Goal: Task Accomplishment & Management: Use online tool/utility

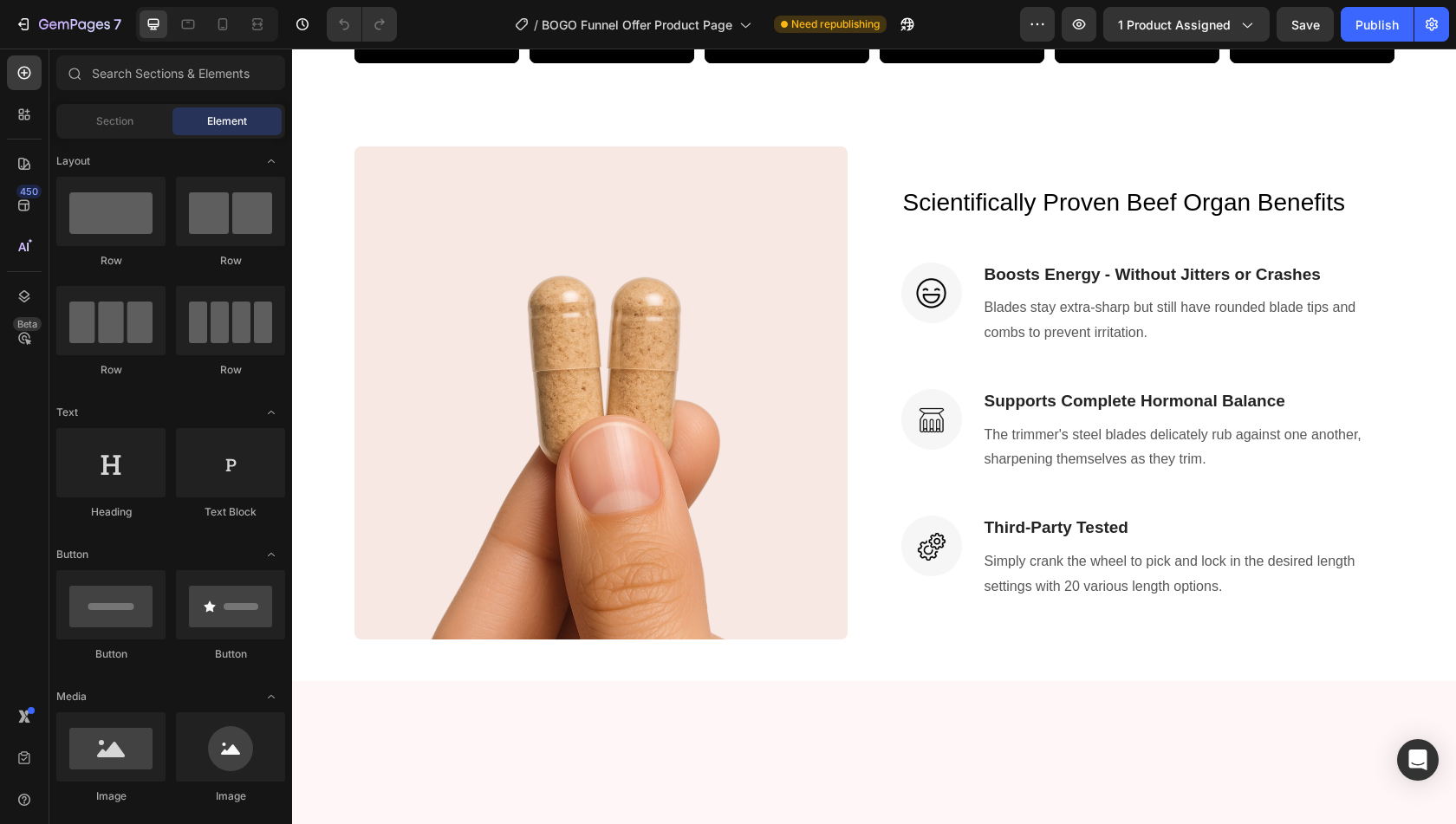
scroll to position [1569, 0]
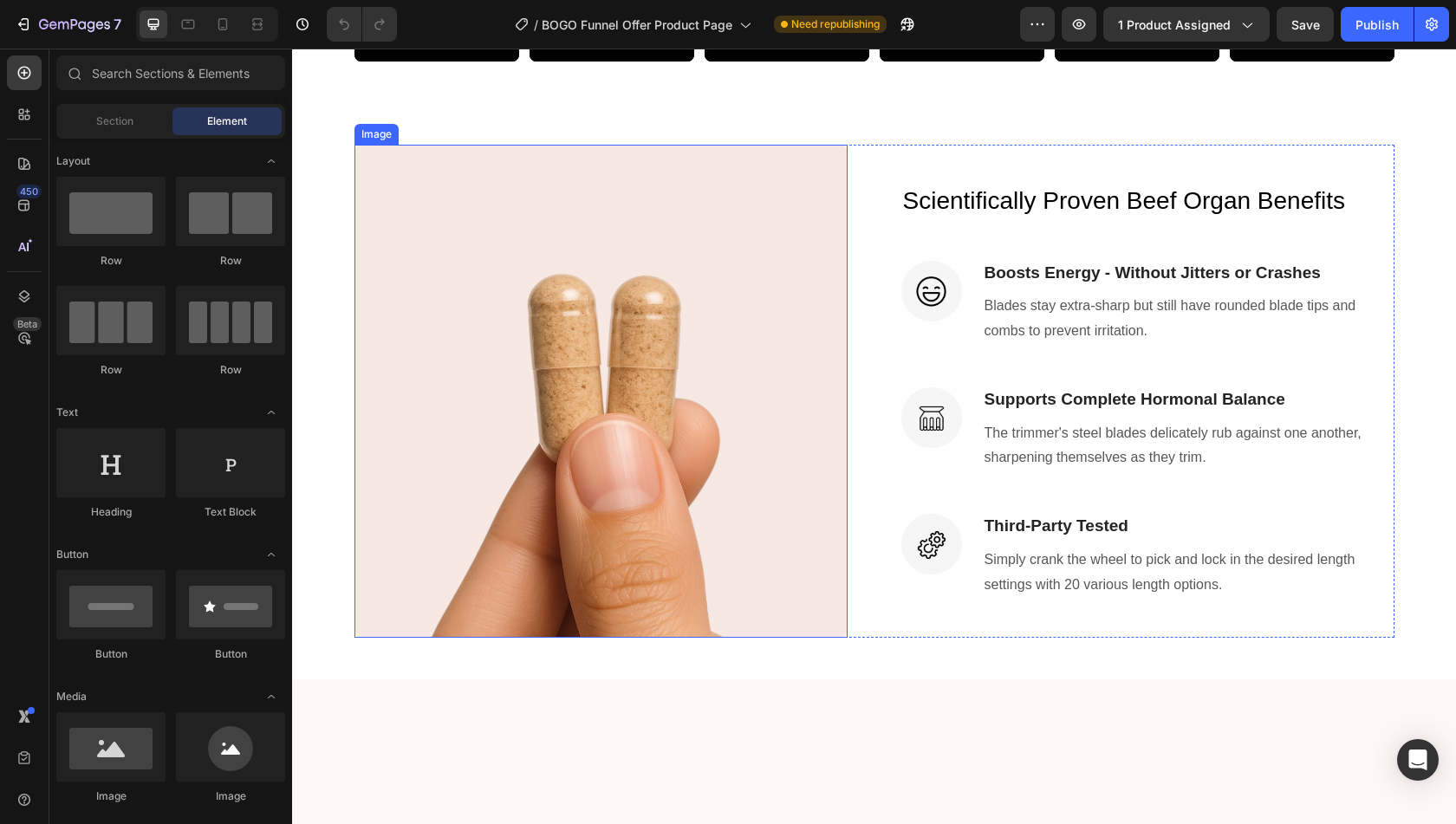
click at [761, 419] on img at bounding box center [601, 391] width 493 height 493
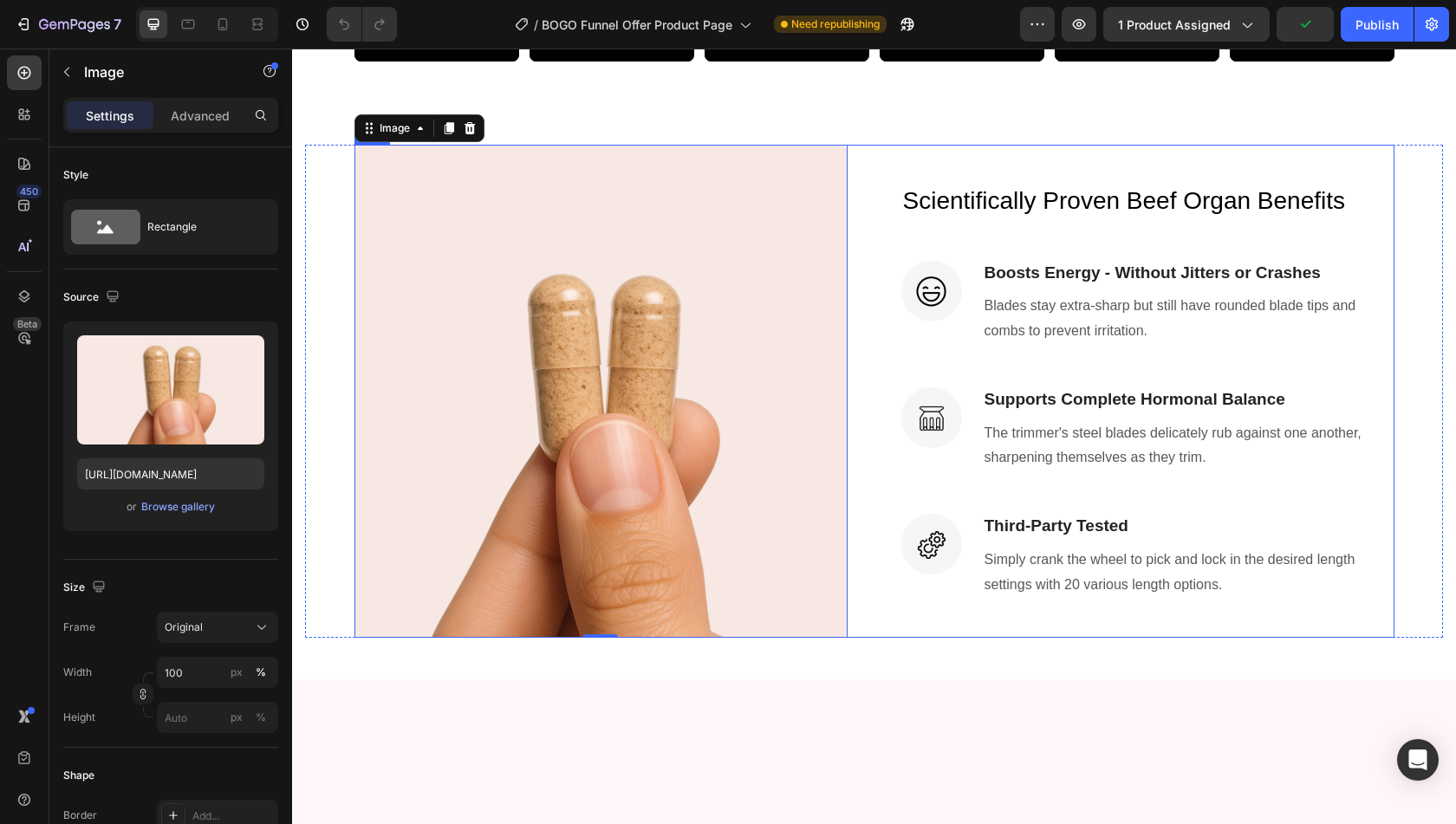
click at [877, 396] on div "Image 0 Scientifically Proven Beef Organ Benefits Heading Image Boosts Energy -…" at bounding box center [874, 391] width 1040 height 493
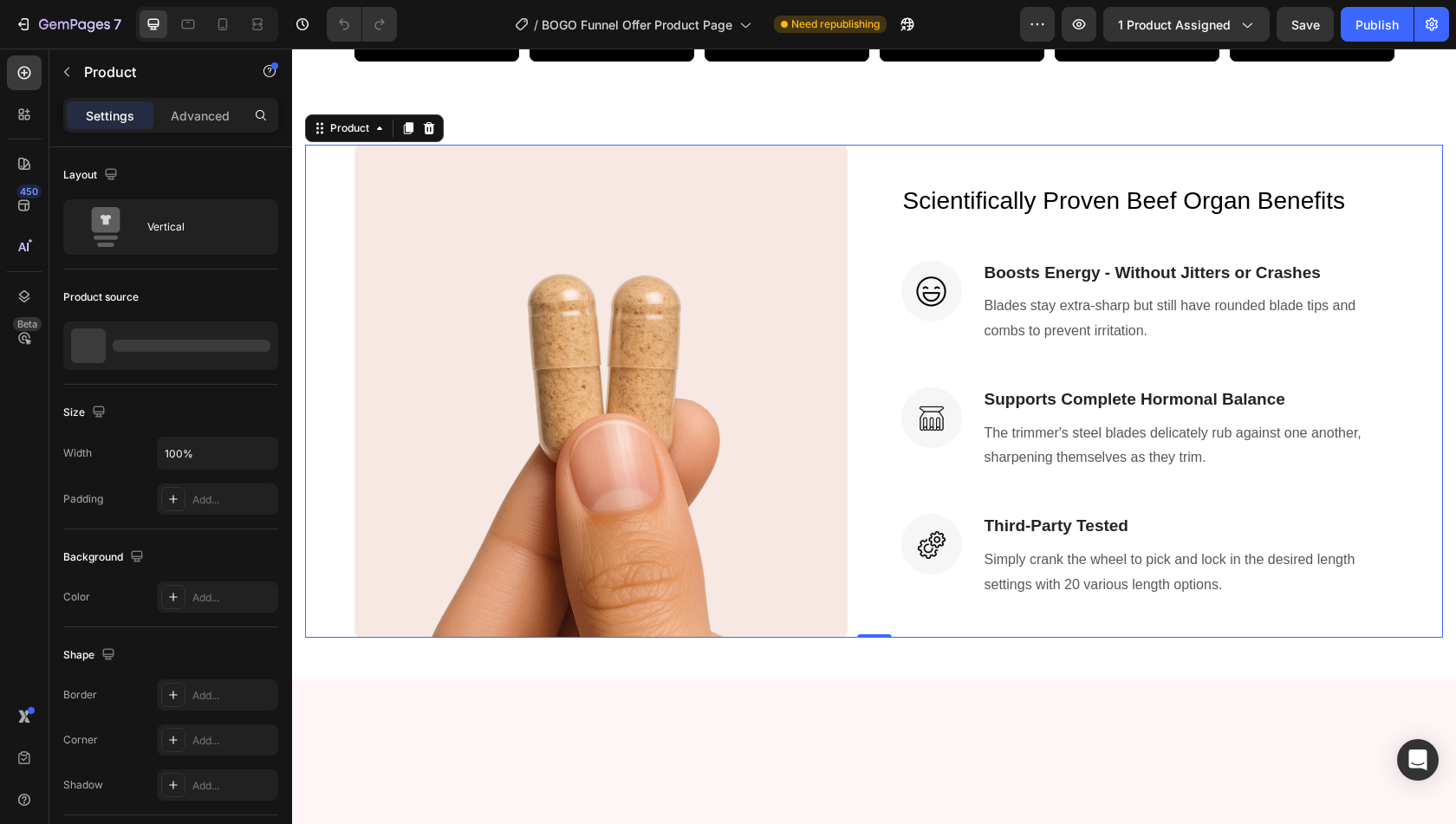
click at [1406, 381] on div "Image Scientifically Proven Beef Organ Benefits Heading Image Boosts Energy - W…" at bounding box center [874, 391] width 1138 height 493
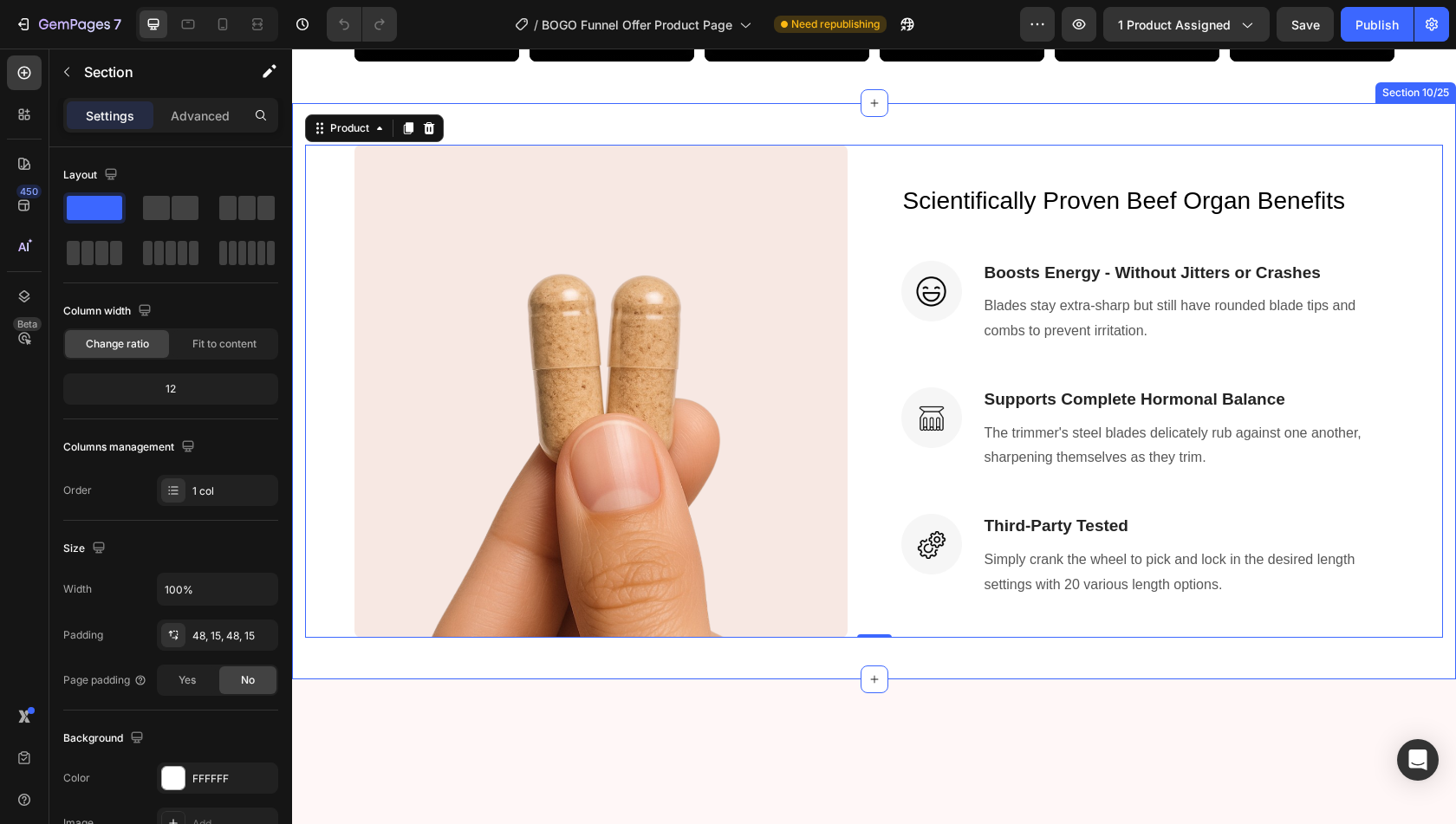
click at [1425, 345] on div "Image Scientifically Proven Beef Organ Benefits Heading Image Boosts Energy - W…" at bounding box center [874, 390] width 1164 height 576
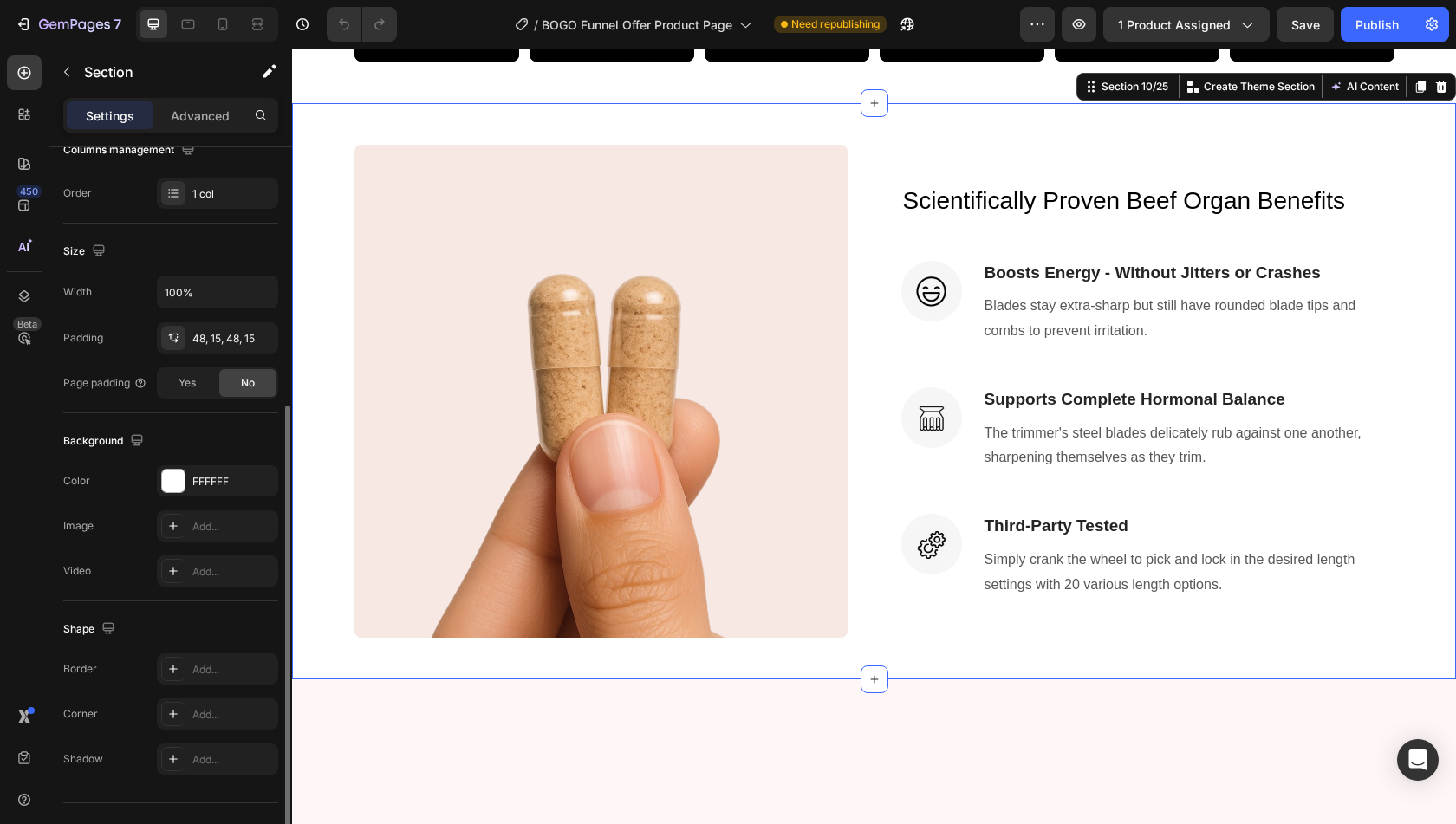
scroll to position [329, 0]
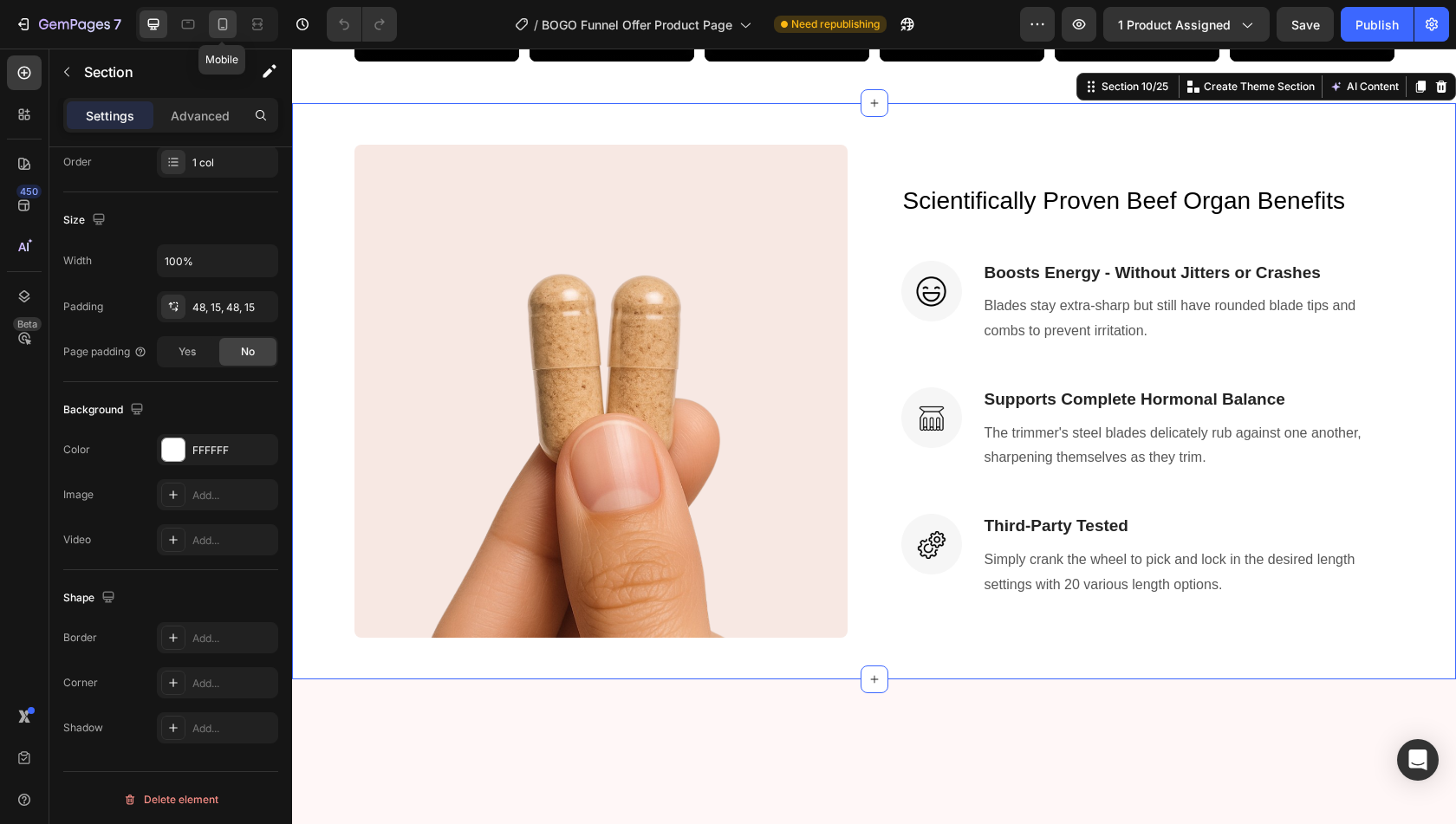
click at [222, 30] on icon at bounding box center [222, 23] width 17 height 17
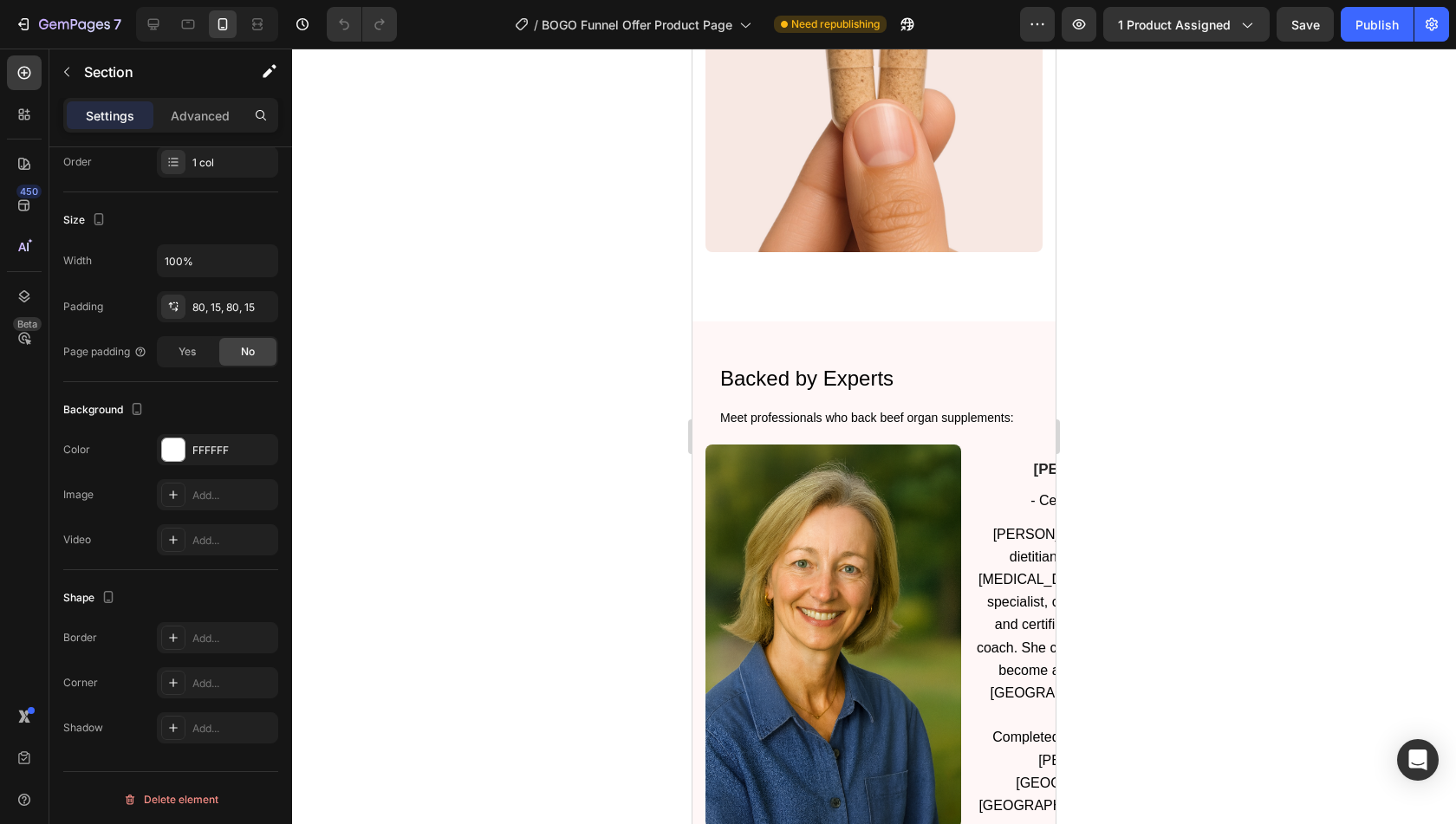
scroll to position [2374, 0]
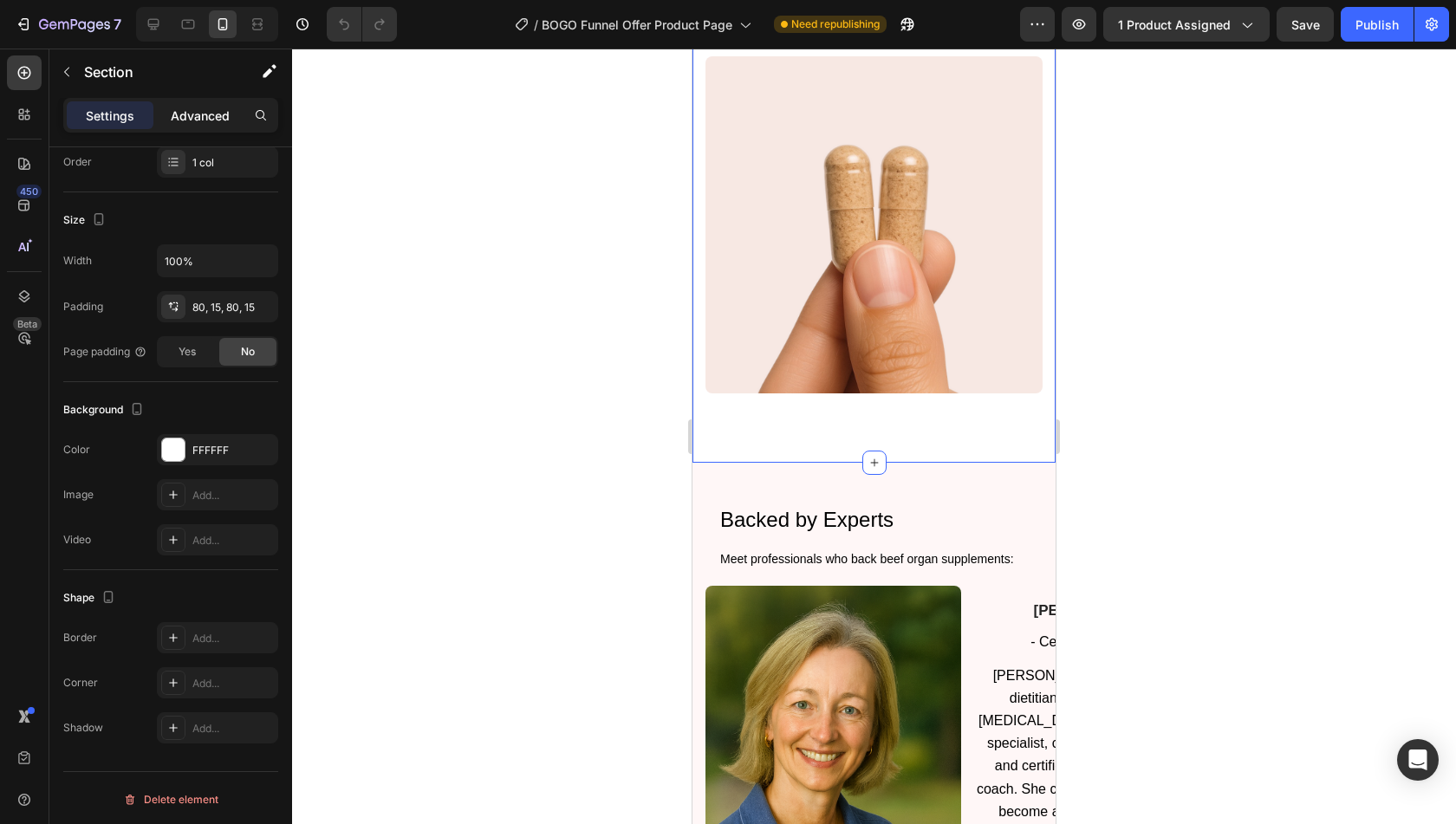
click at [183, 121] on p "Advanced" at bounding box center [200, 115] width 59 height 18
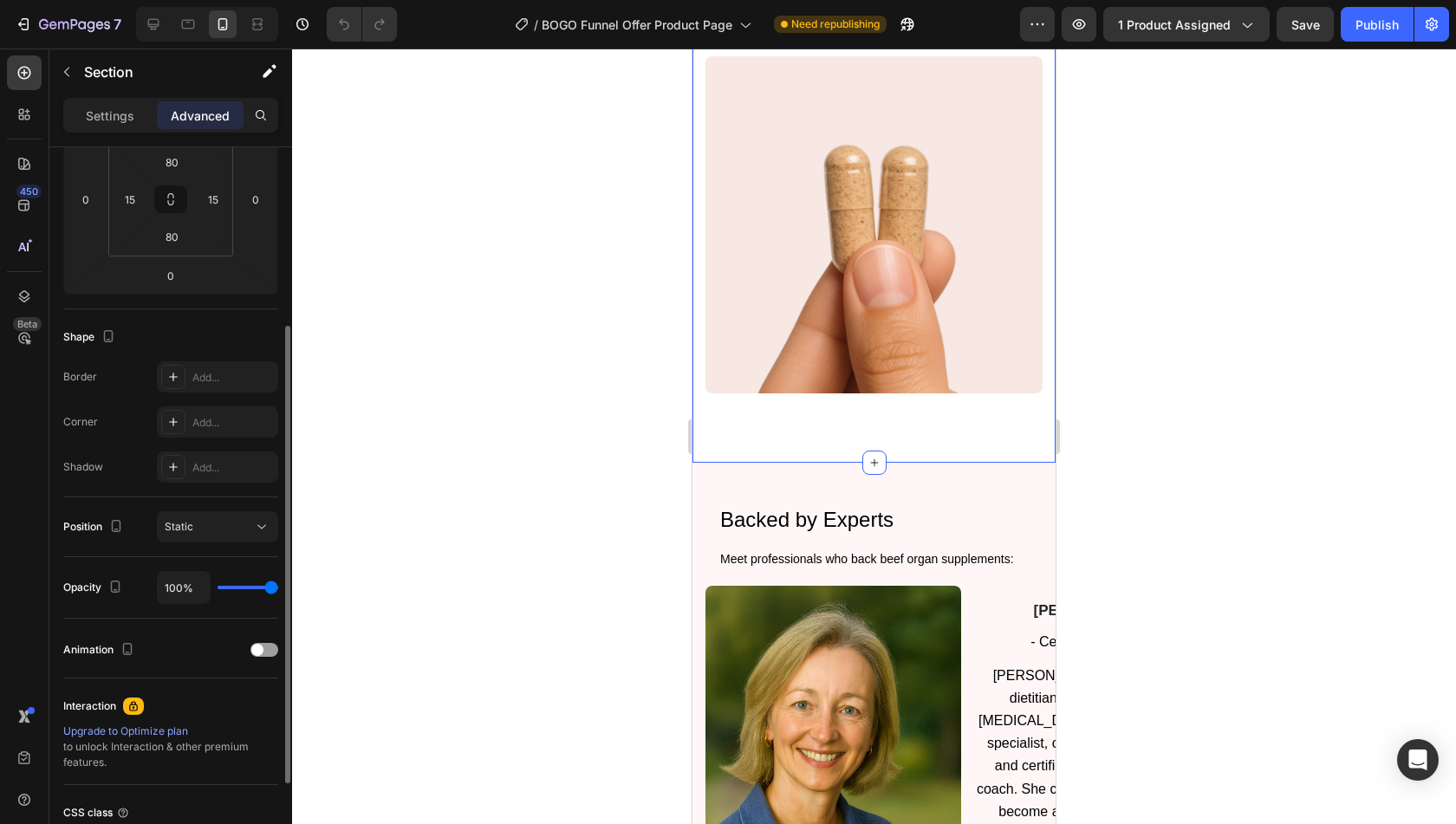
scroll to position [0, 0]
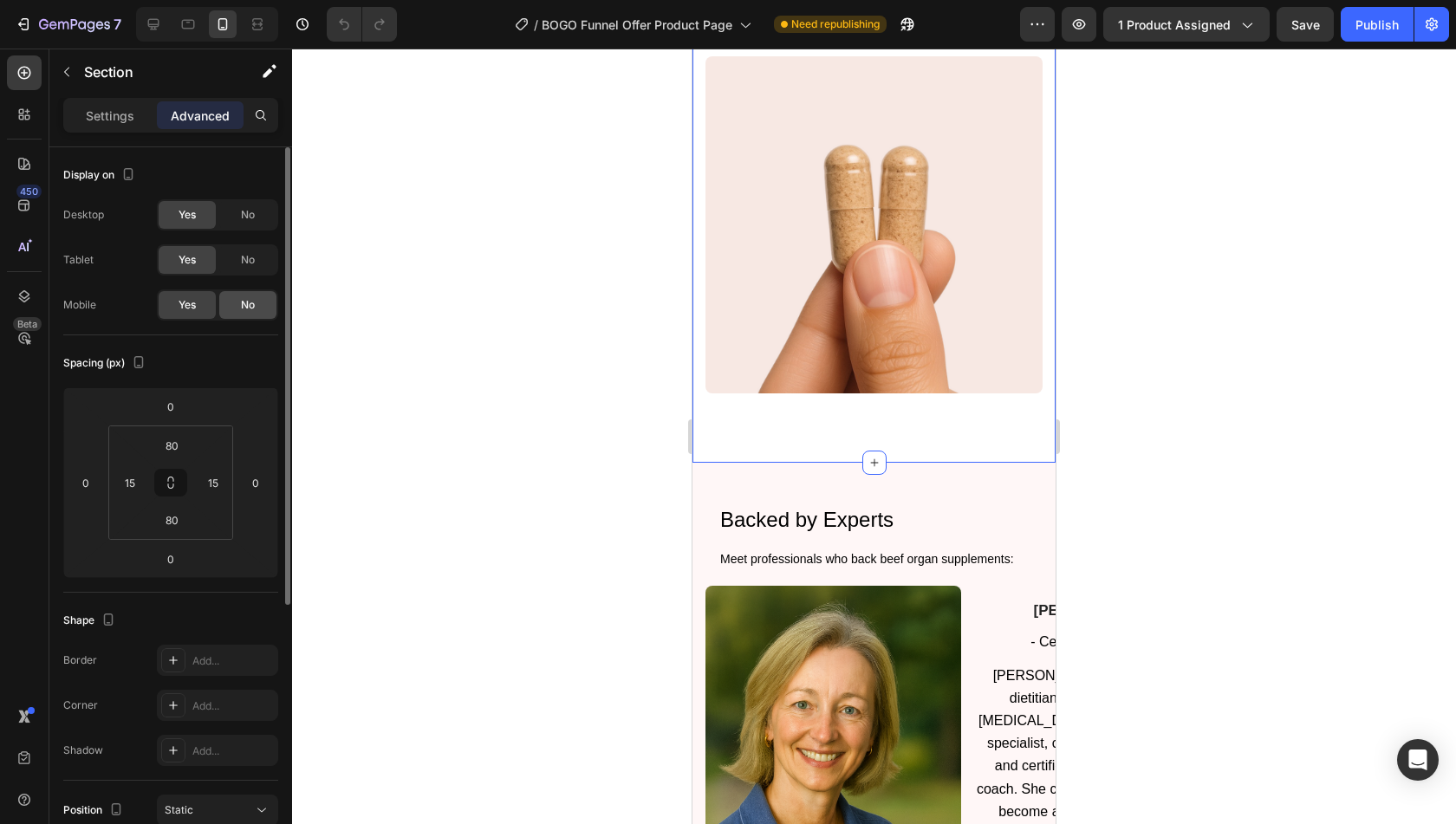
click at [241, 299] on span "No" at bounding box center [248, 304] width 14 height 15
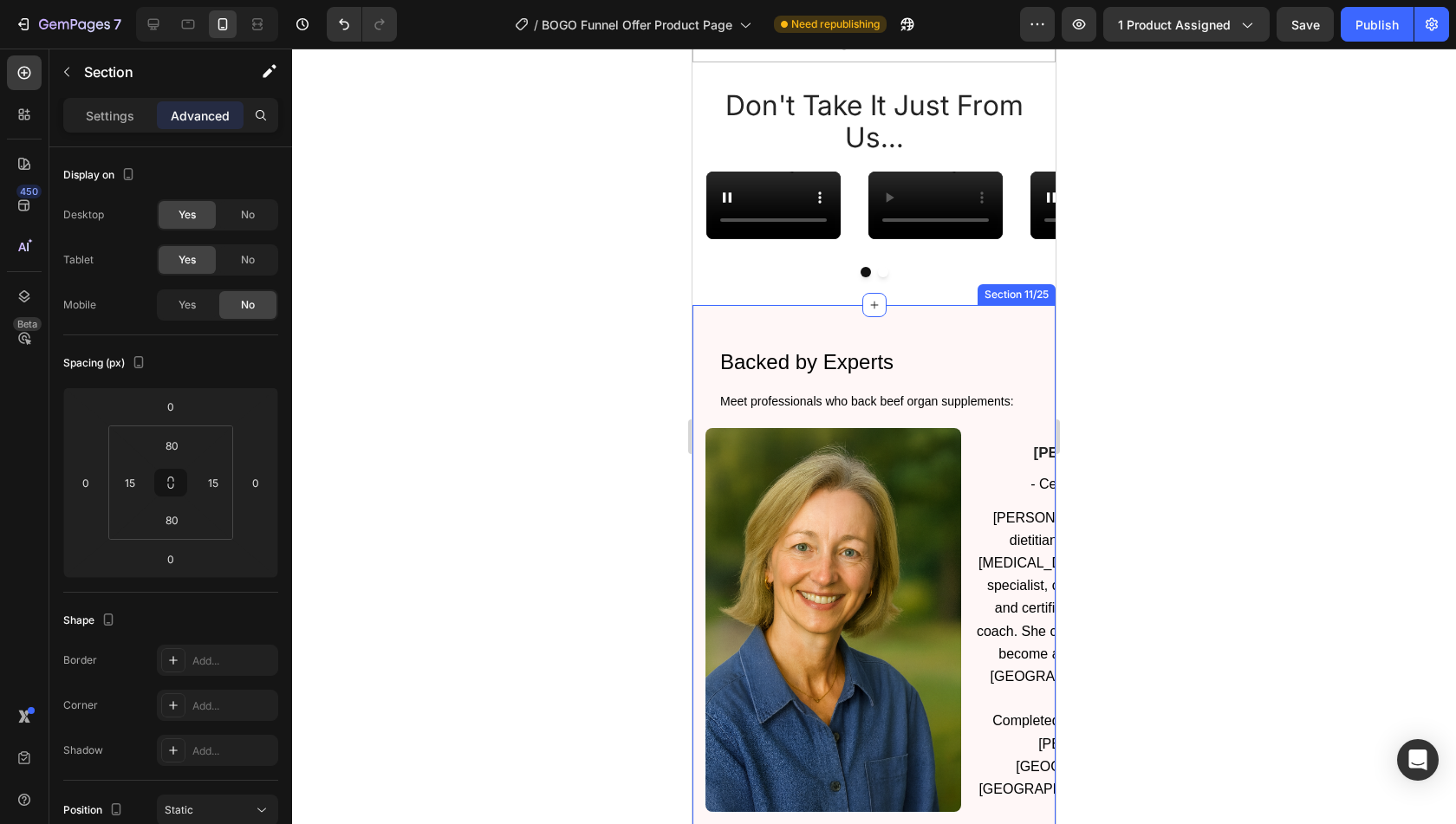
scroll to position [1590, 0]
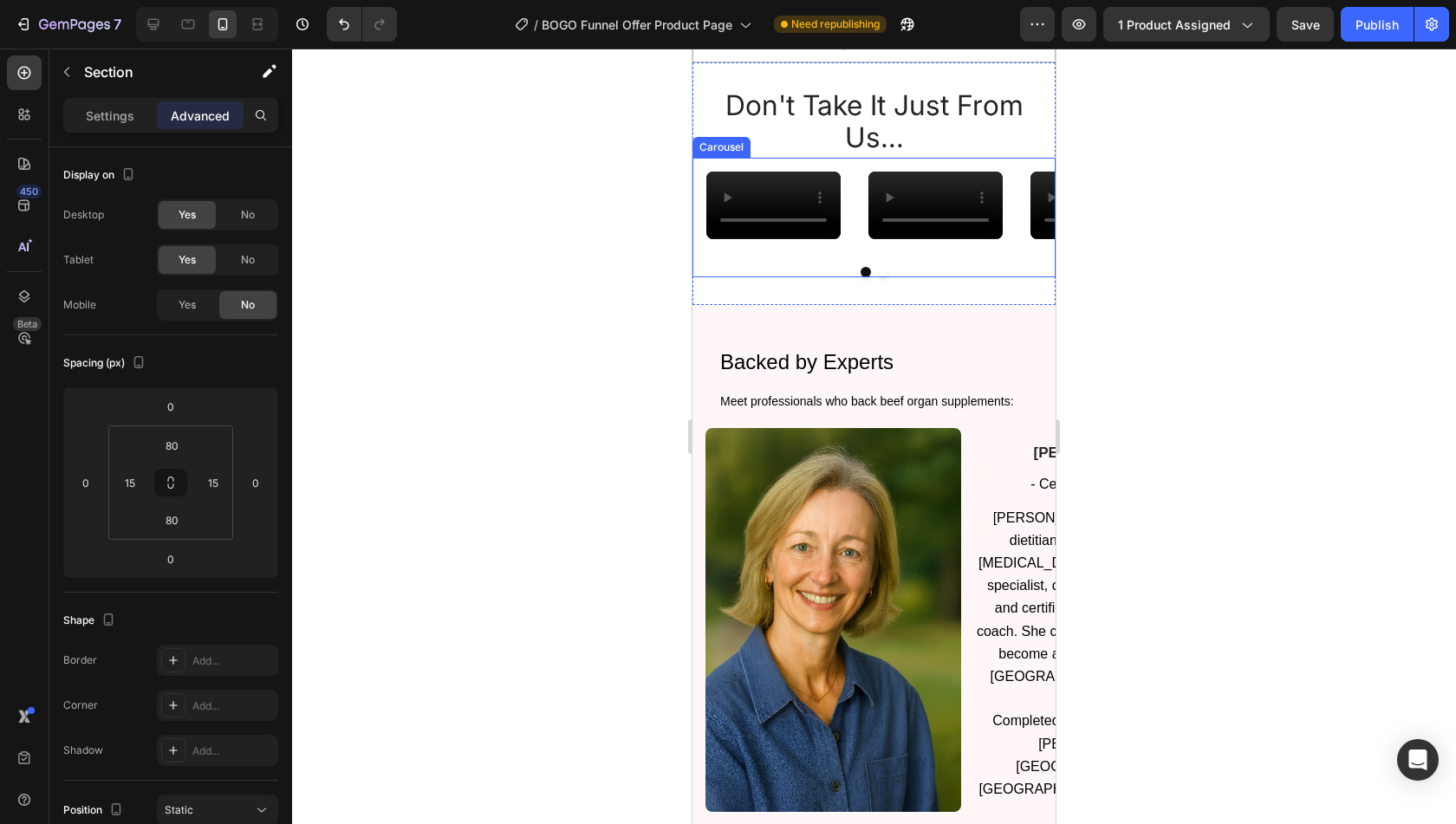
click at [856, 253] on div "Video" at bounding box center [935, 205] width 162 height 96
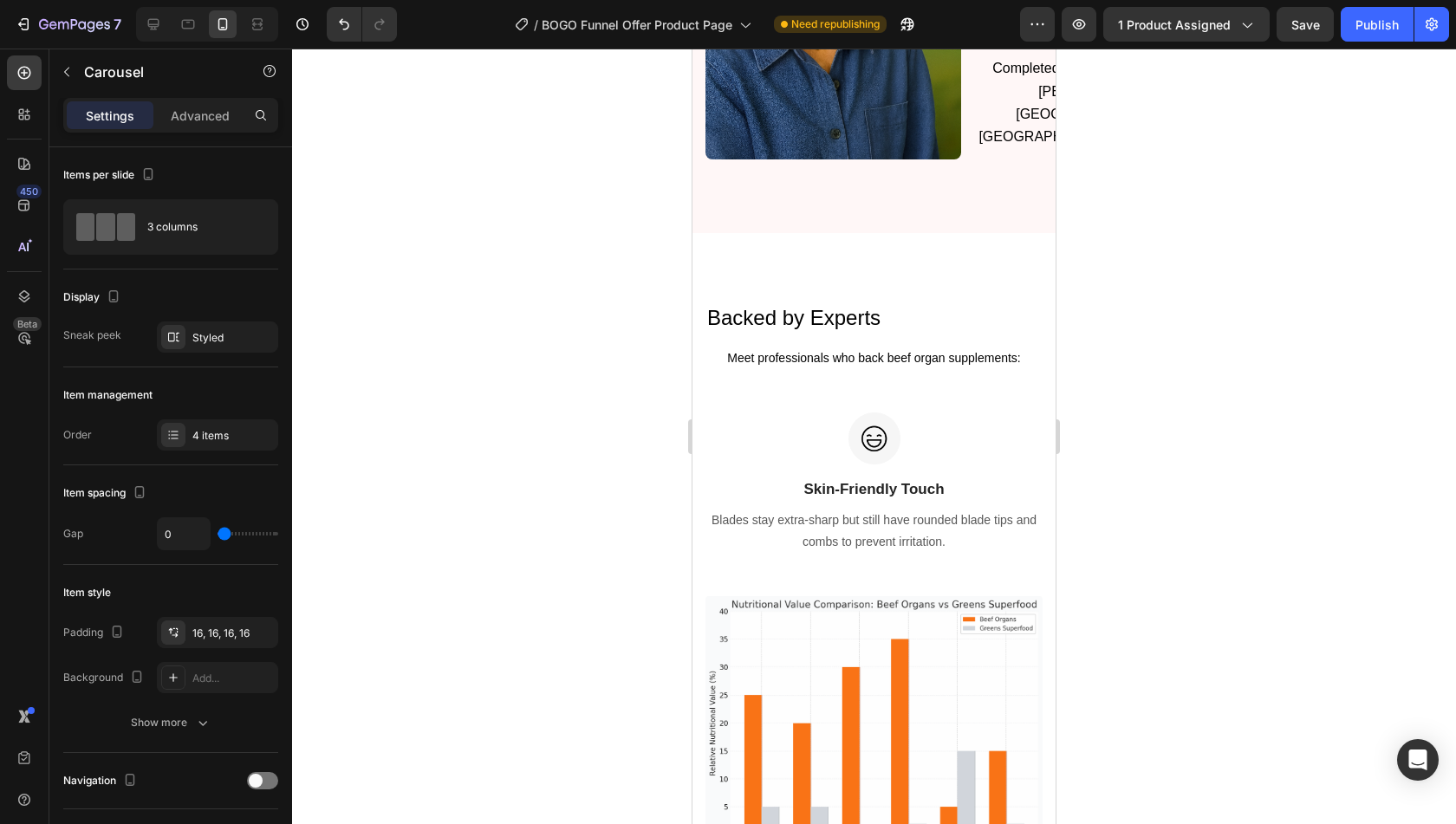
scroll to position [2308, 0]
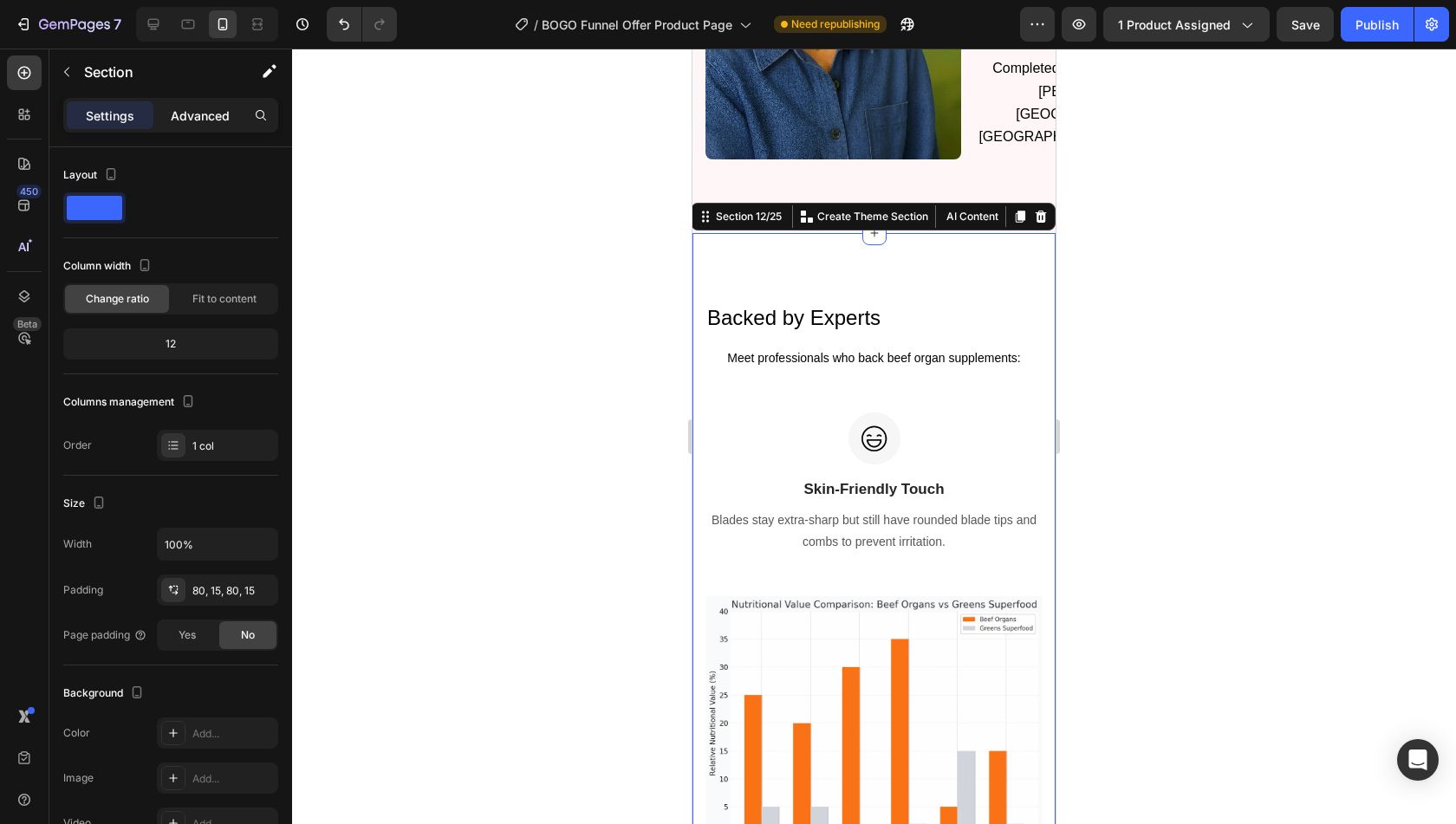
click at [219, 119] on p "Advanced" at bounding box center [200, 115] width 59 height 18
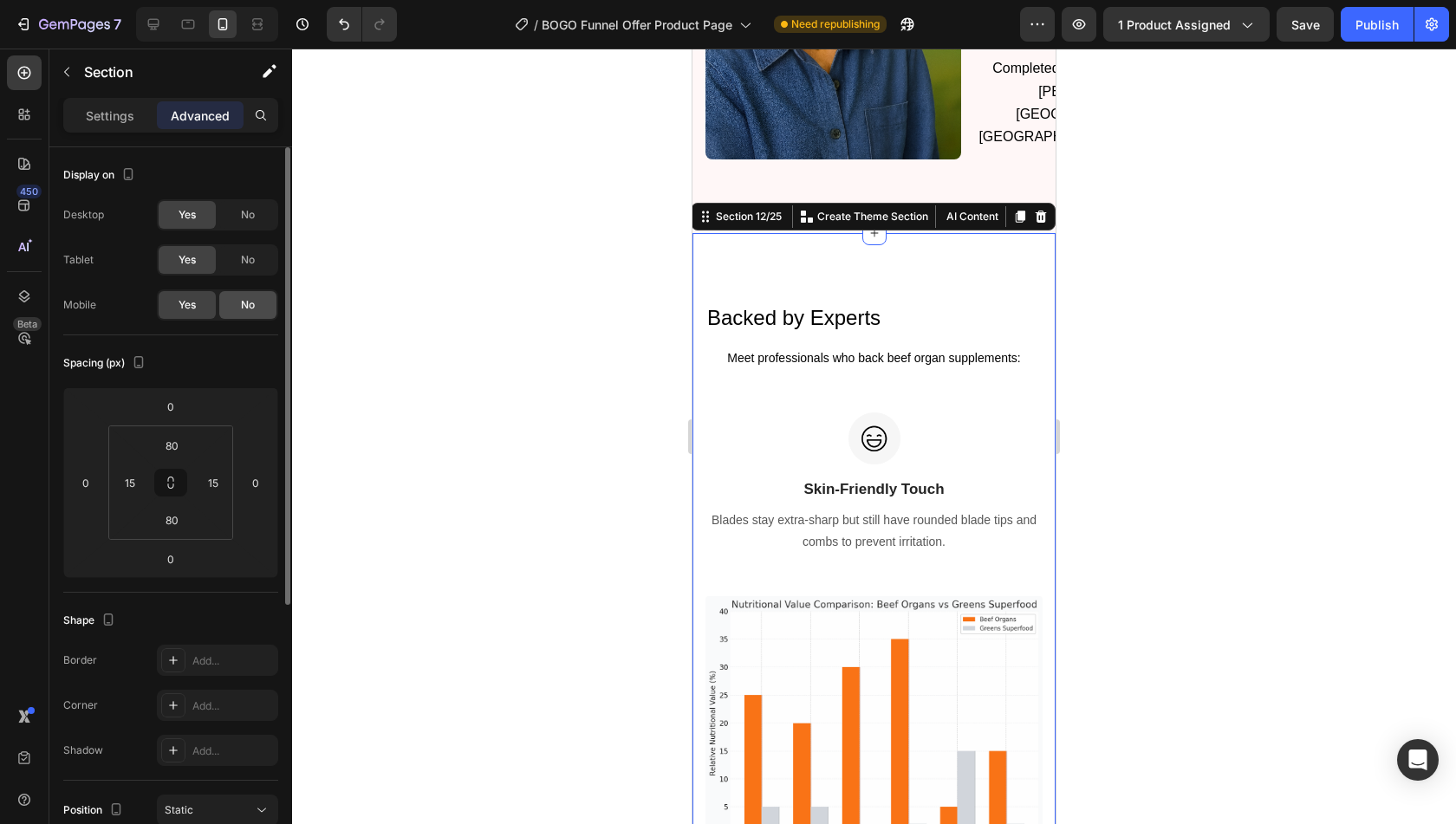
click at [259, 309] on div "No" at bounding box center [247, 304] width 57 height 28
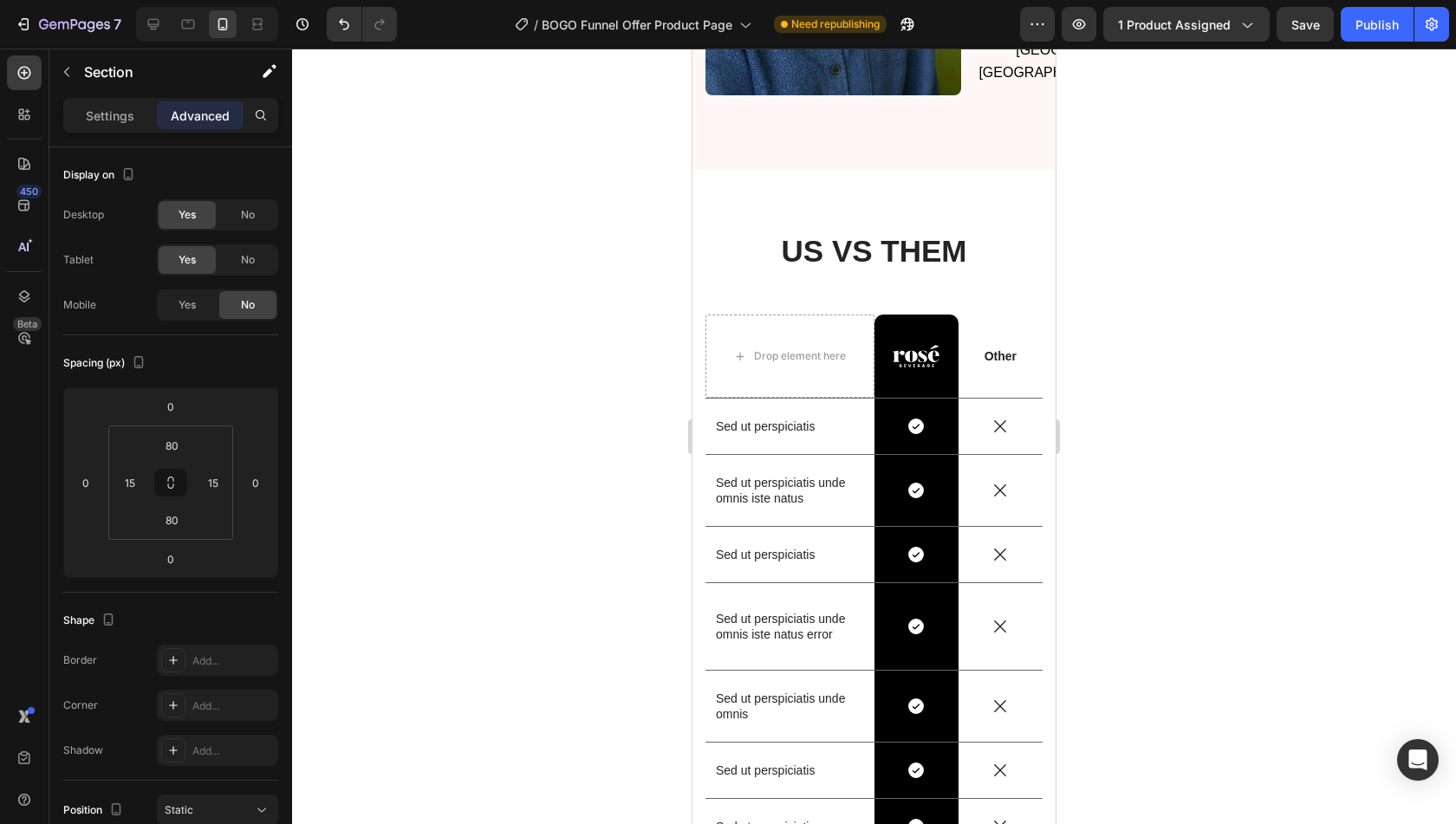
scroll to position [2306, 0]
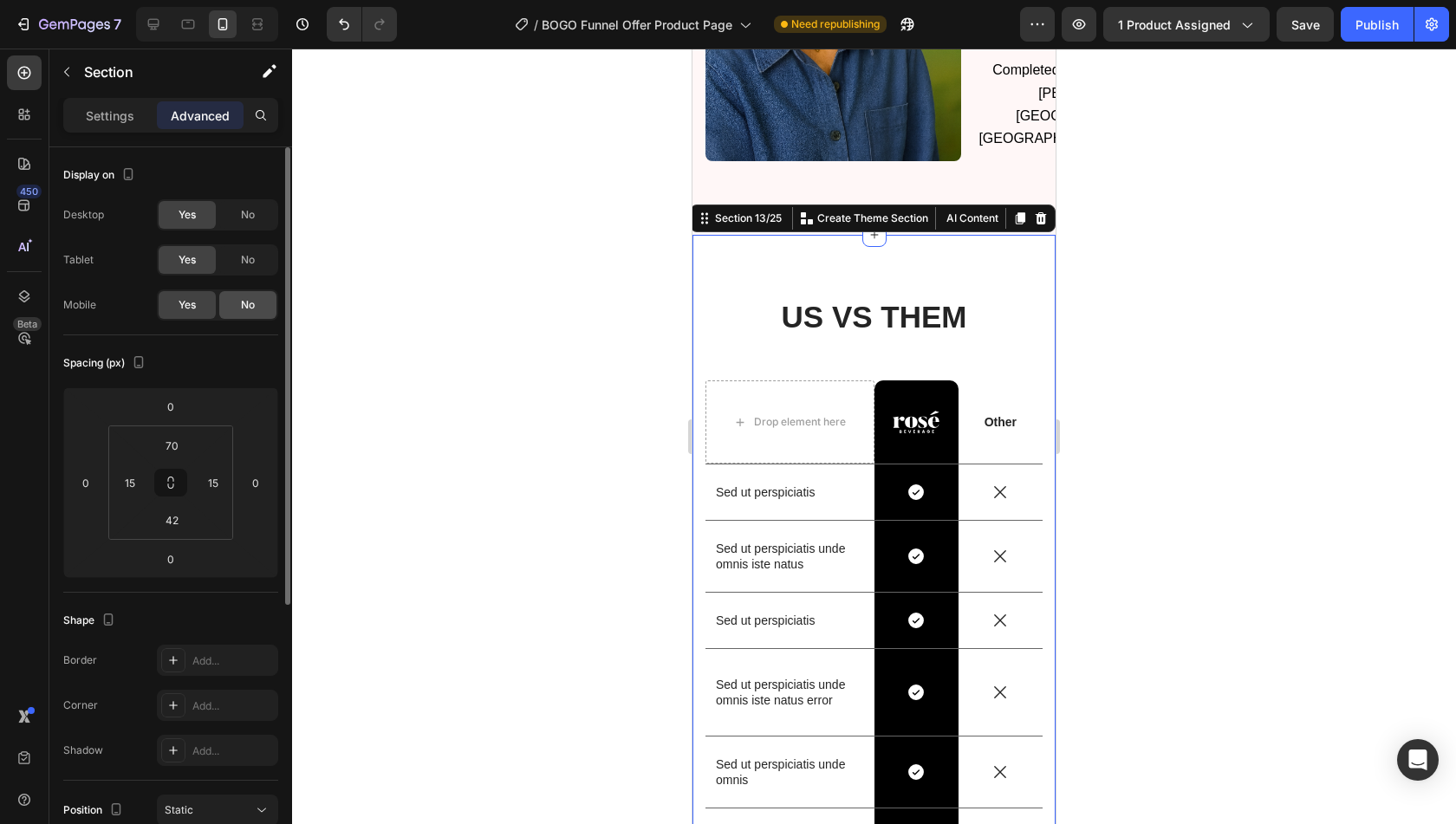
click at [247, 306] on span "No" at bounding box center [248, 304] width 14 height 15
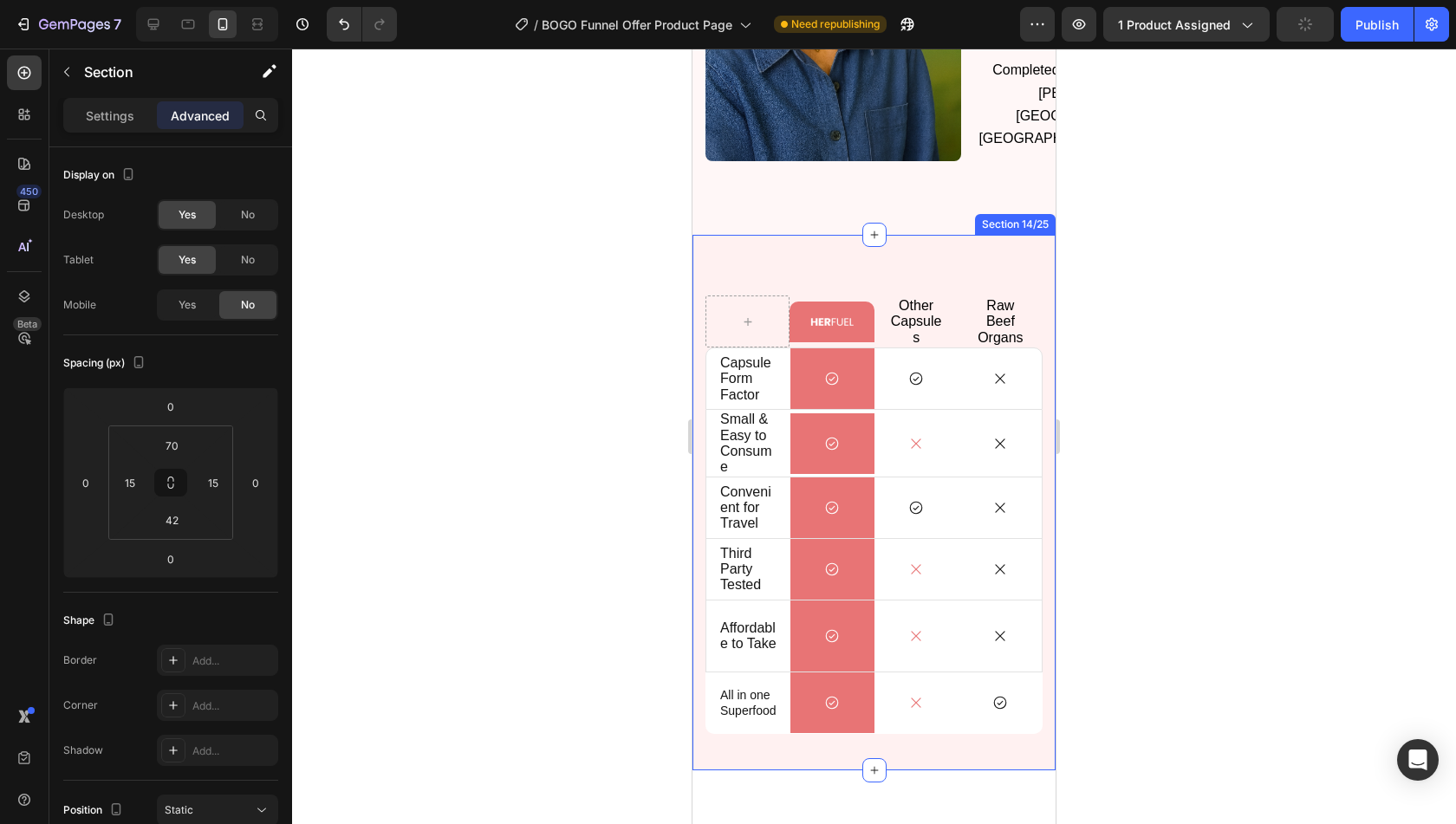
scroll to position [2181, 0]
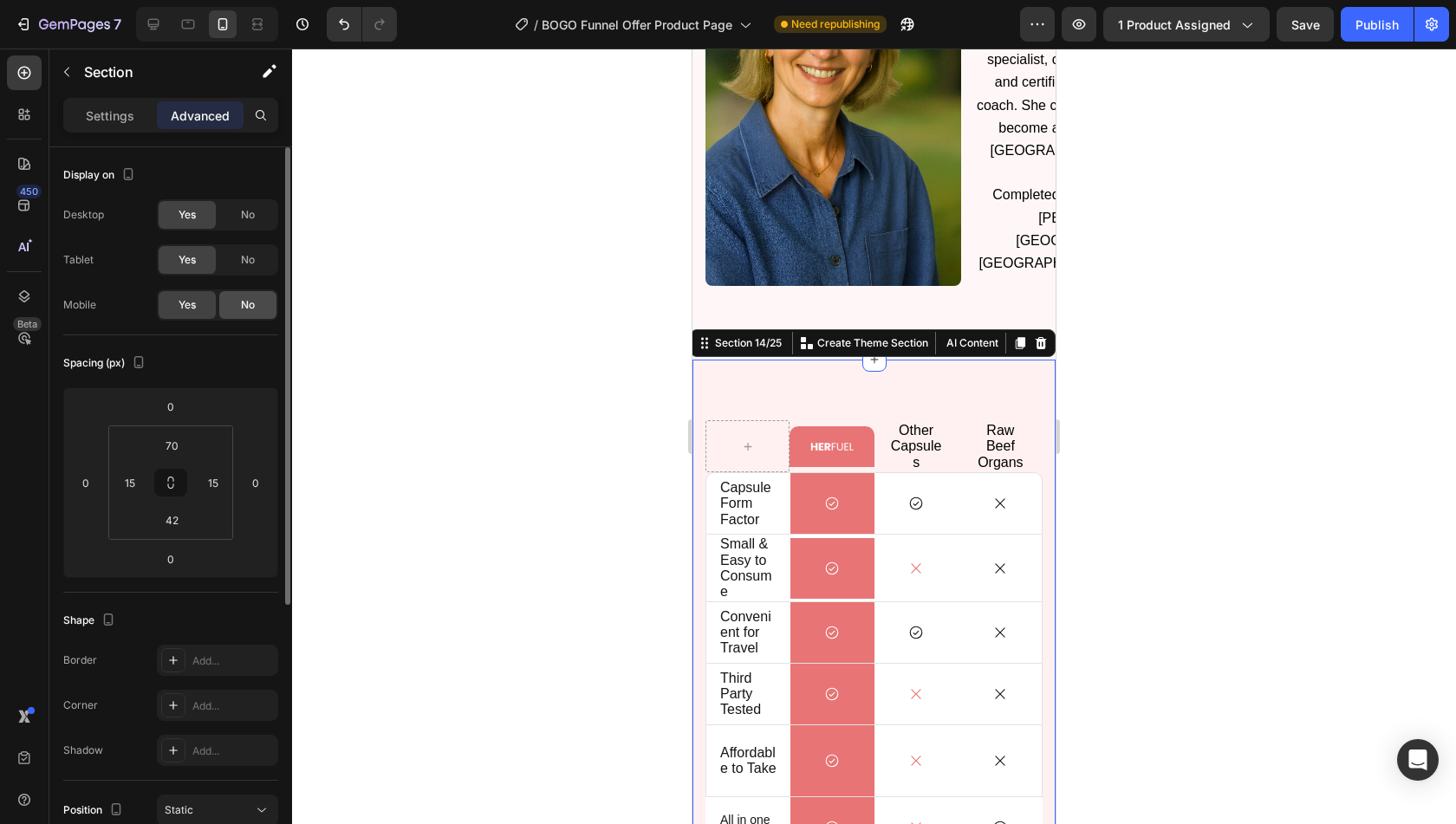
click at [243, 305] on span "No" at bounding box center [248, 304] width 14 height 15
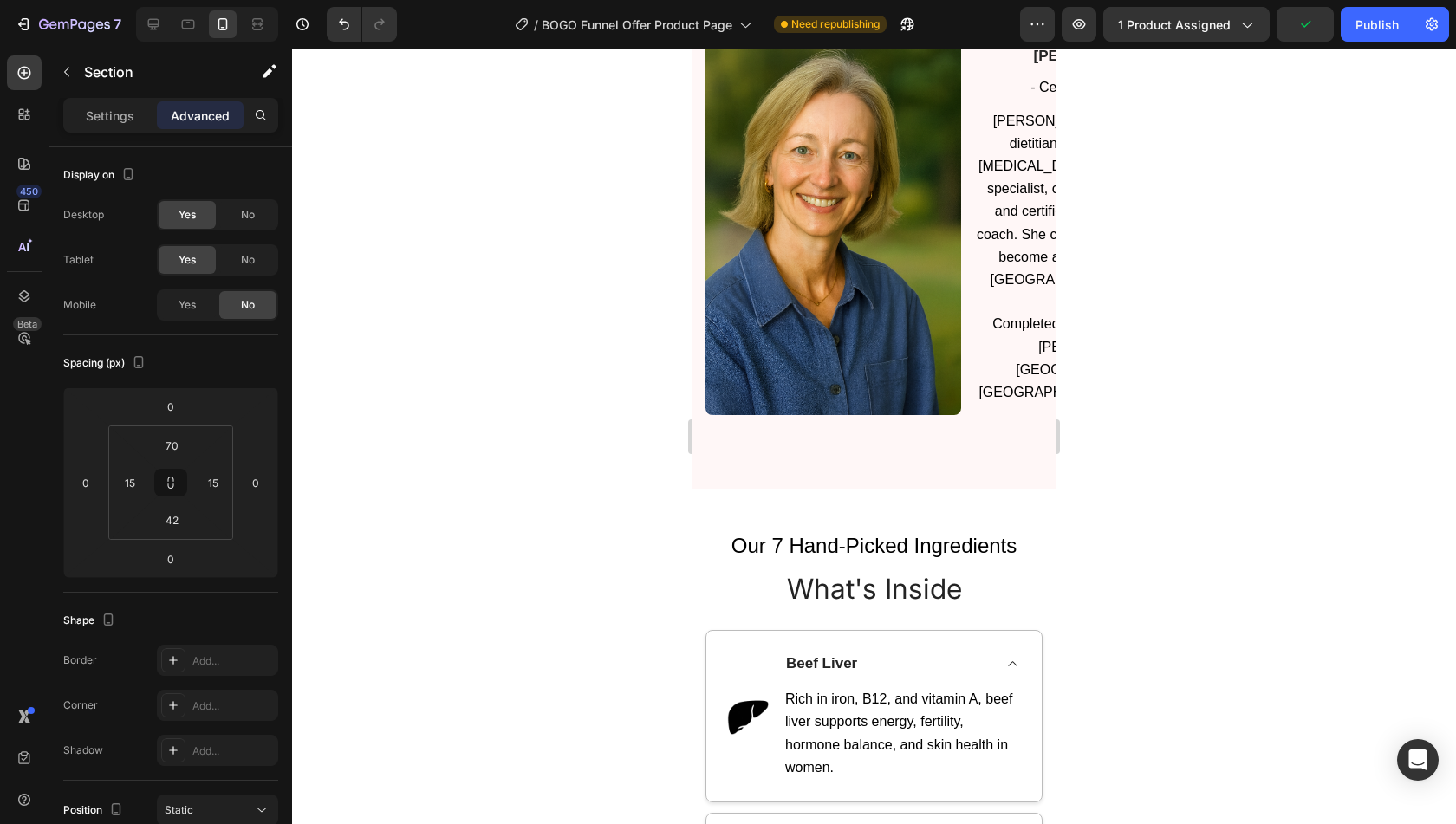
scroll to position [2024, 0]
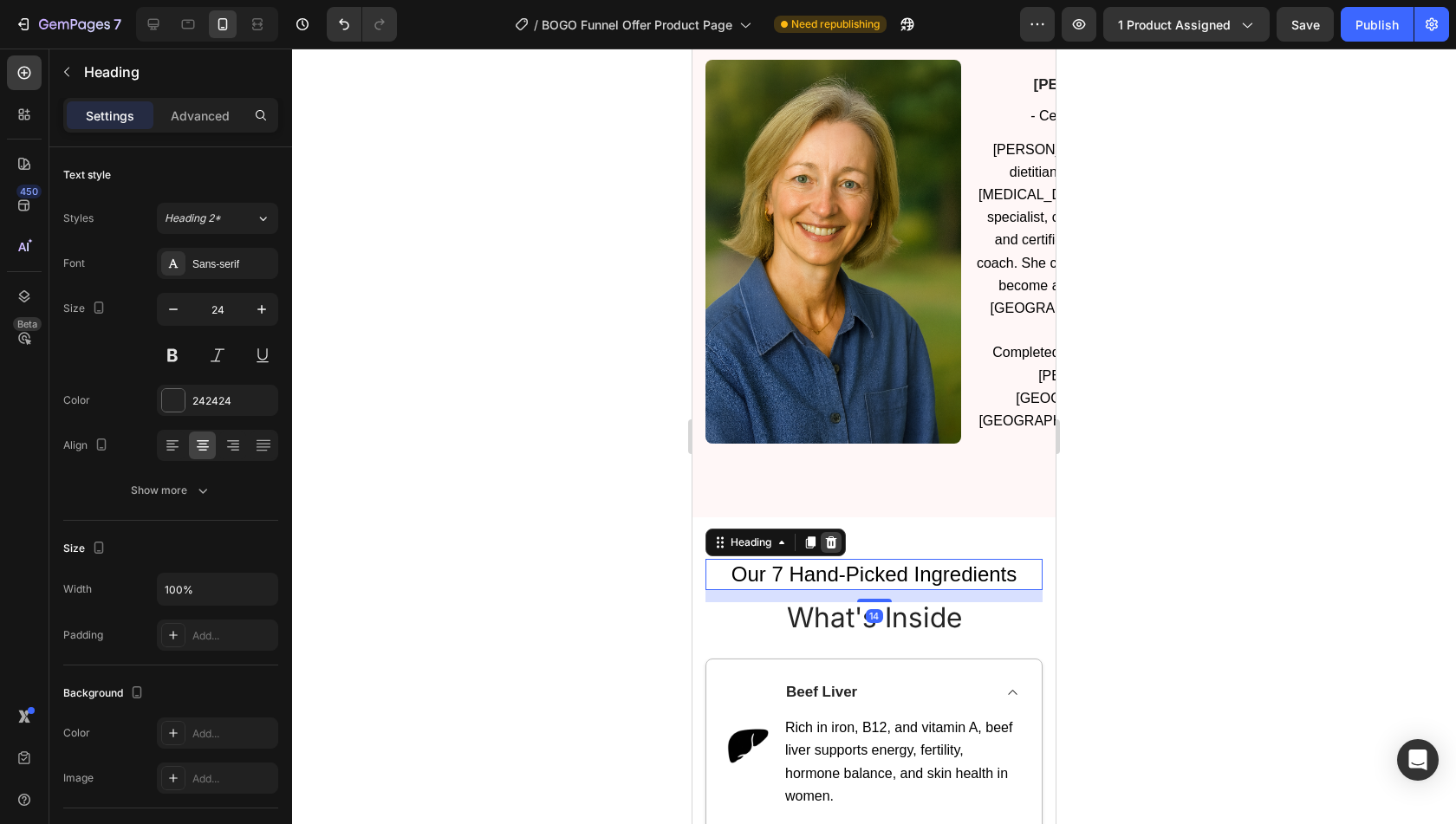
click at [831, 537] on icon at bounding box center [832, 543] width 12 height 12
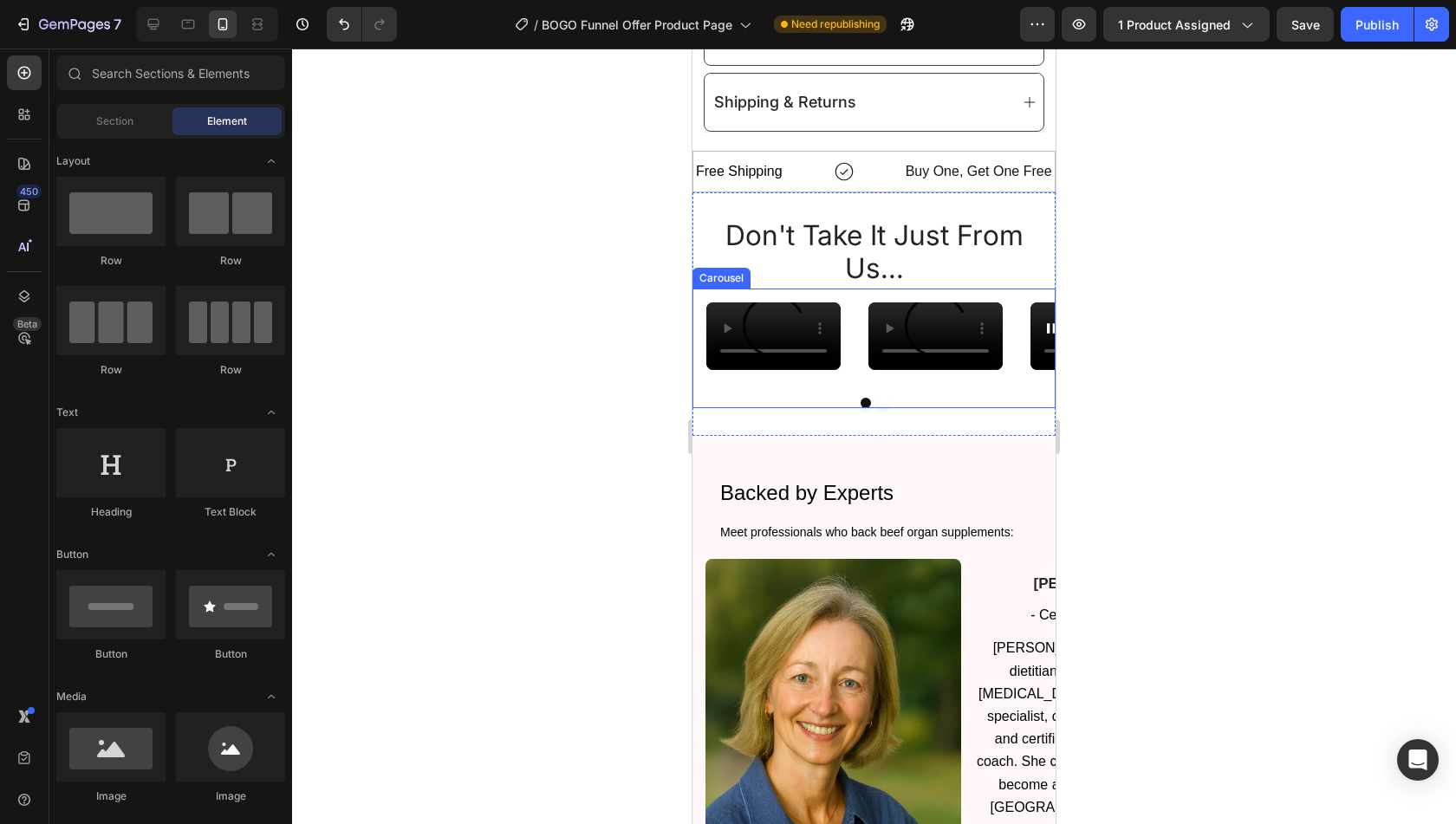
scroll to position [1319, 0]
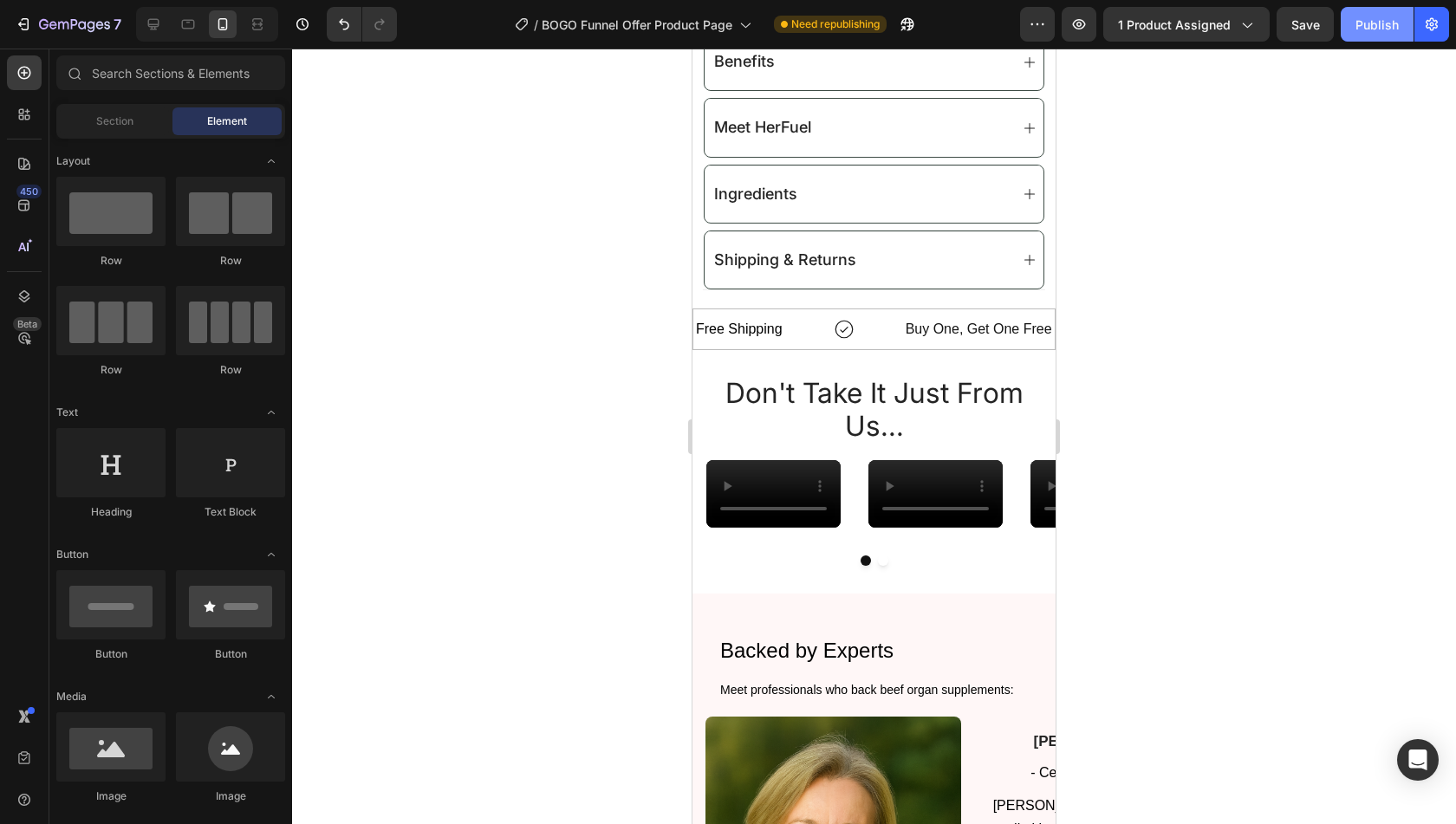
click at [1366, 25] on div "Publish" at bounding box center [1377, 24] width 44 height 18
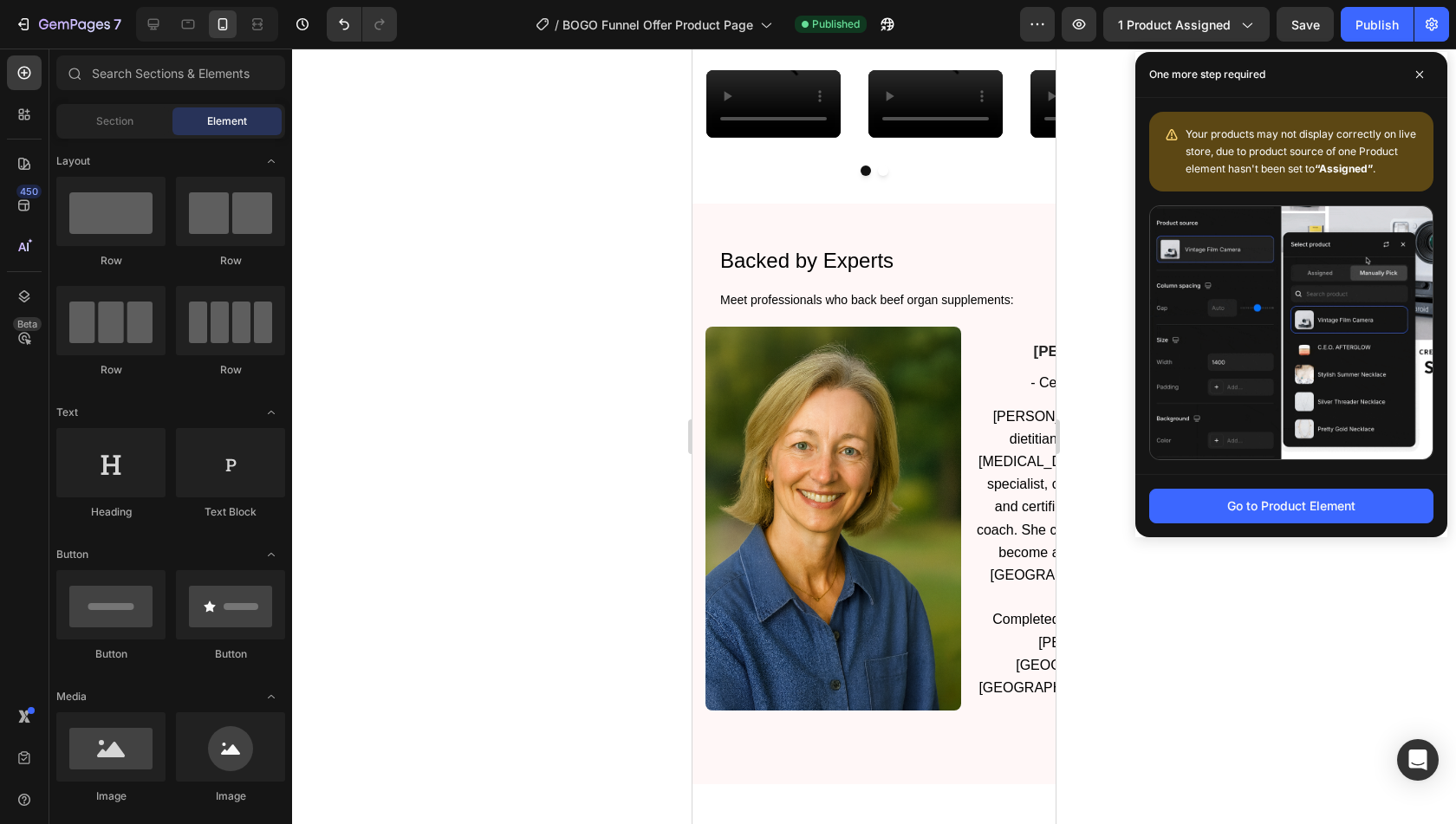
scroll to position [1720, 0]
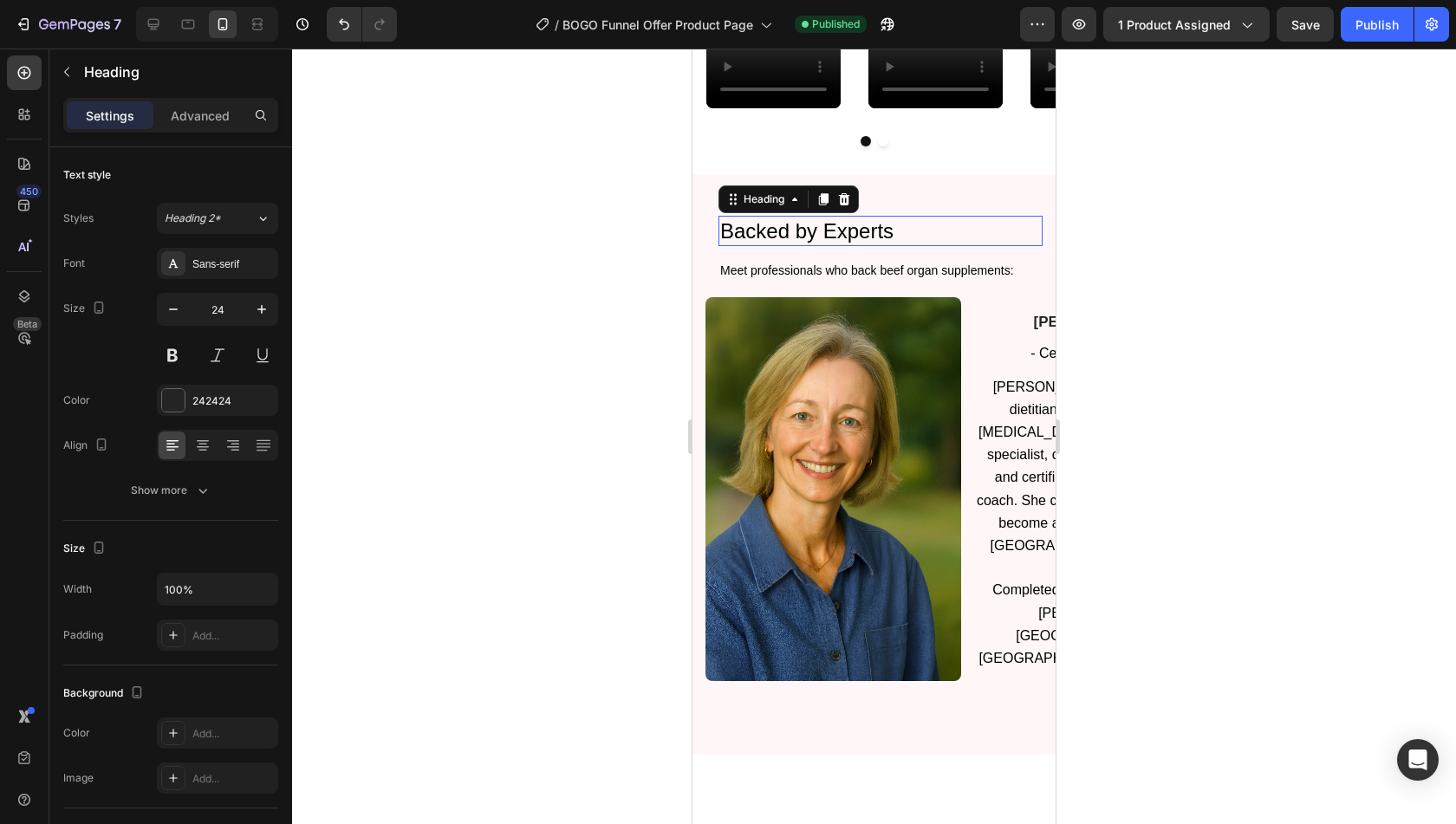
click at [857, 243] on span "Backed by Experts" at bounding box center [807, 230] width 173 height 23
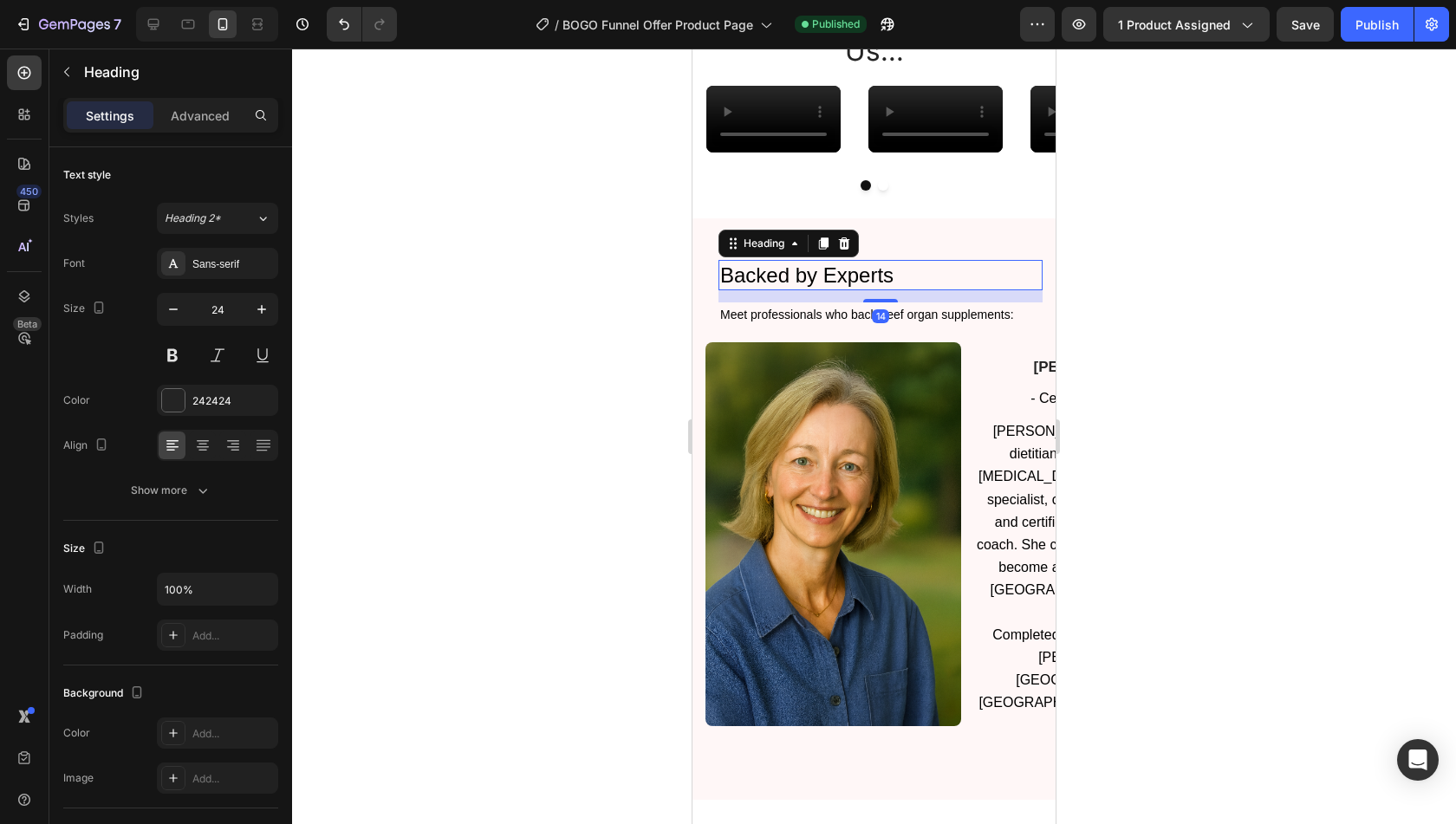
scroll to position [1528, 0]
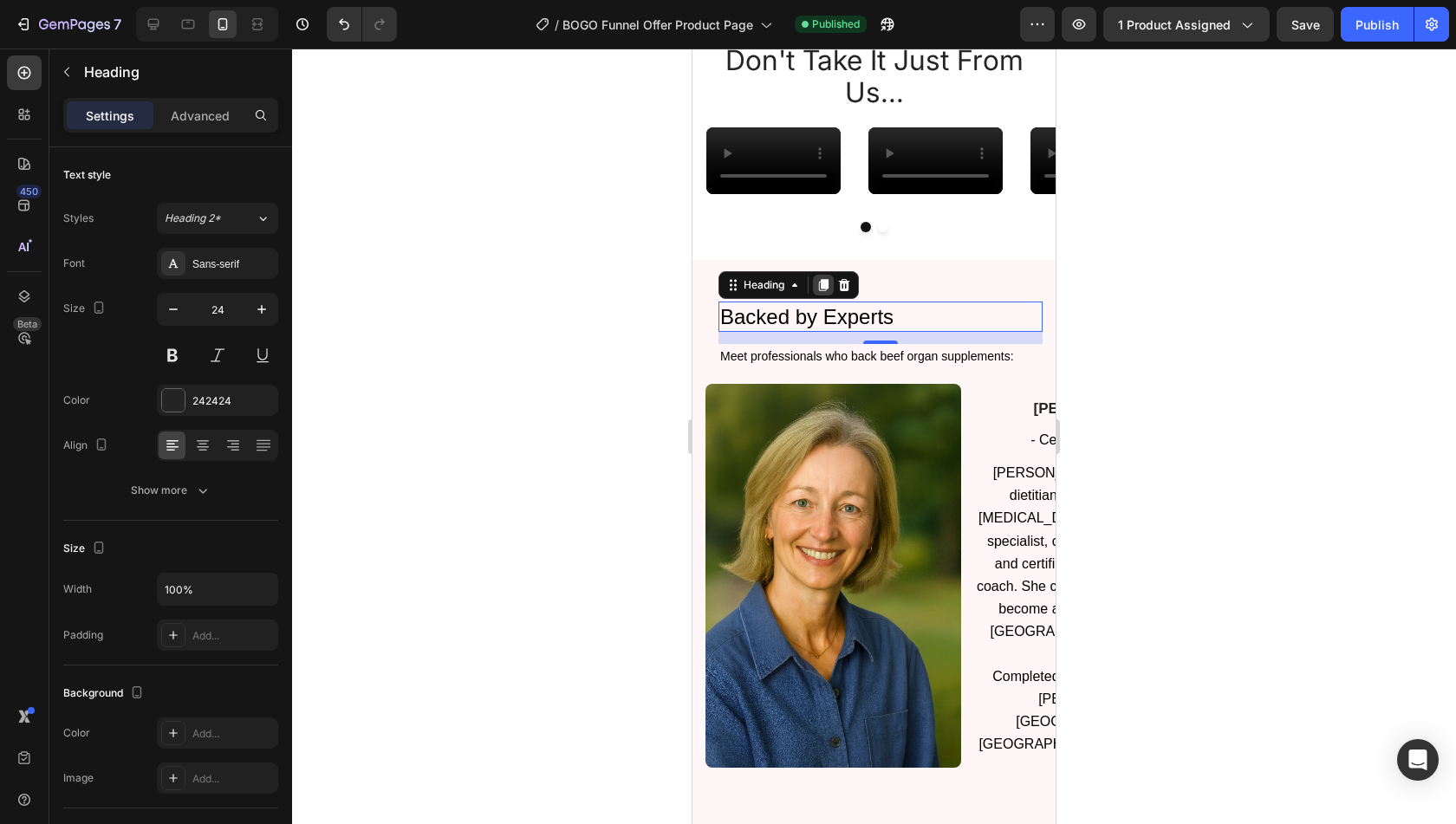
click at [824, 291] on icon at bounding box center [824, 285] width 10 height 12
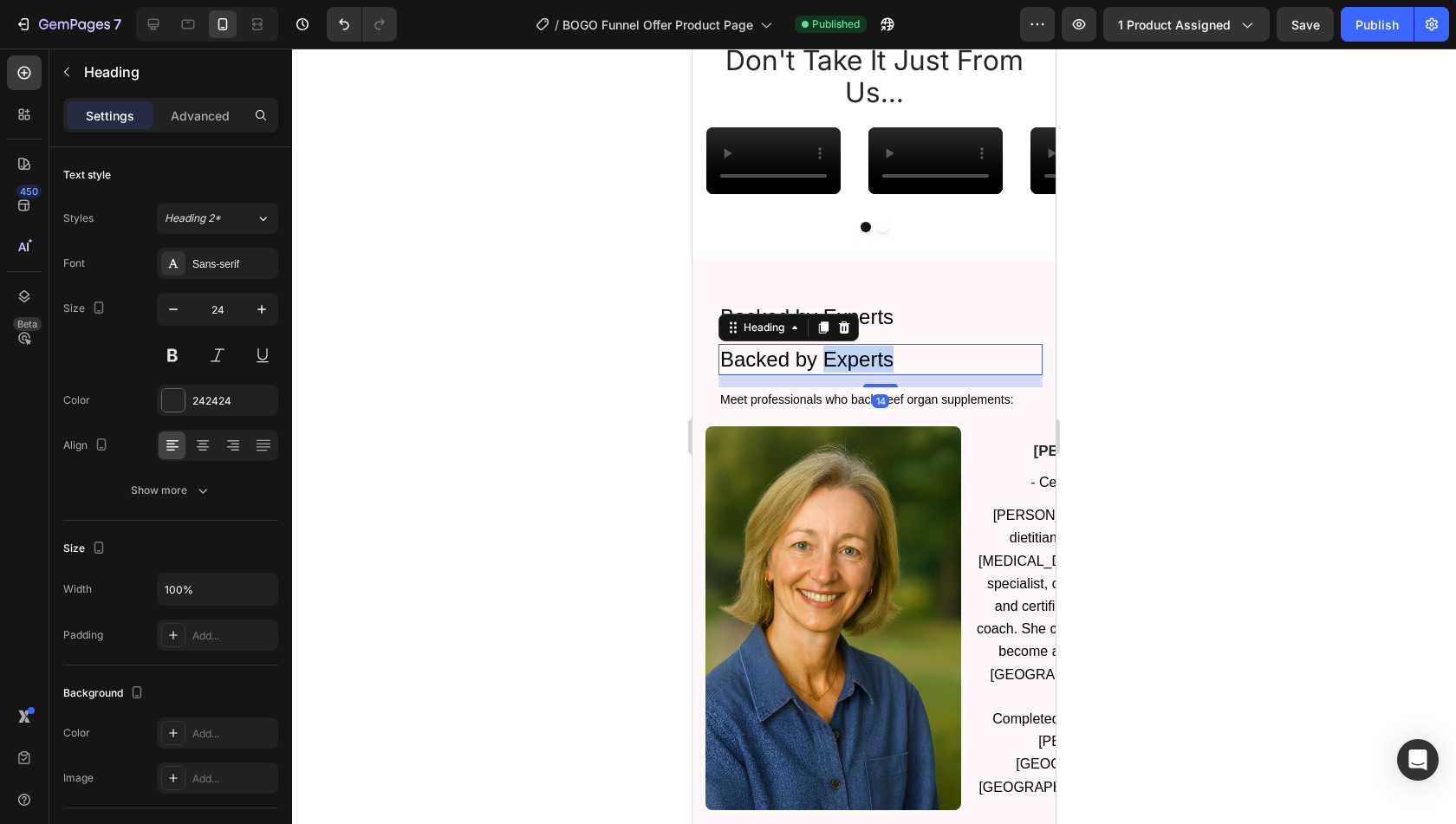
click at [820, 370] on span "Backed by Experts" at bounding box center [807, 359] width 173 height 23
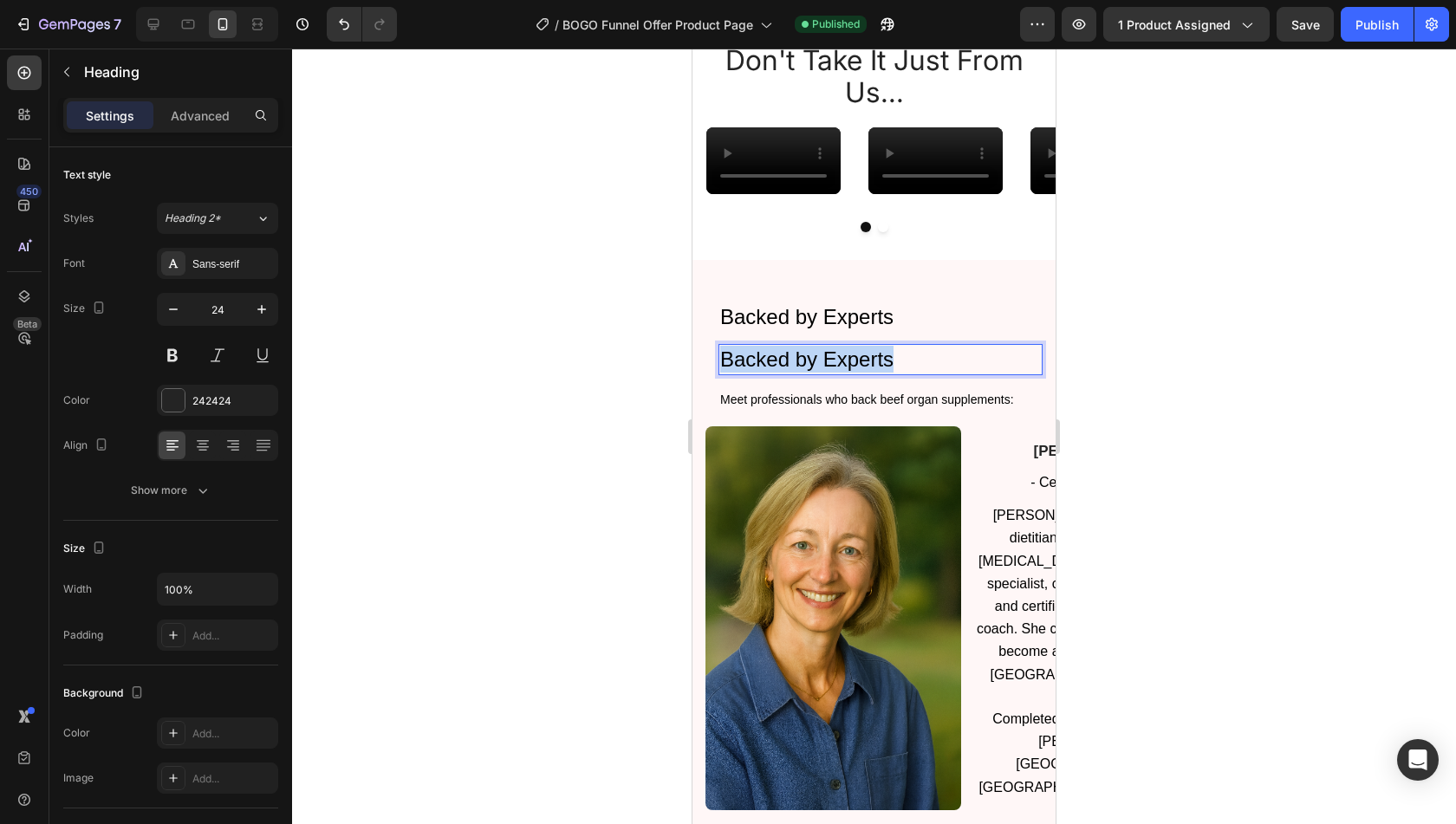
click at [820, 370] on span "Backed by Experts" at bounding box center [807, 359] width 173 height 23
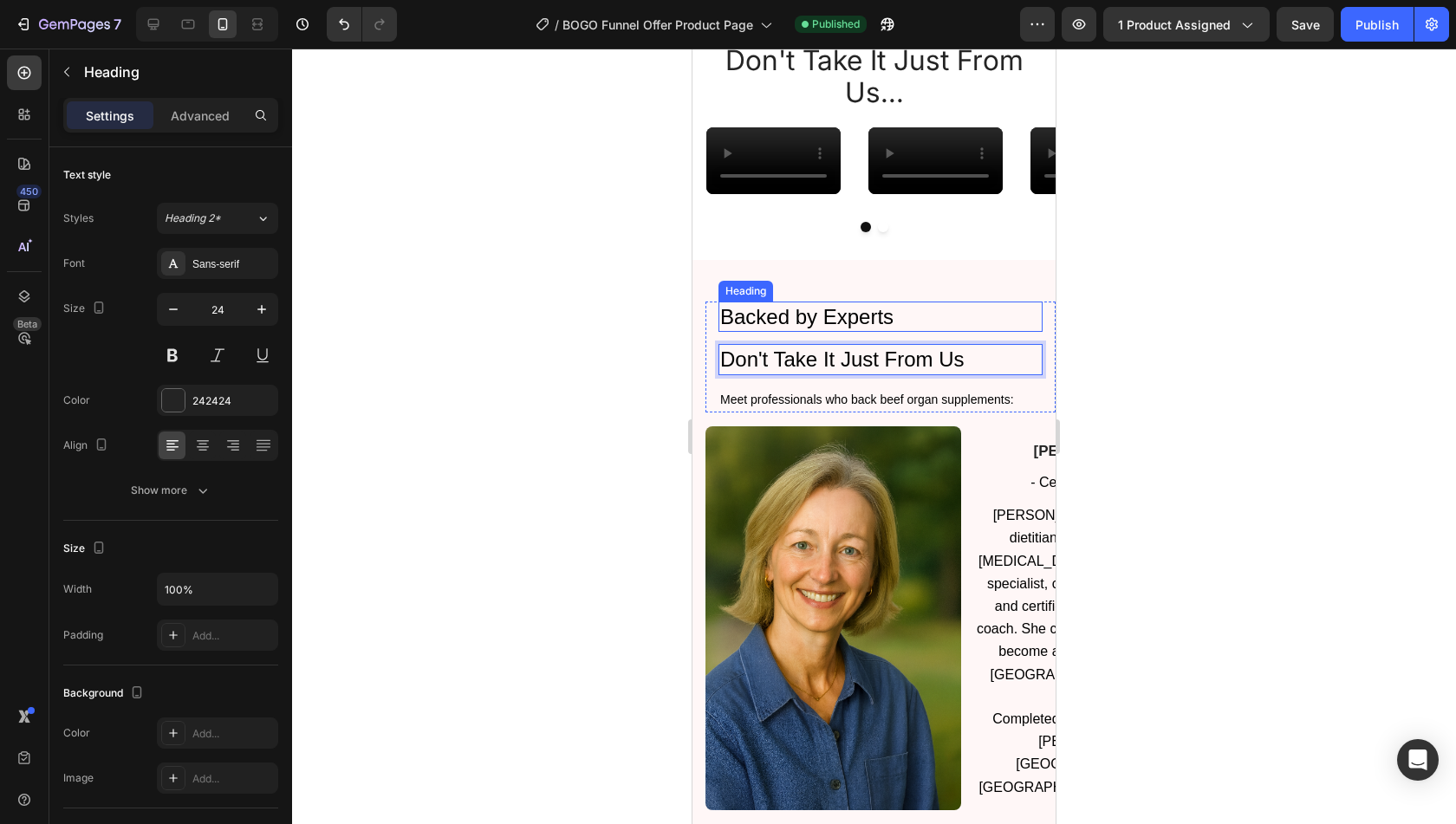
click at [925, 332] on h2 "Backed by Experts" at bounding box center [880, 317] width 324 height 30
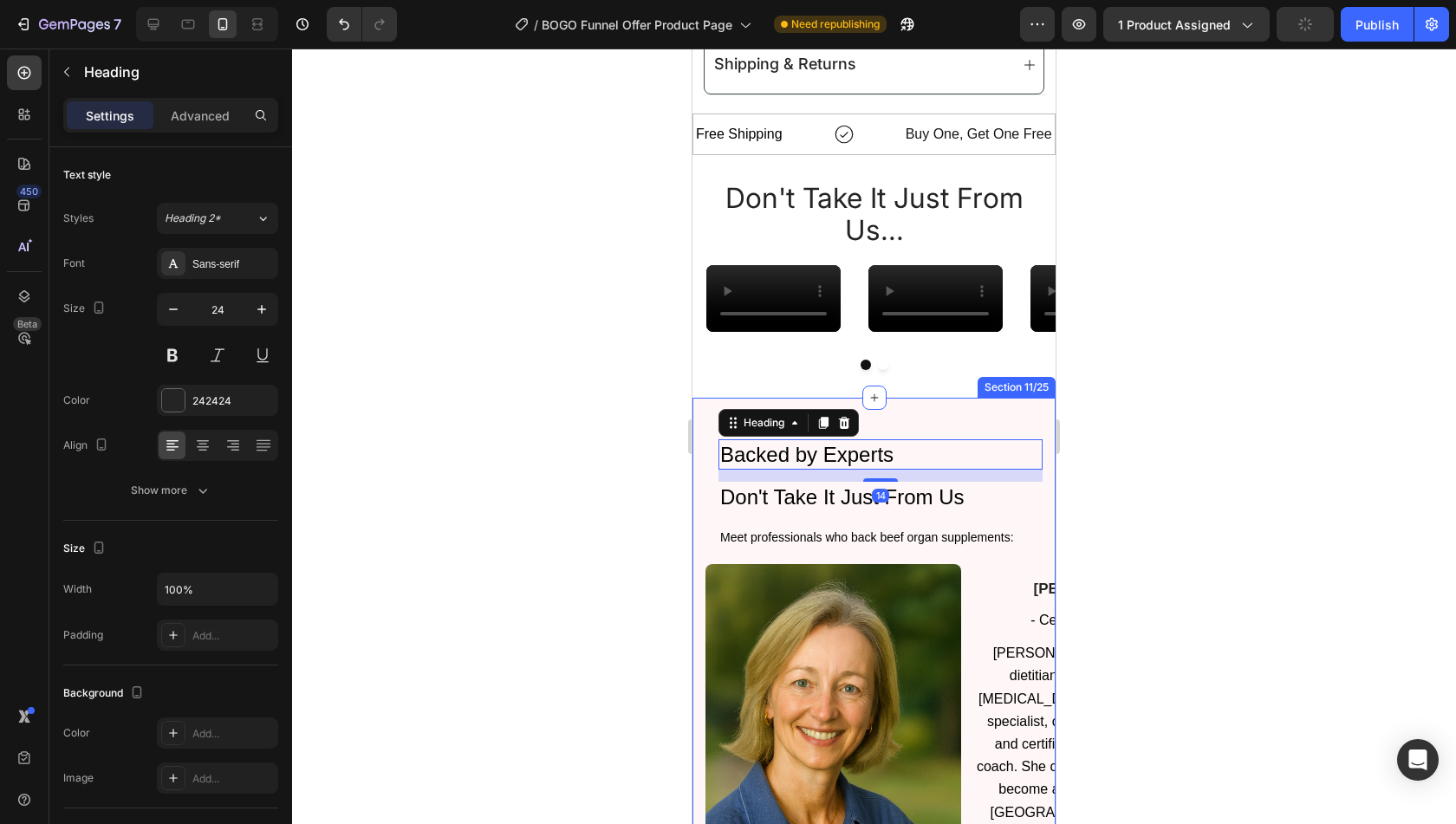
scroll to position [1452, 0]
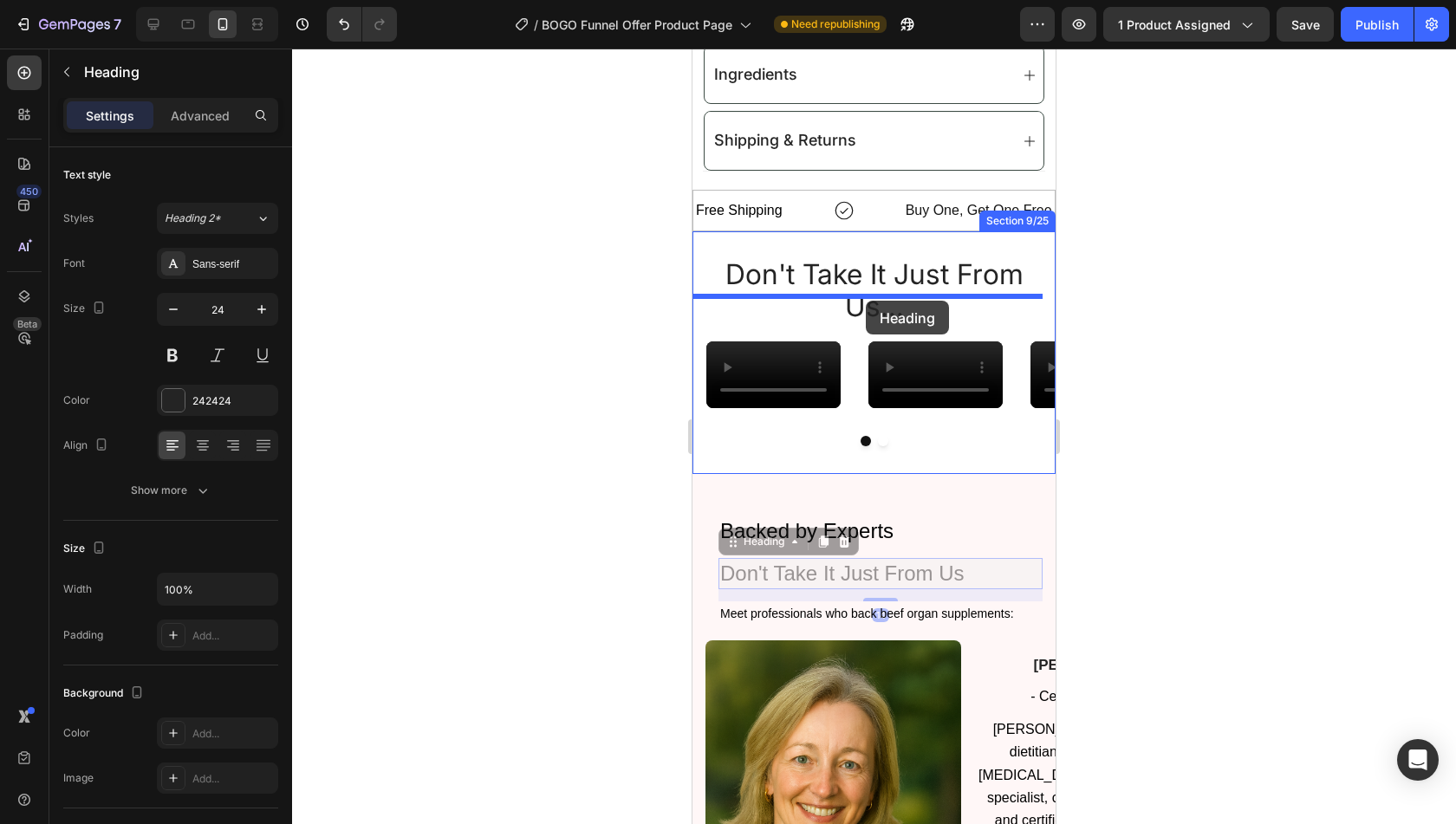
drag, startPoint x: 756, startPoint y: 688, endPoint x: 866, endPoint y: 301, distance: 402.3
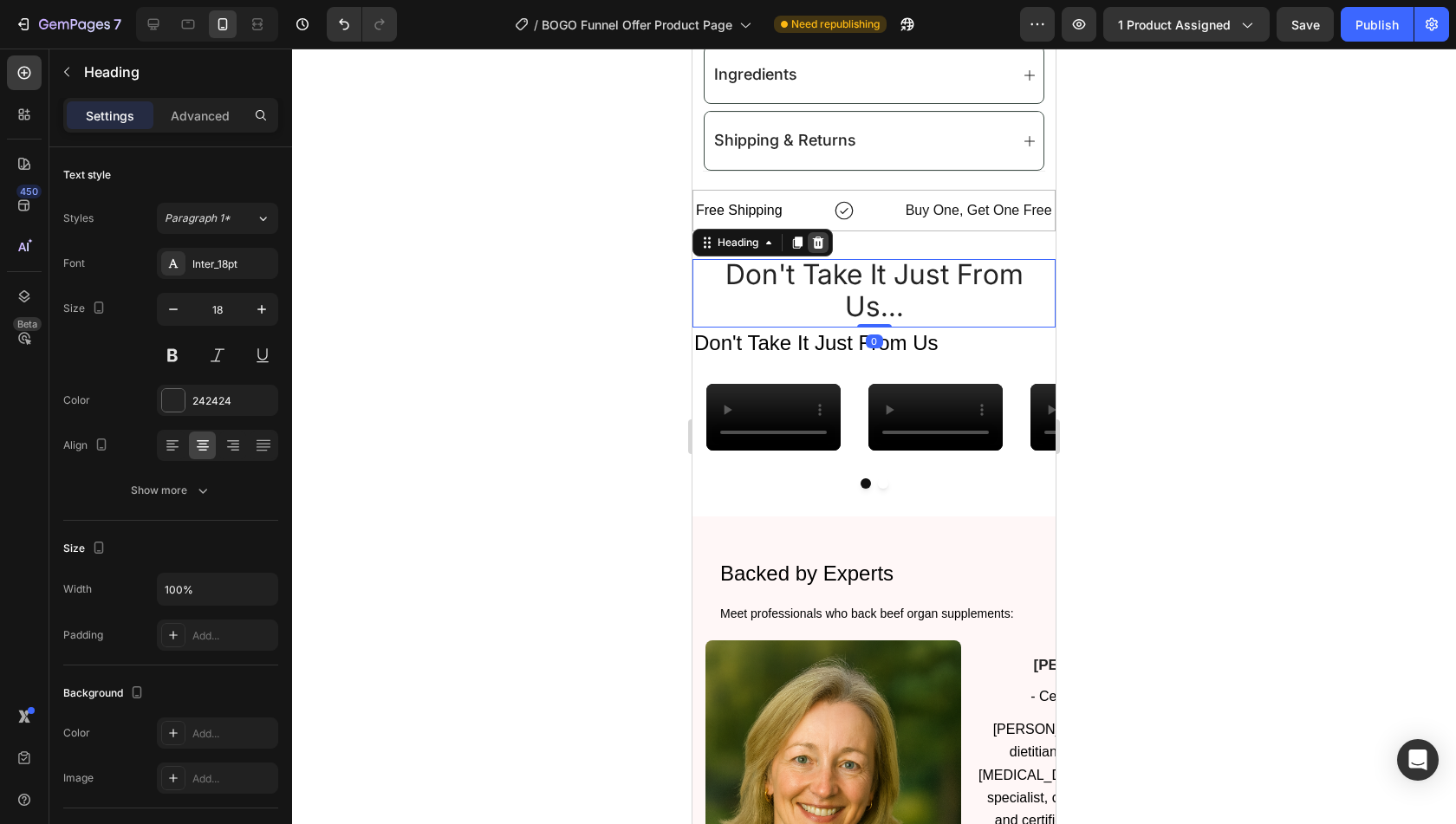
click at [820, 237] on icon at bounding box center [818, 243] width 12 height 12
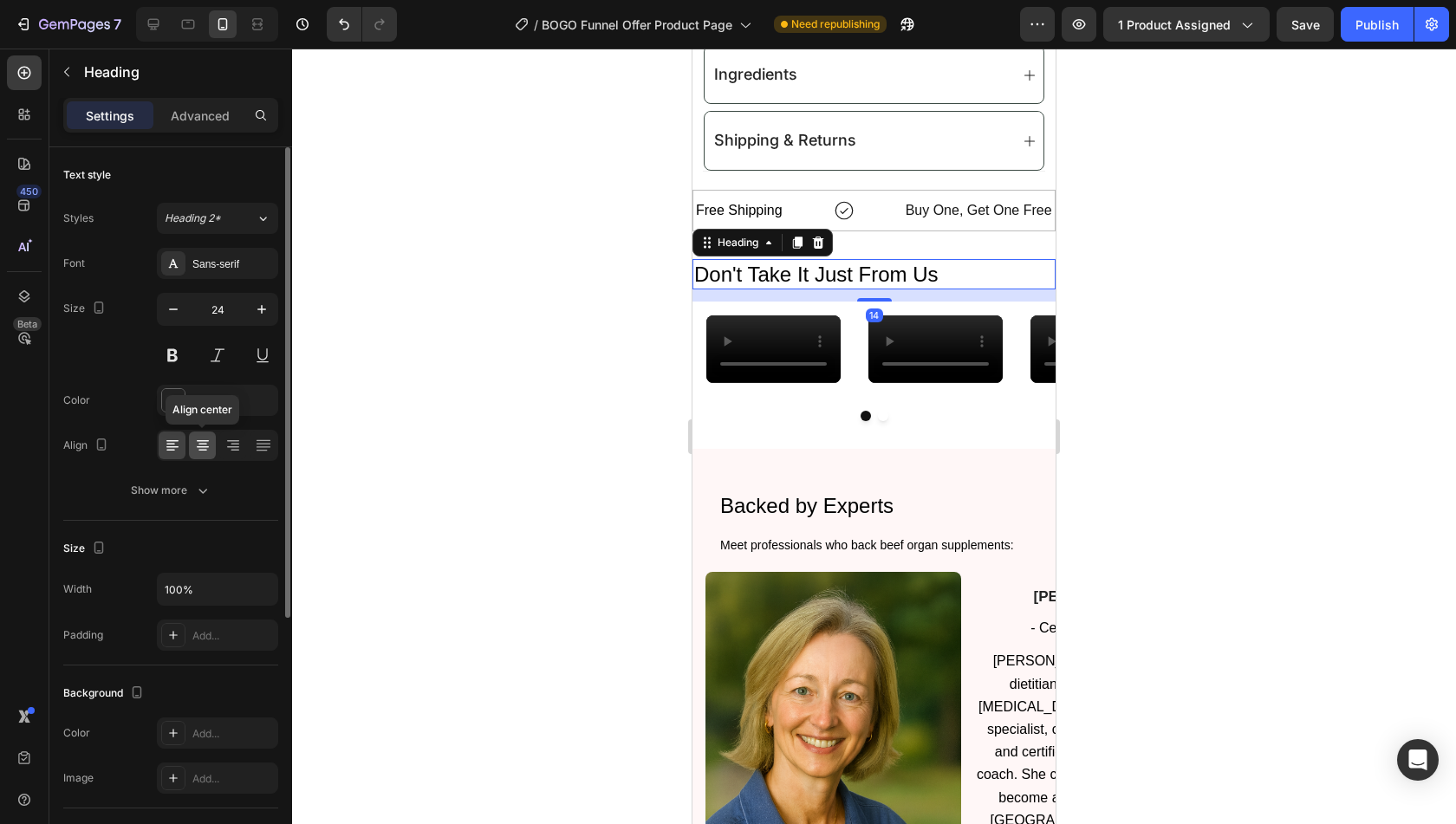
click at [201, 437] on icon at bounding box center [202, 445] width 17 height 17
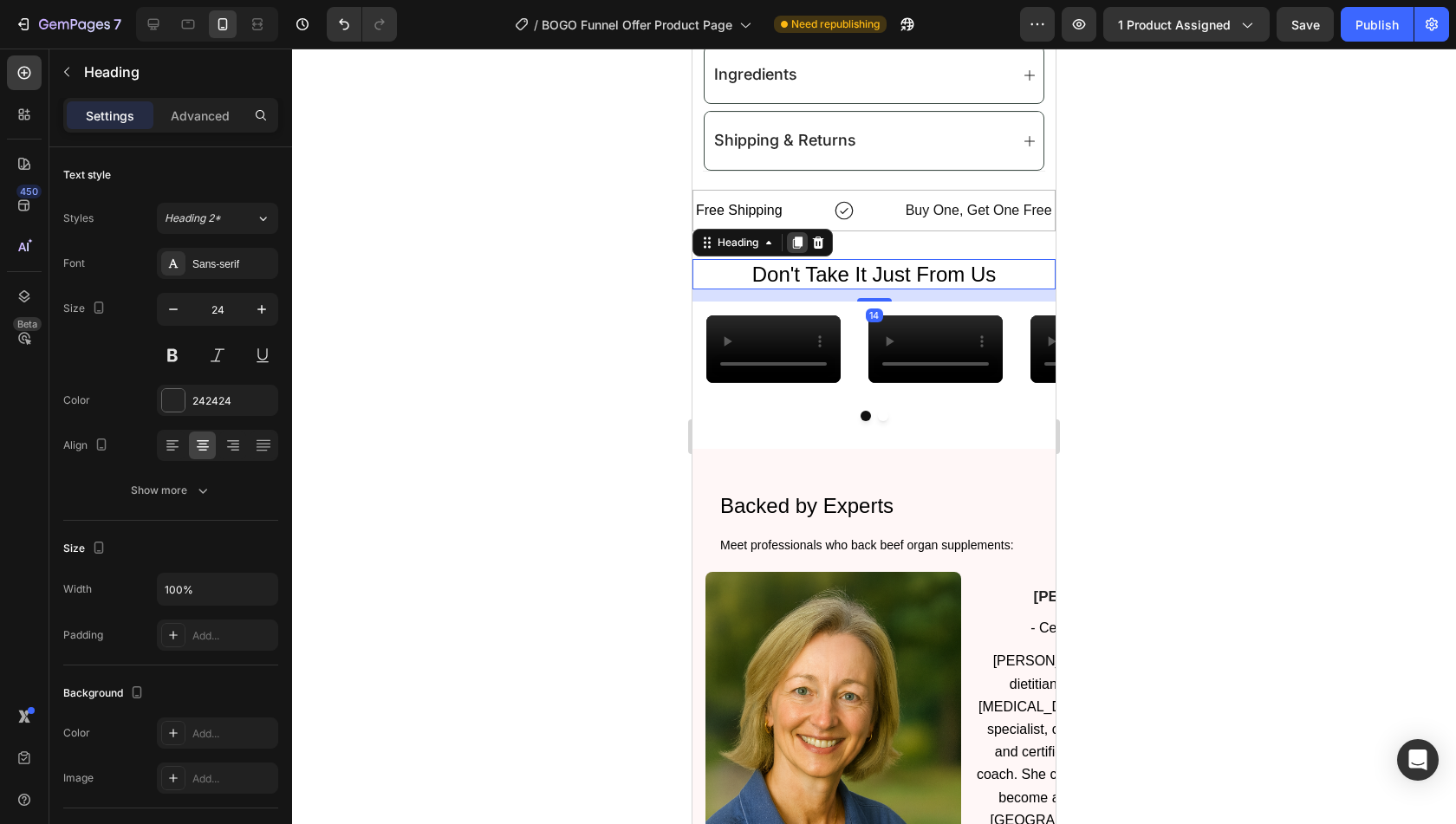
click at [803, 236] on icon at bounding box center [798, 243] width 14 height 14
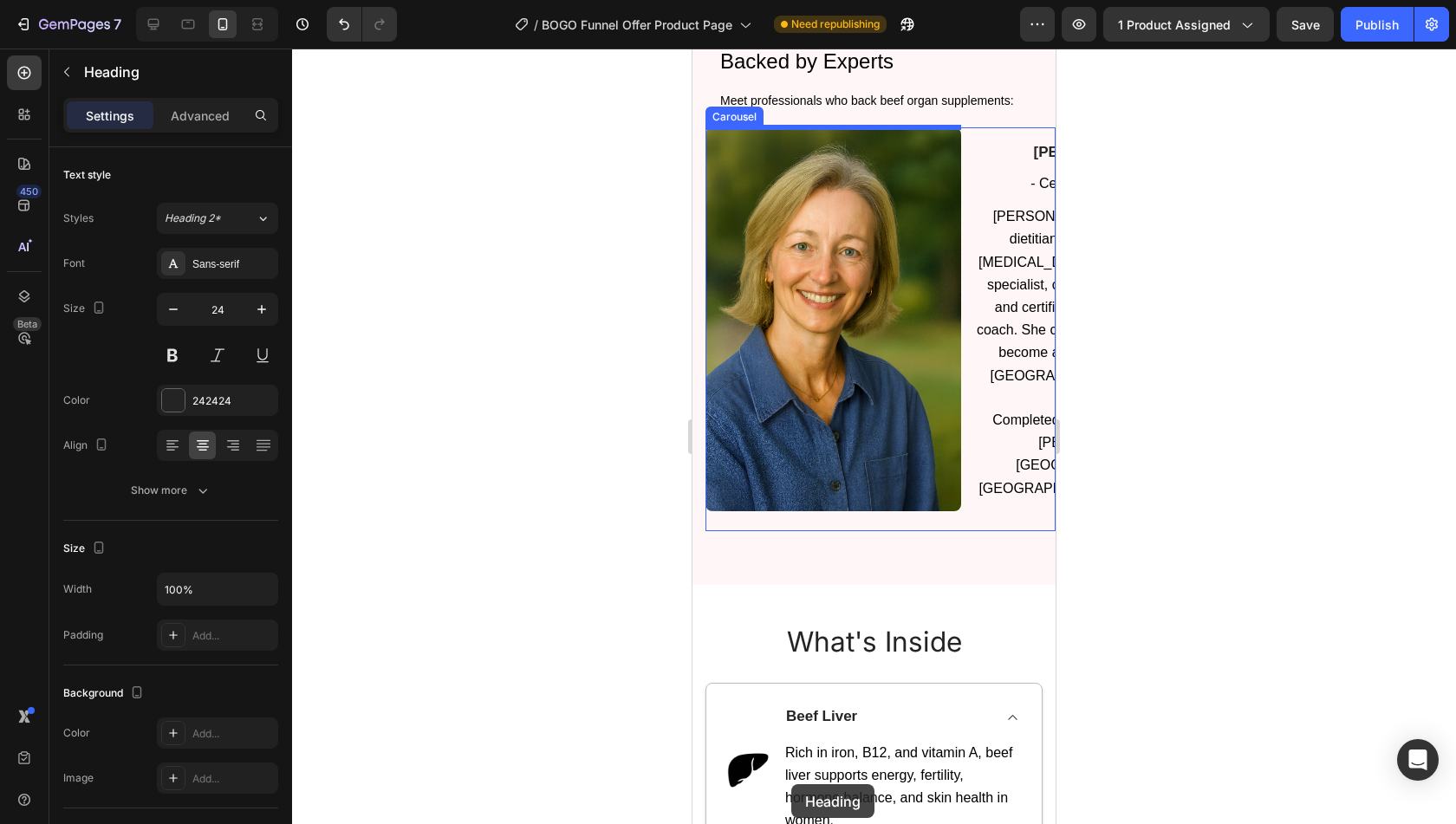
scroll to position [2103, 0]
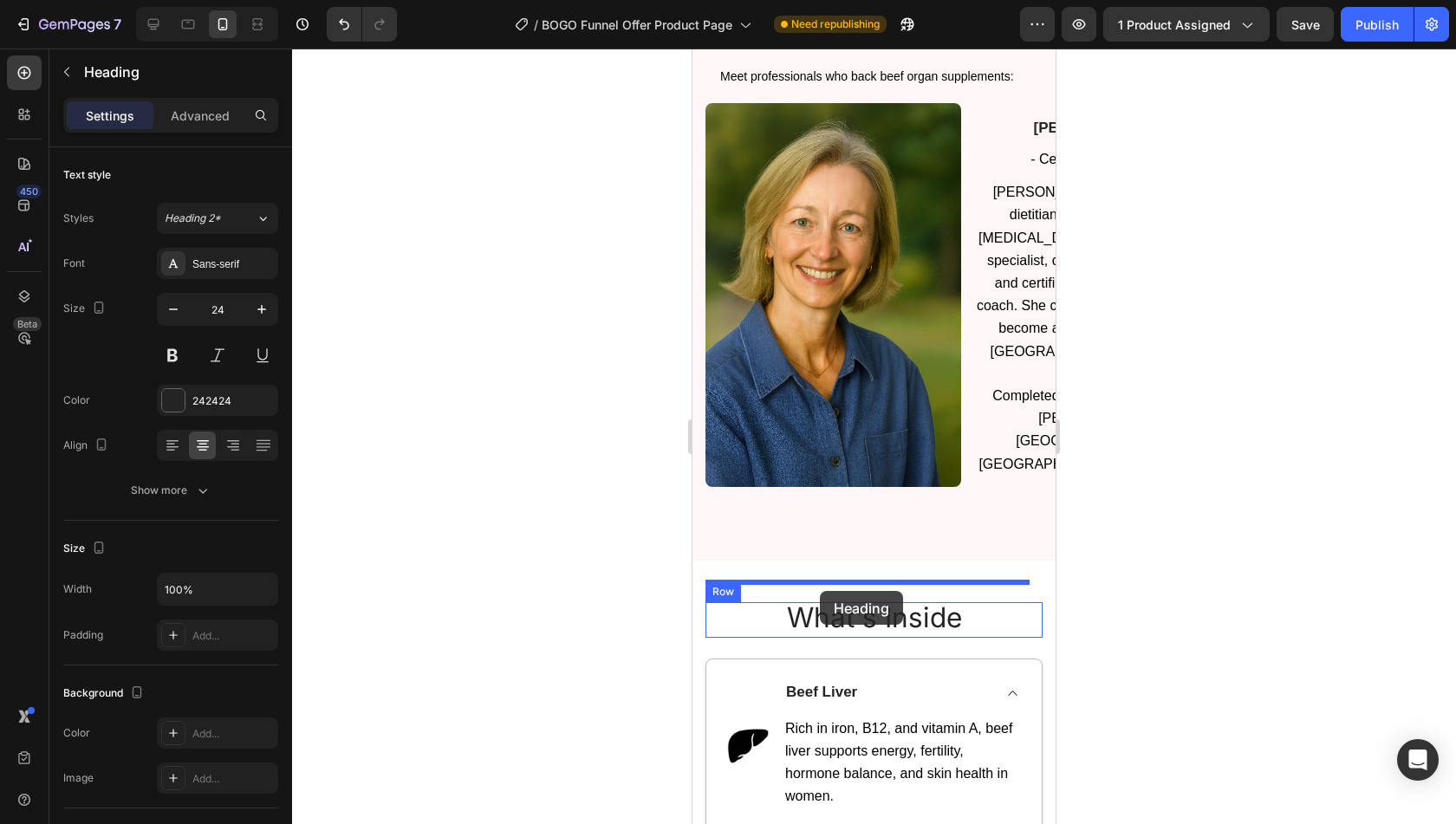
drag, startPoint x: 725, startPoint y: 253, endPoint x: 820, endPoint y: 591, distance: 351.1
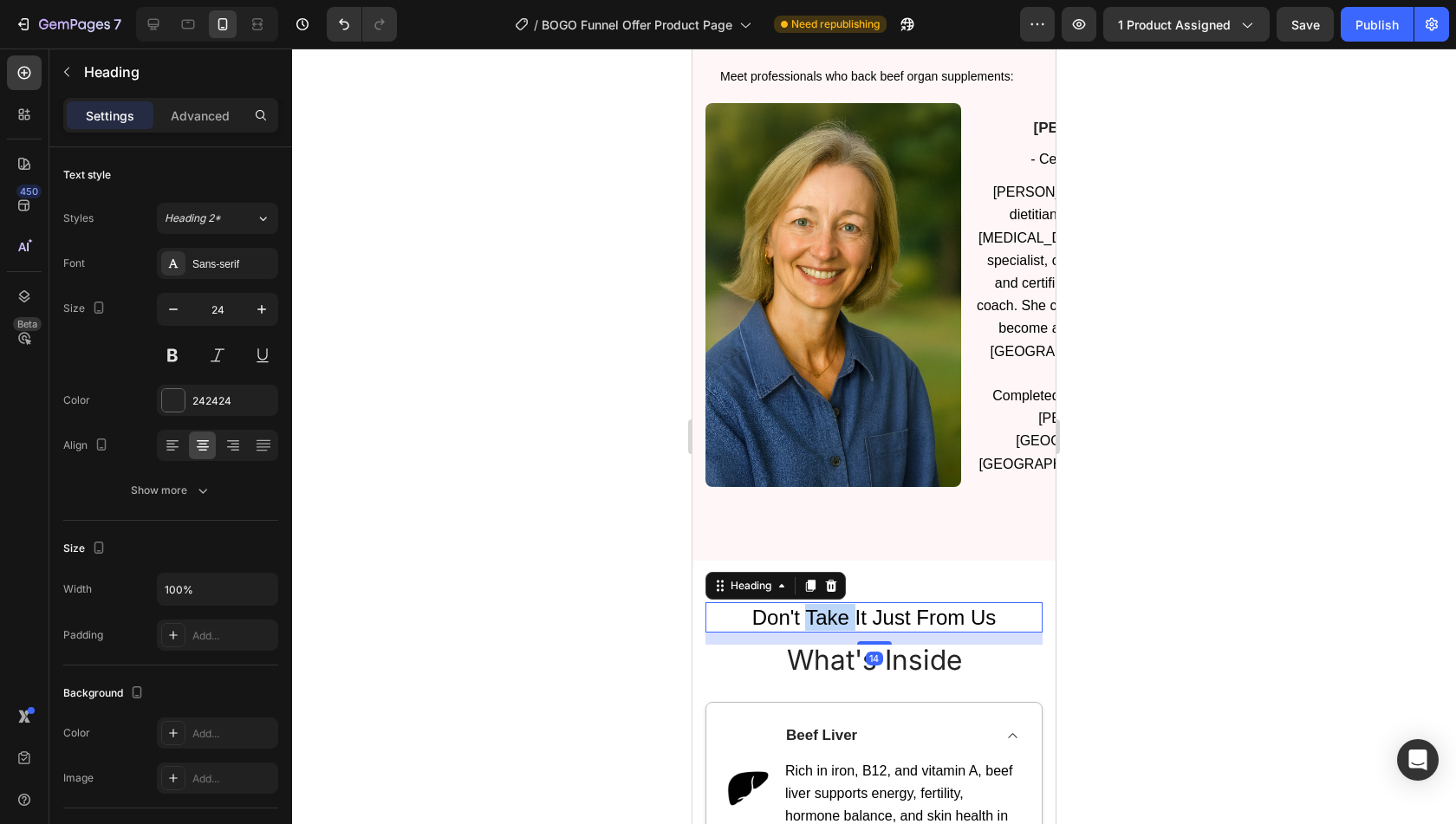
click at [830, 605] on span "Don't Take It Just From Us" at bounding box center [874, 617] width 245 height 23
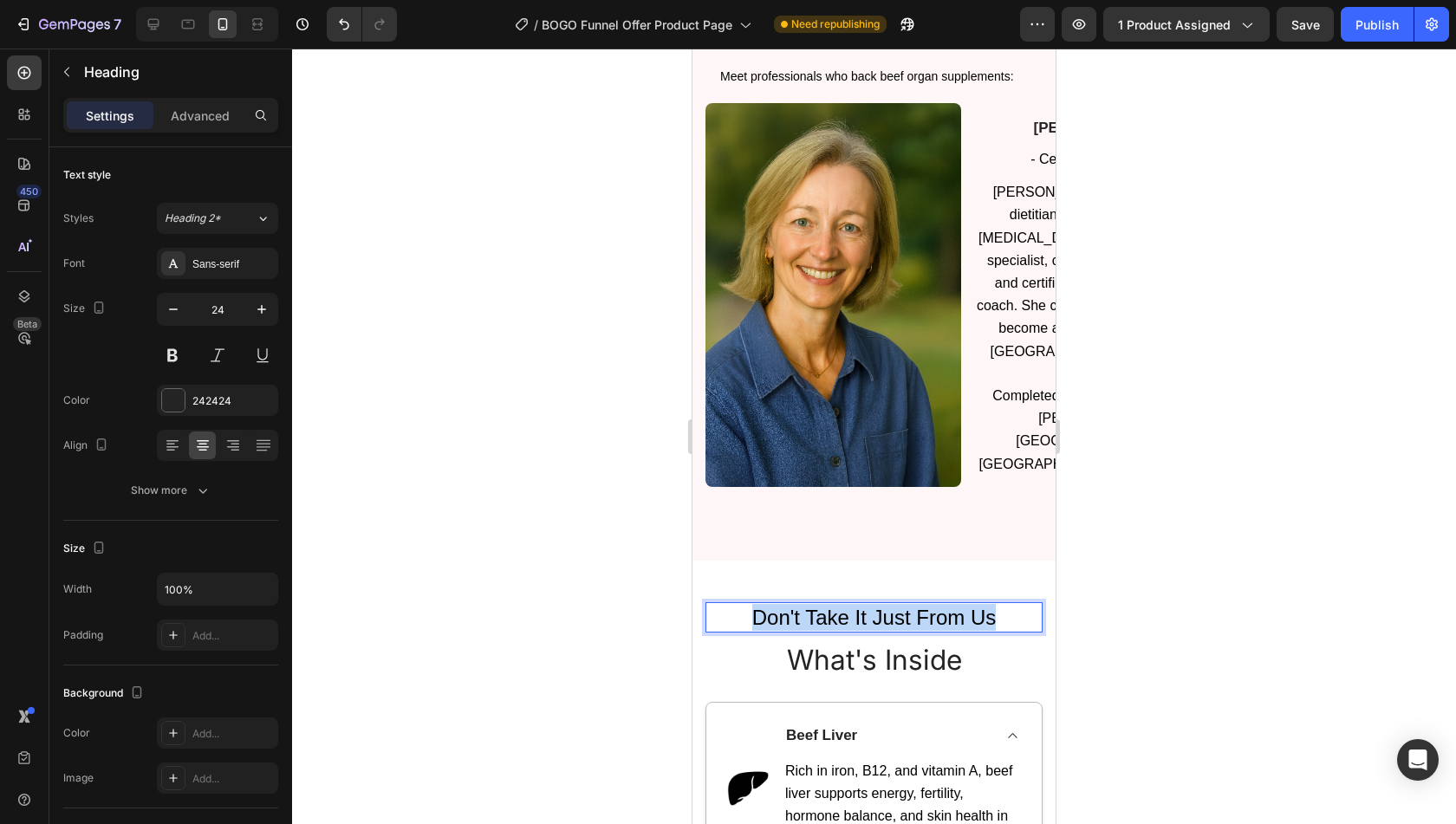
click at [830, 605] on span "Don't Take It Just From Us" at bounding box center [874, 617] width 245 height 23
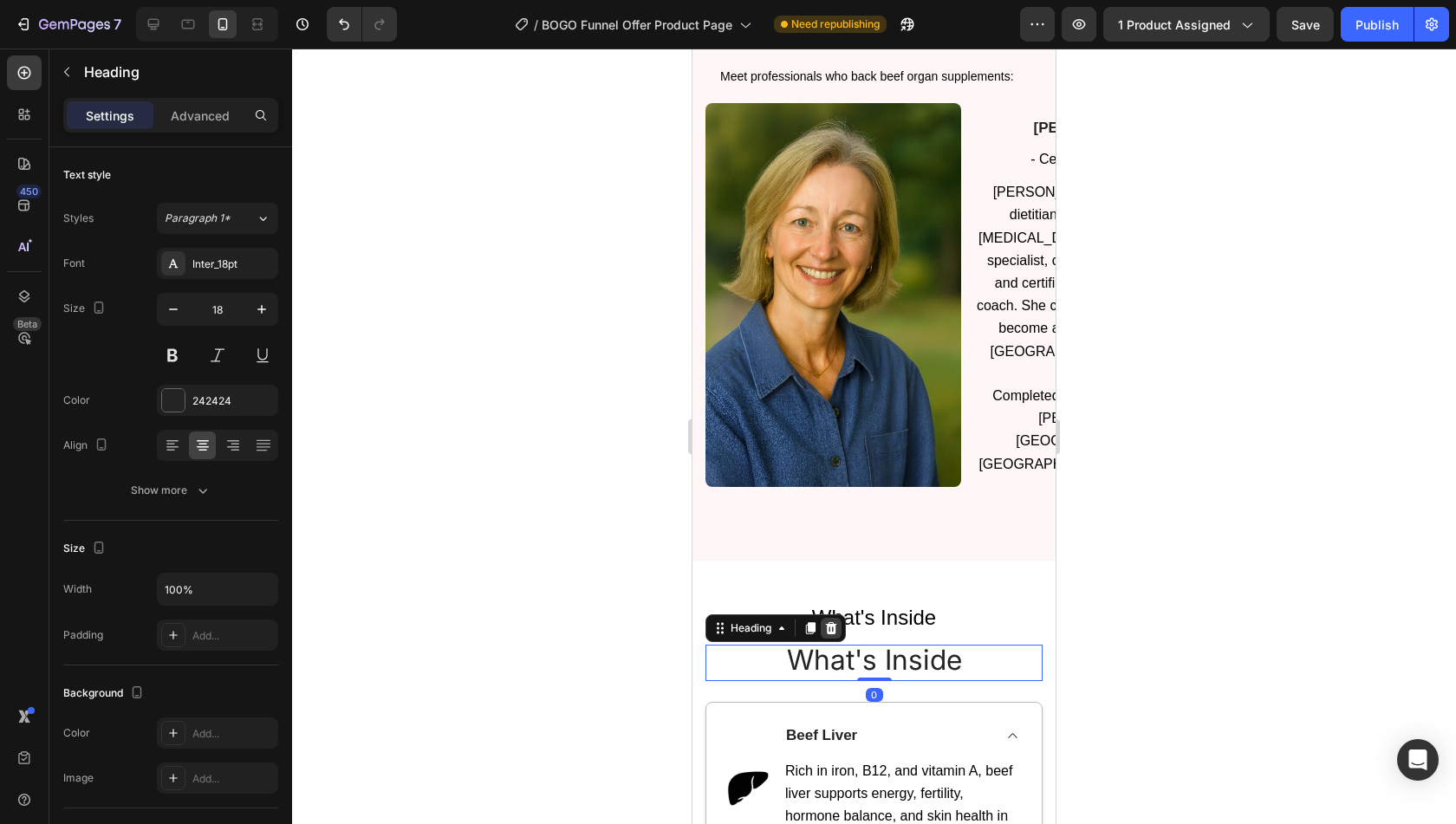
click at [830, 621] on icon at bounding box center [832, 628] width 14 height 14
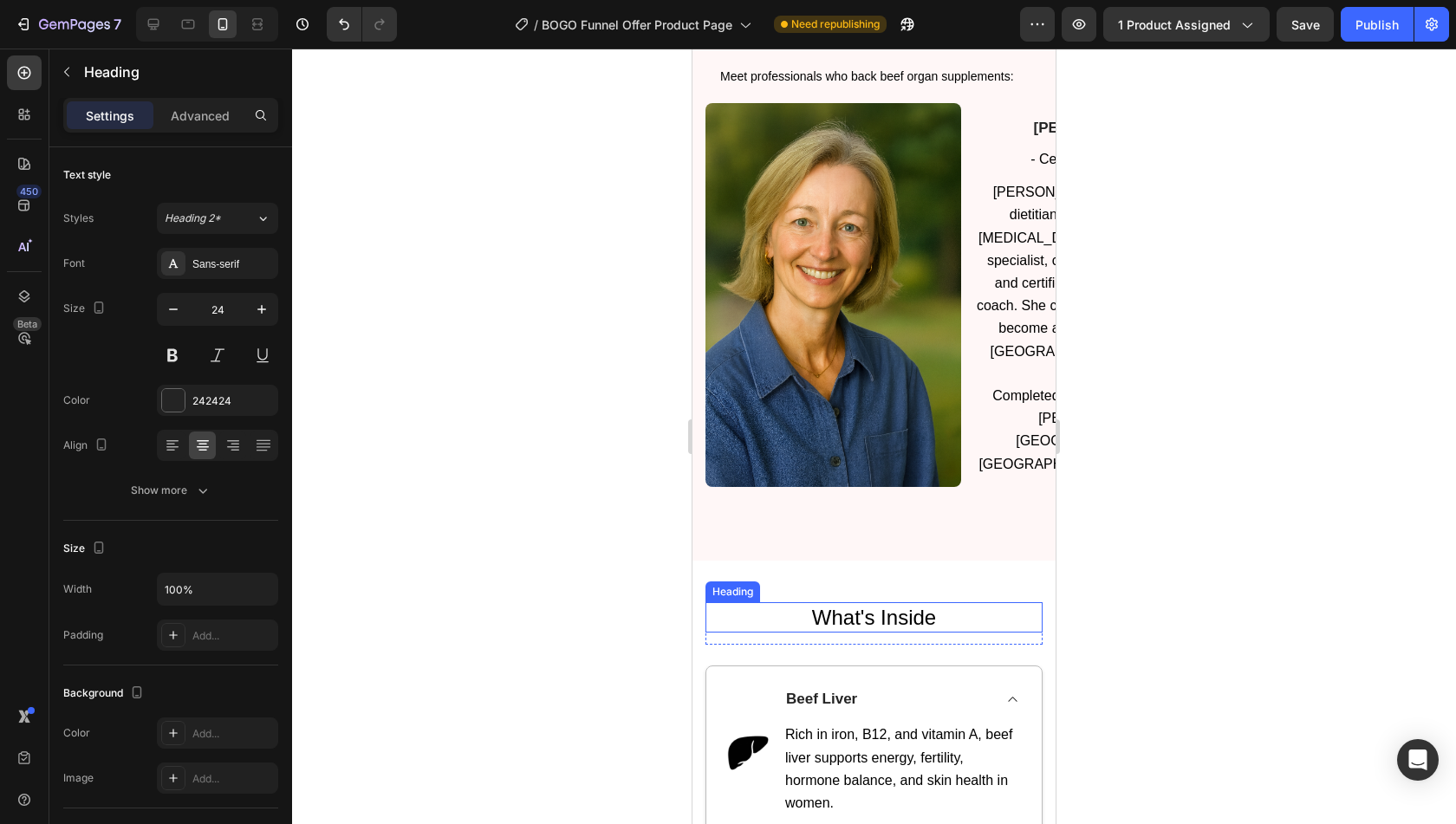
click at [896, 605] on span "What's Inside" at bounding box center [874, 617] width 124 height 23
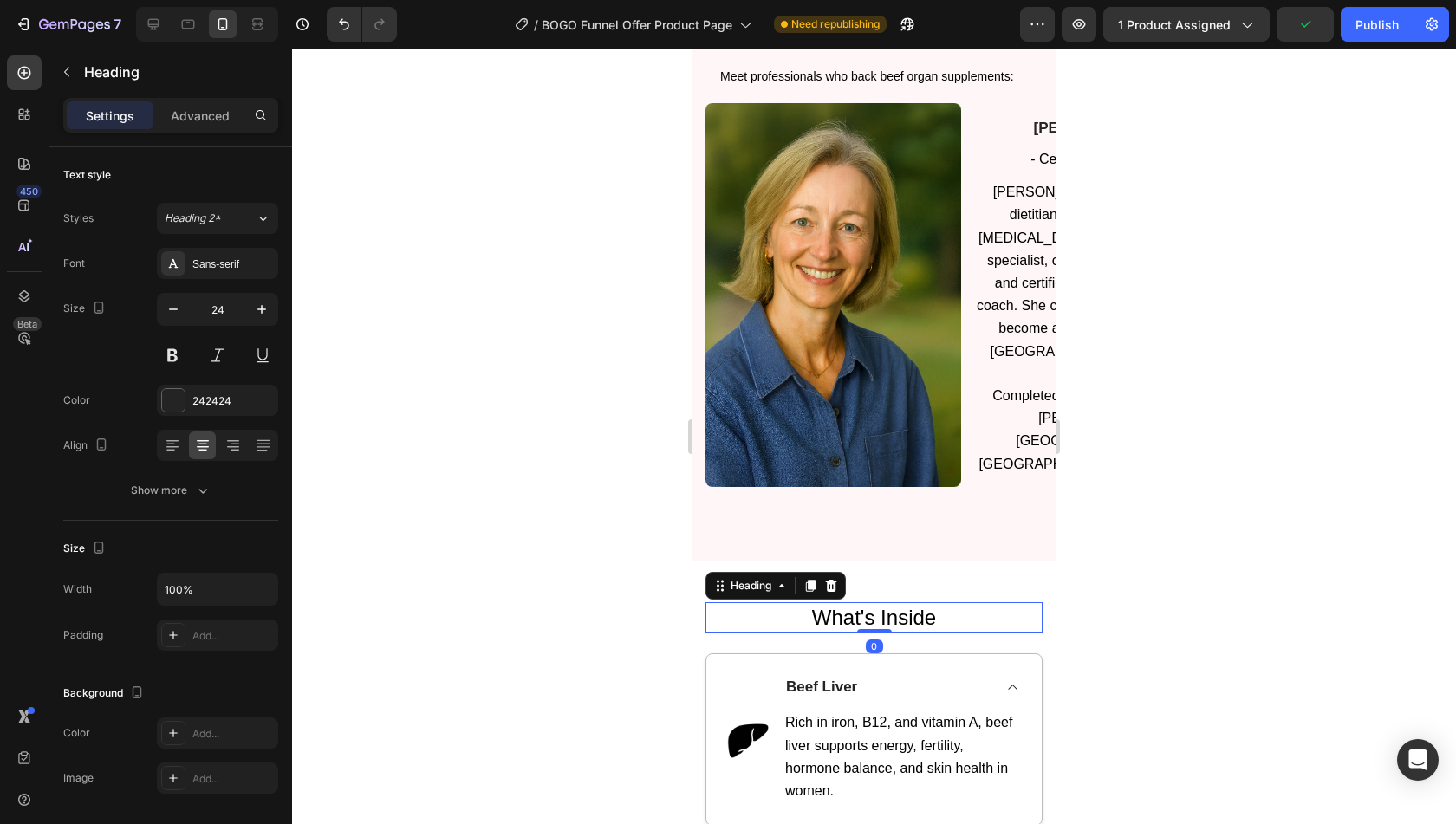
drag, startPoint x: 874, startPoint y: 621, endPoint x: 882, endPoint y: 590, distance: 32.0
click at [882, 602] on div "⁠⁠⁠⁠⁠⁠⁠ What's Inside Heading 0" at bounding box center [874, 617] width 337 height 30
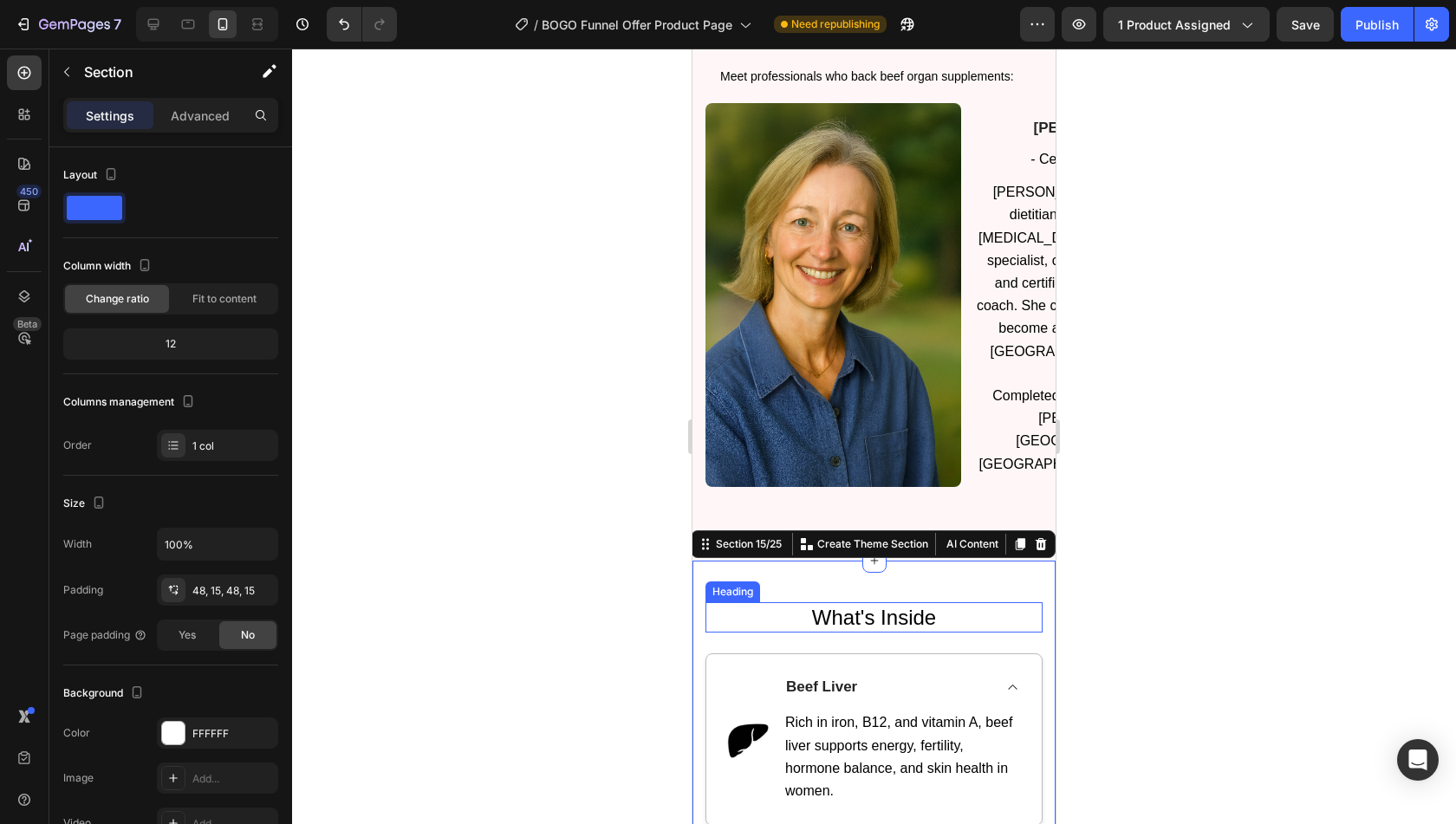
click at [801, 603] on p "⁠⁠⁠⁠⁠⁠⁠ What's Inside" at bounding box center [874, 617] width 334 height 27
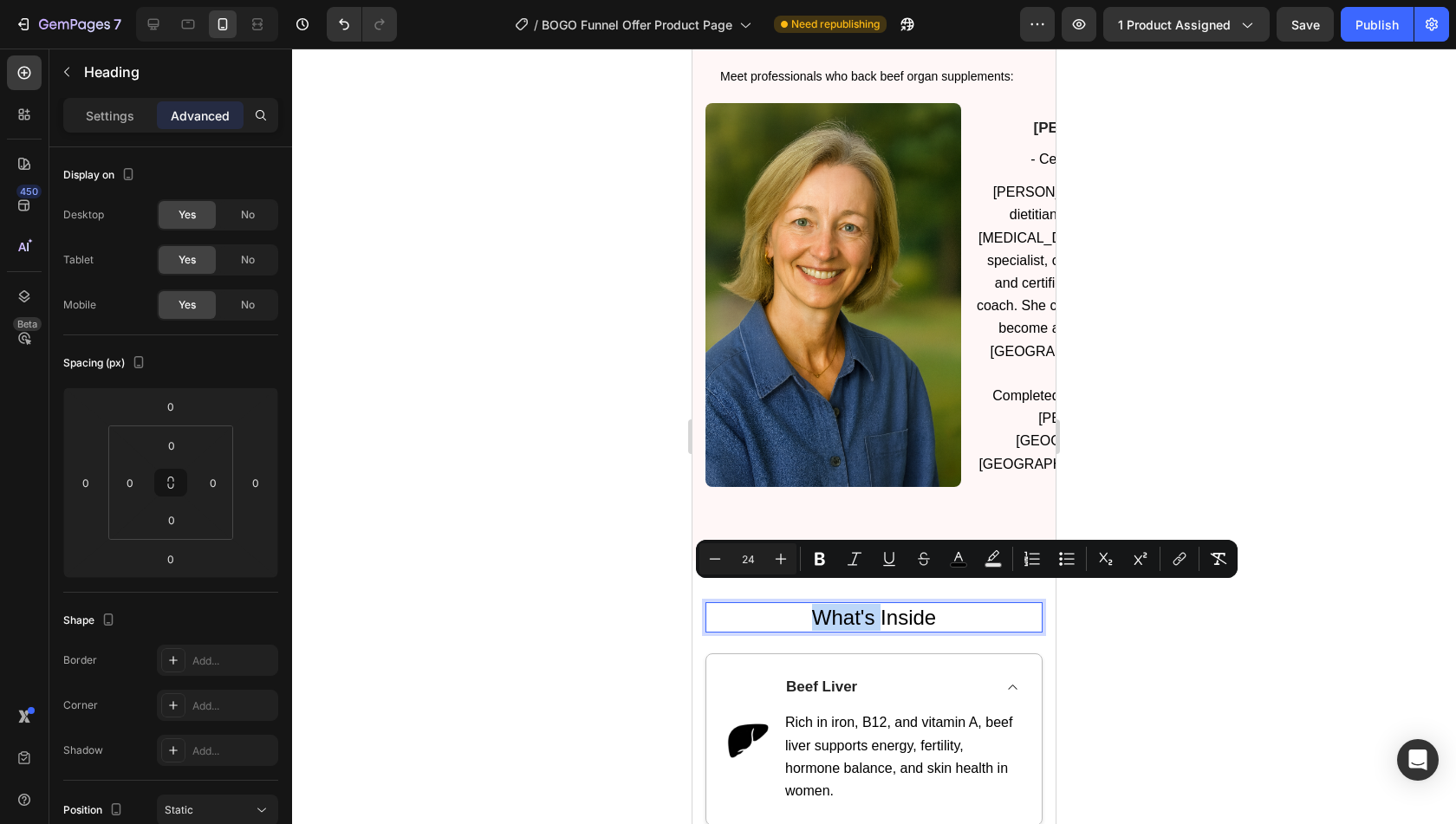
click at [801, 603] on p "What's Inside" at bounding box center [874, 617] width 334 height 27
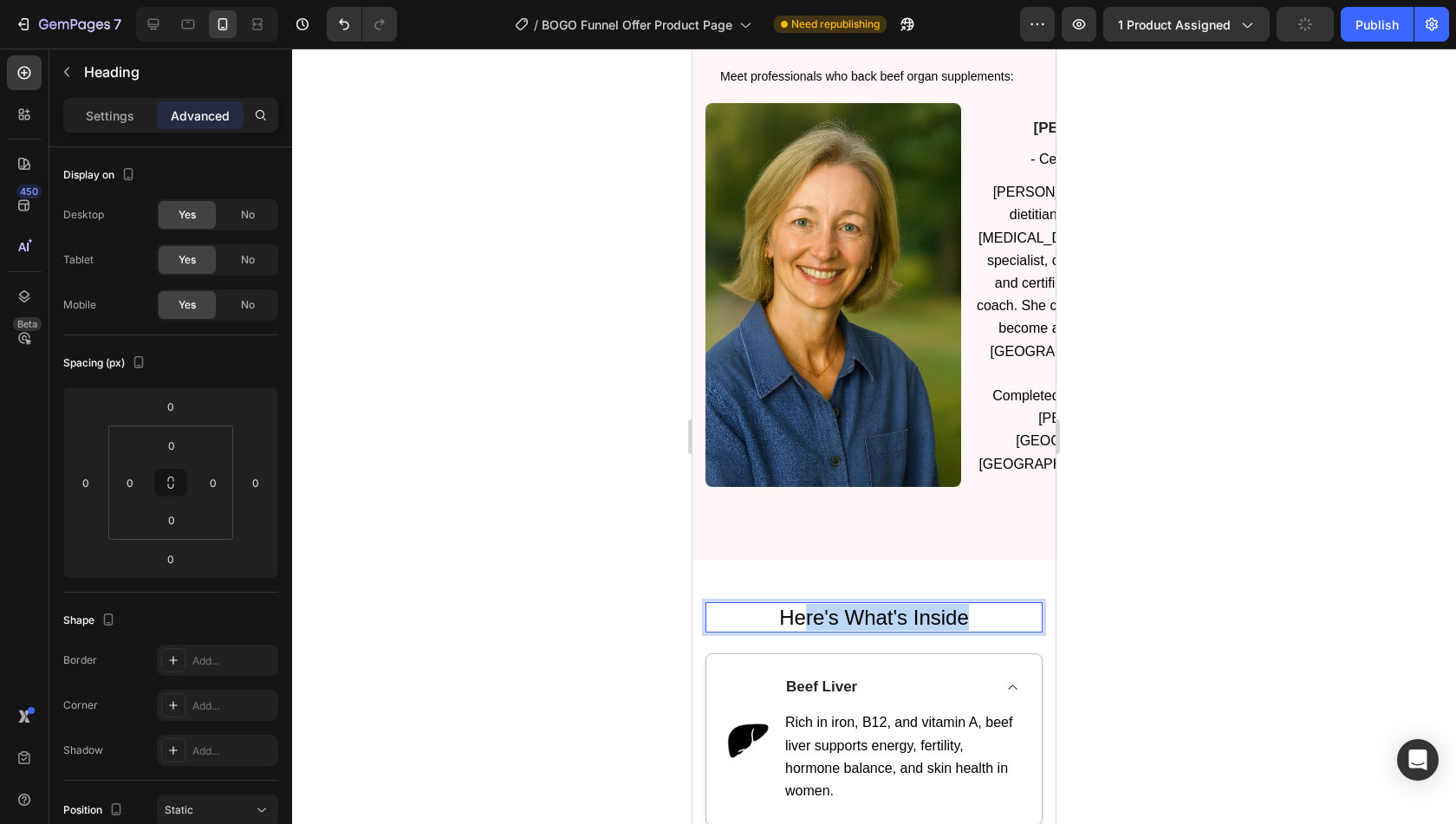
drag, startPoint x: 964, startPoint y: 592, endPoint x: 778, endPoint y: 584, distance: 186.2
click at [778, 603] on p "Here's What's Inside" at bounding box center [874, 617] width 334 height 27
click at [900, 603] on p "ruO" at bounding box center [874, 617] width 334 height 27
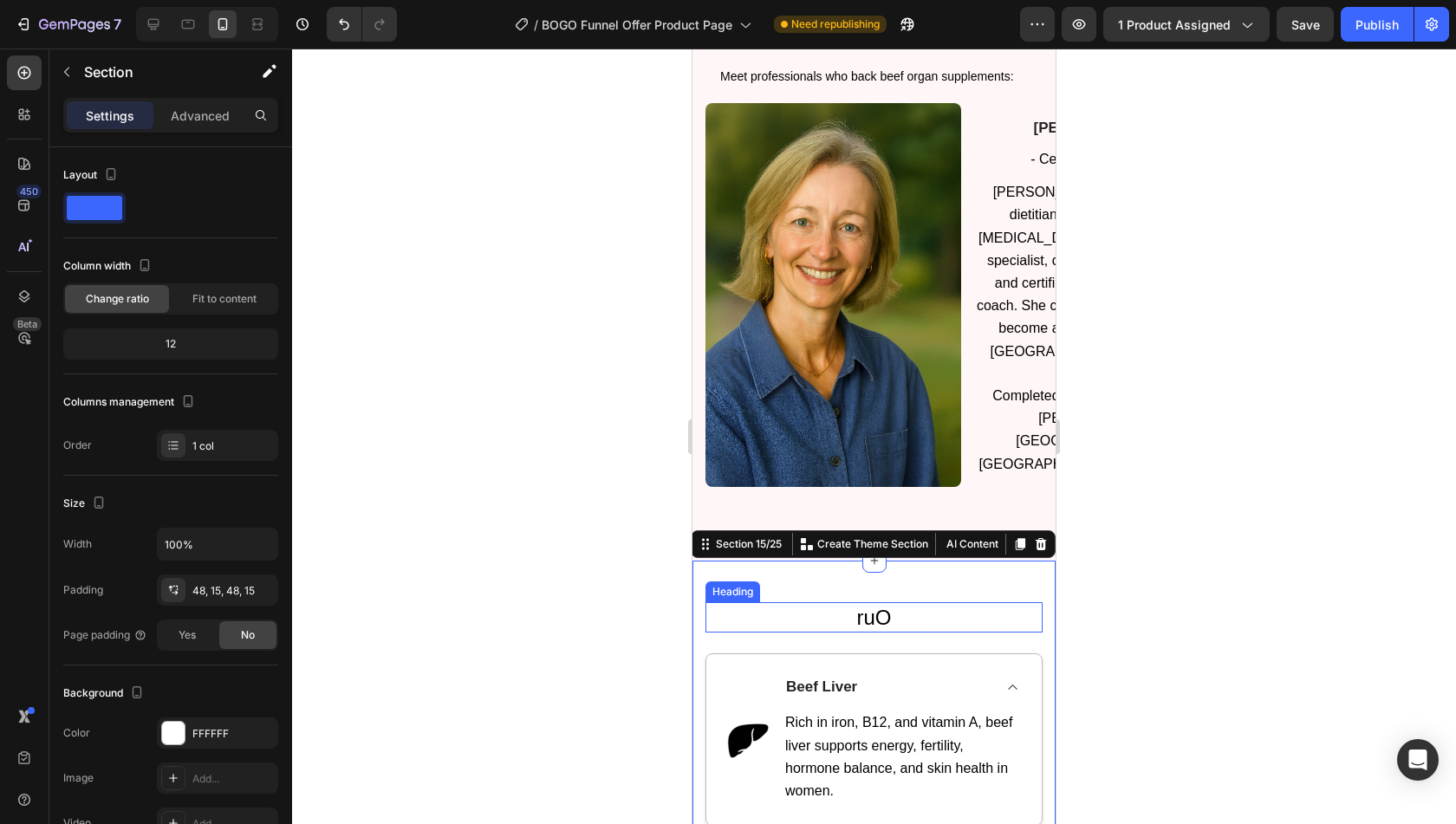
click at [915, 603] on p "⁠⁠⁠⁠⁠⁠⁠ ruO" at bounding box center [874, 617] width 334 height 27
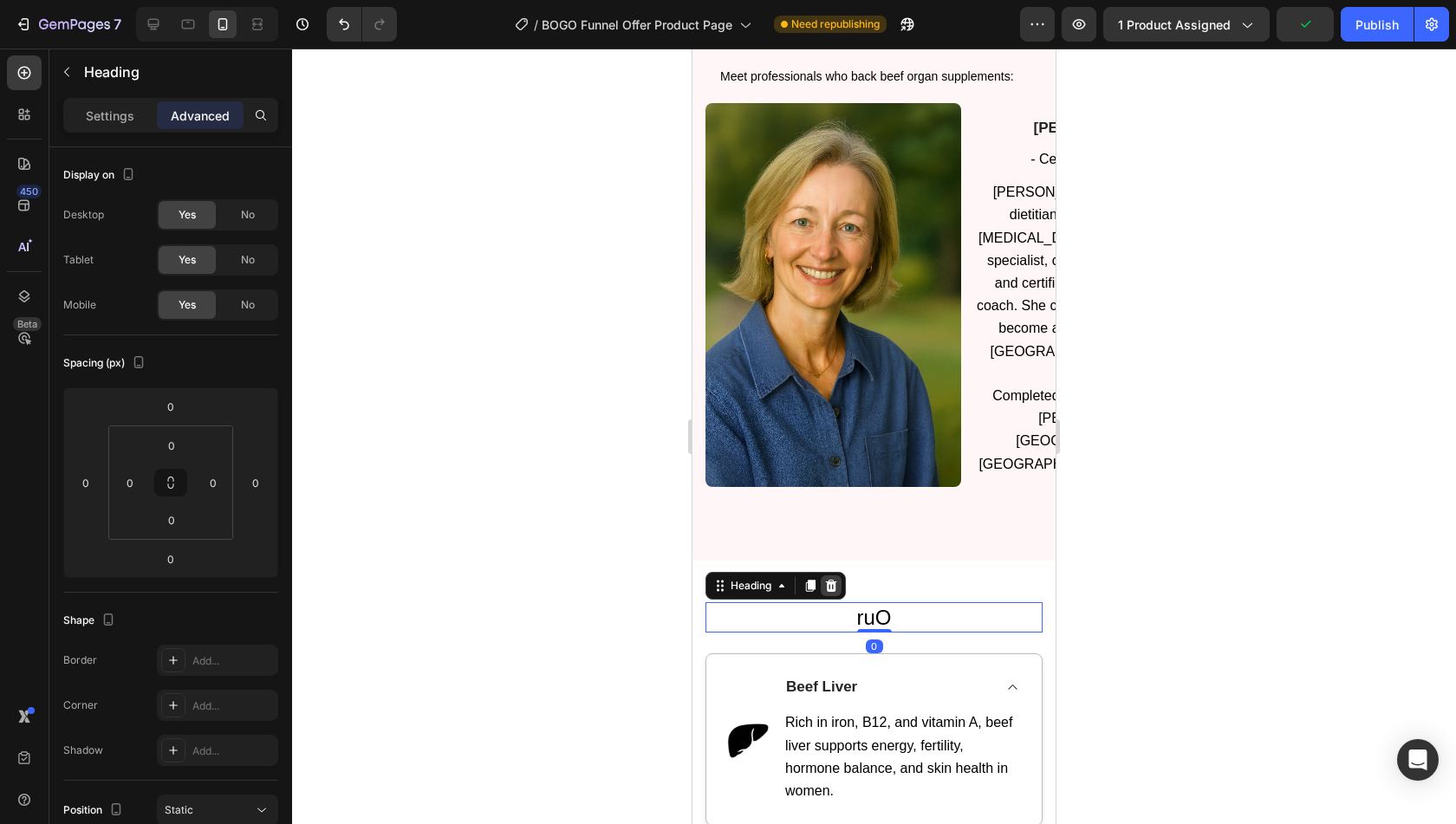
click at [833, 578] on icon at bounding box center [832, 586] width 14 height 14
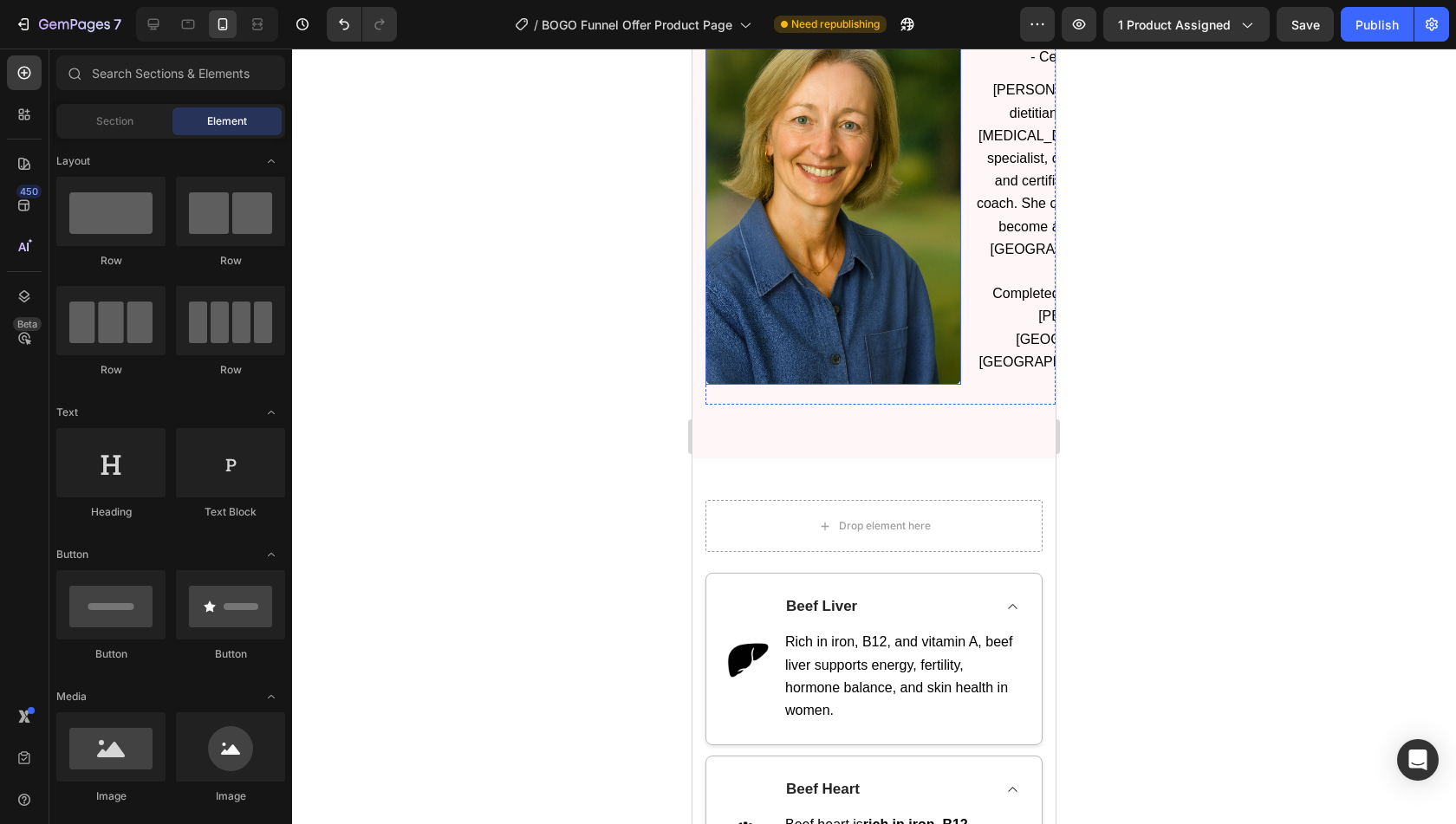
scroll to position [1816, 0]
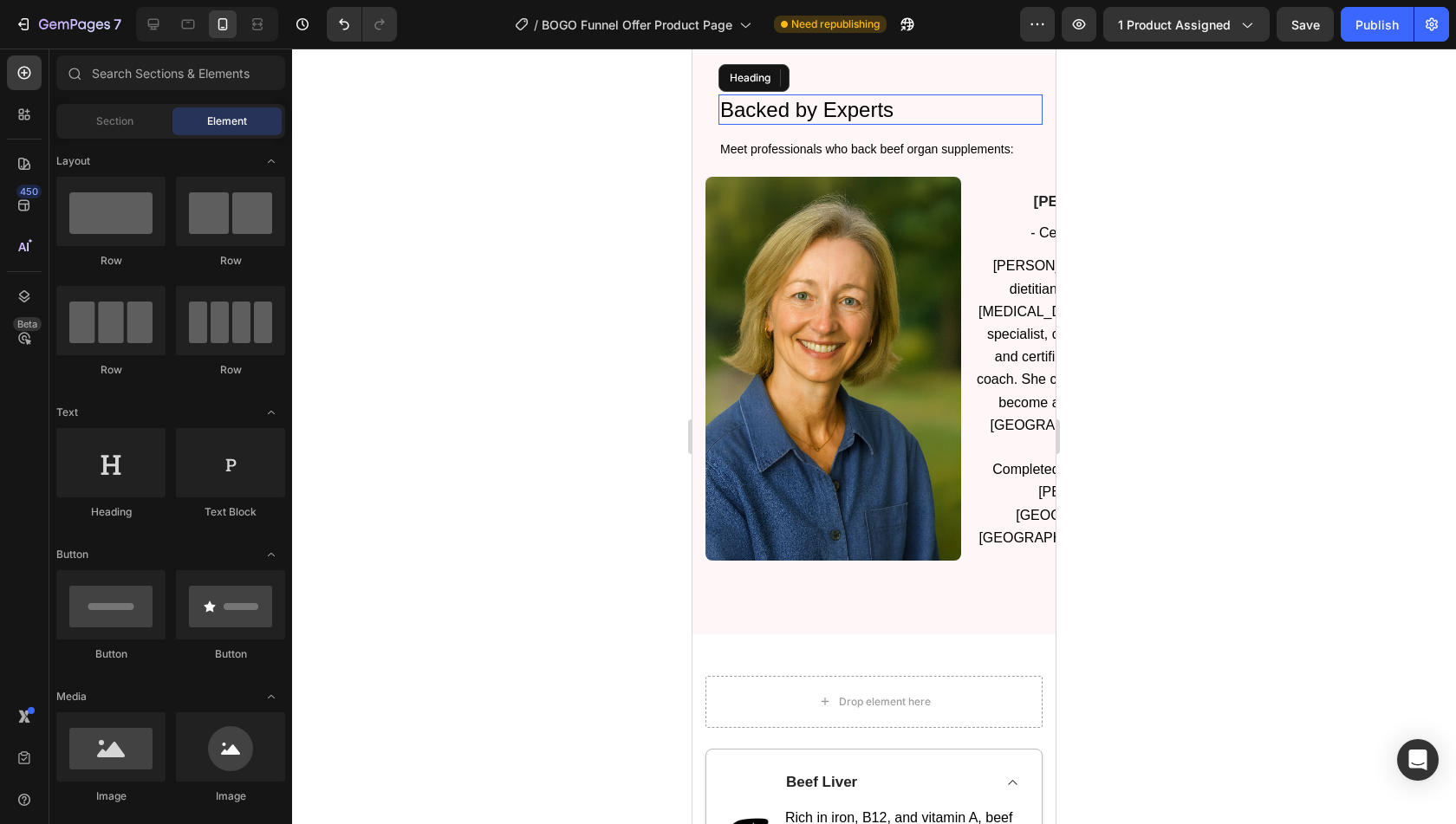
click at [834, 121] on span "Backed by Experts" at bounding box center [807, 110] width 173 height 23
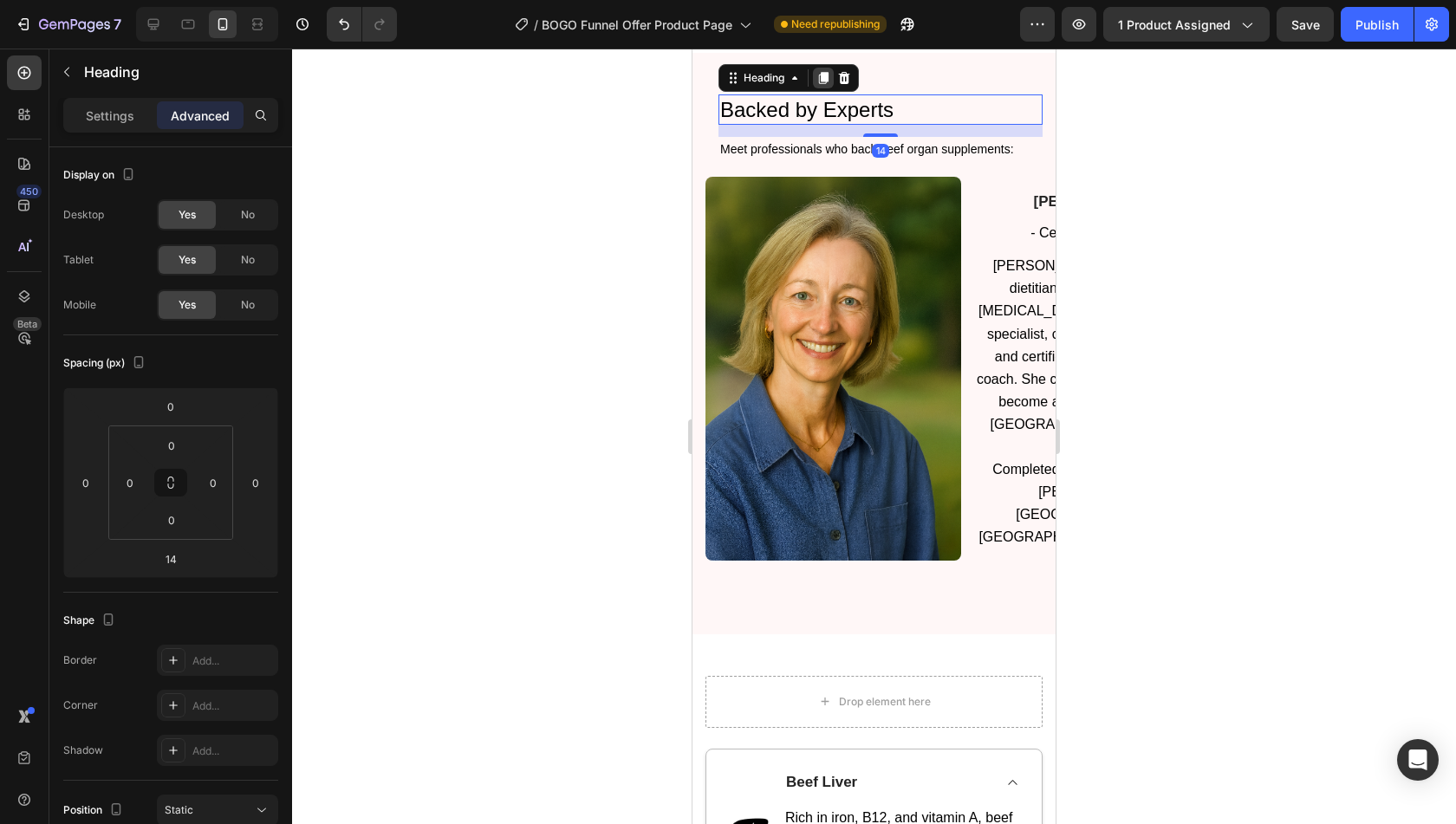
click at [829, 84] on icon at bounding box center [824, 79] width 10 height 12
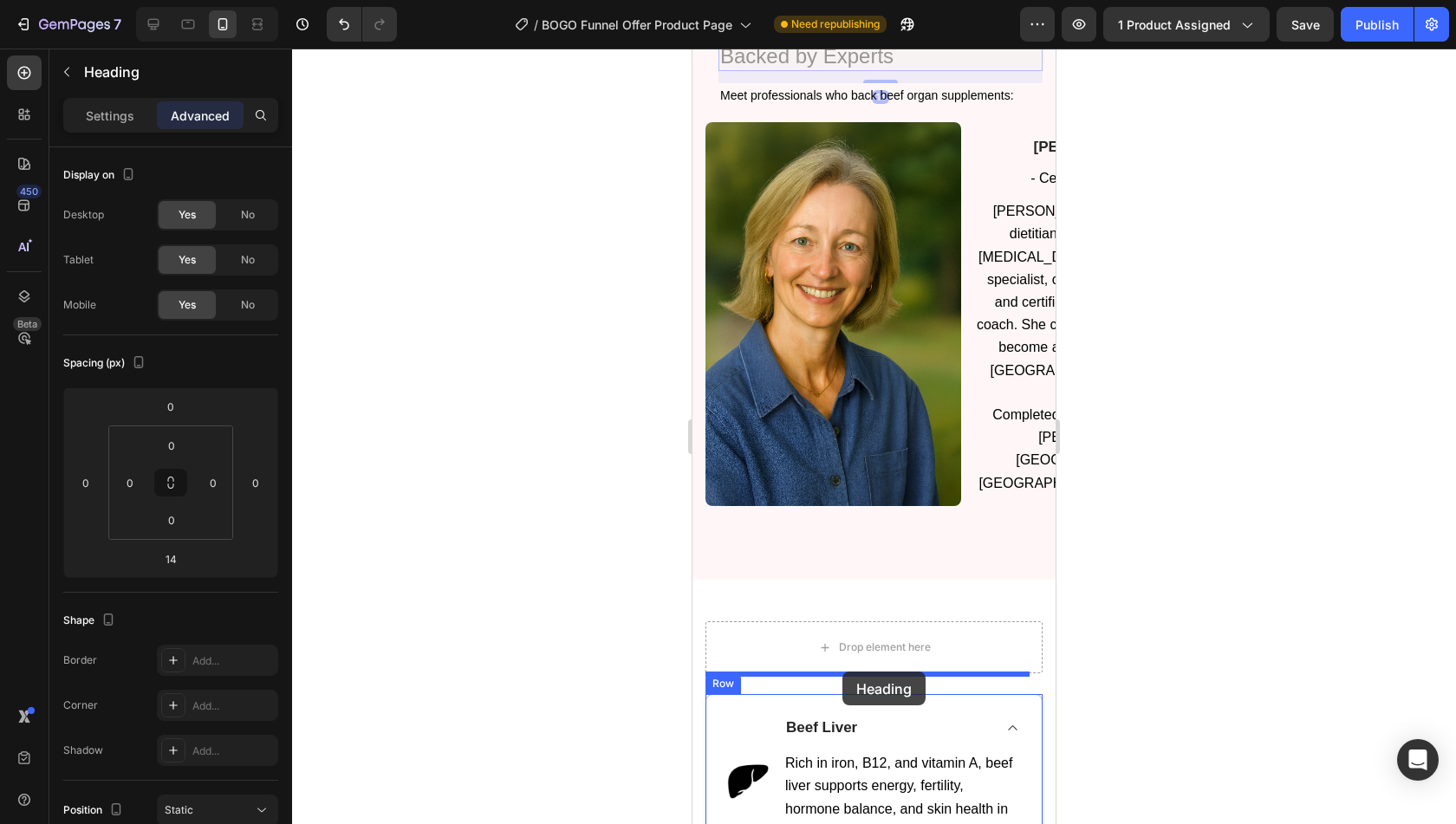
scroll to position [2090, 0]
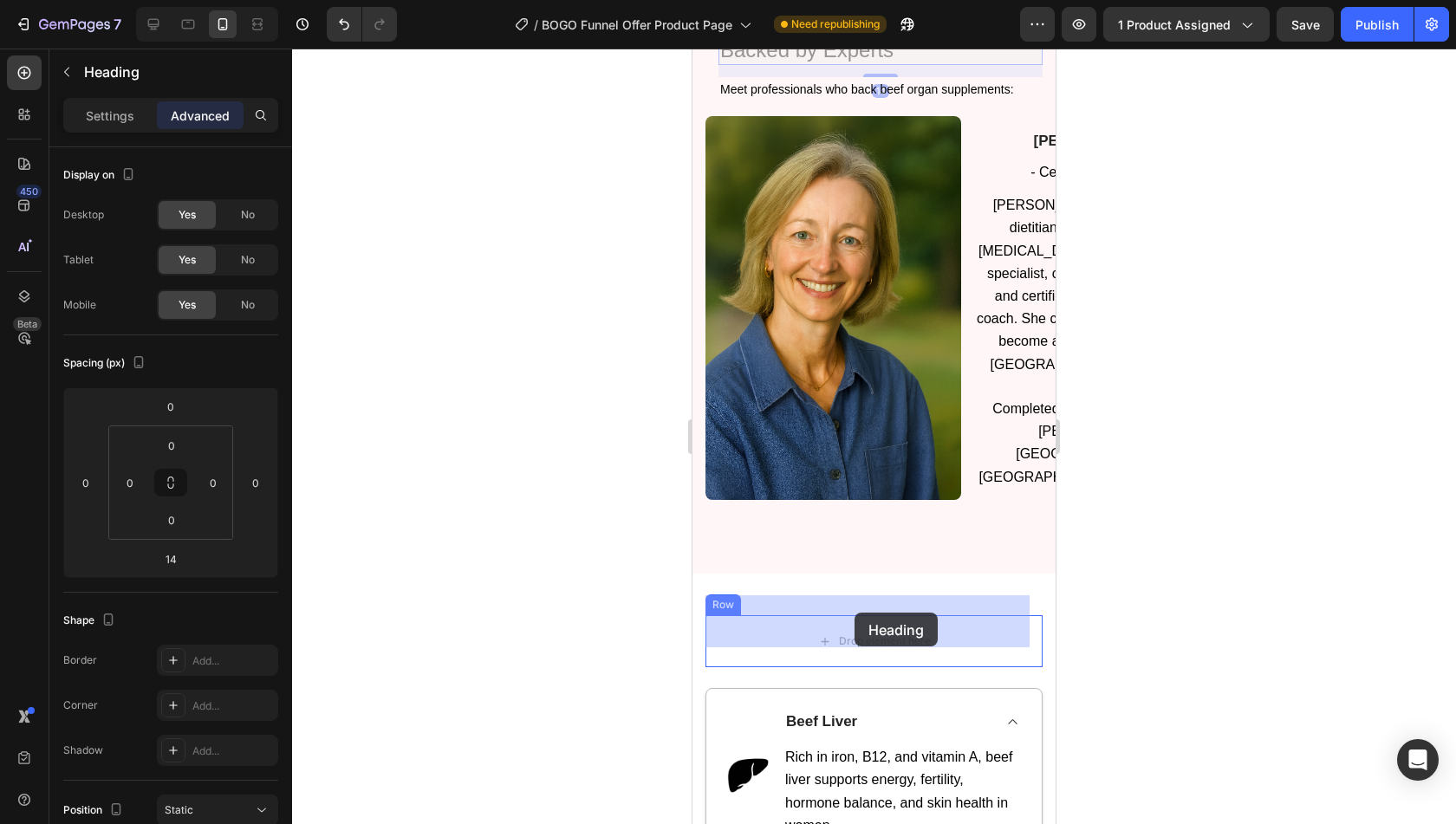
drag, startPoint x: 766, startPoint y: 297, endPoint x: 855, endPoint y: 612, distance: 327.3
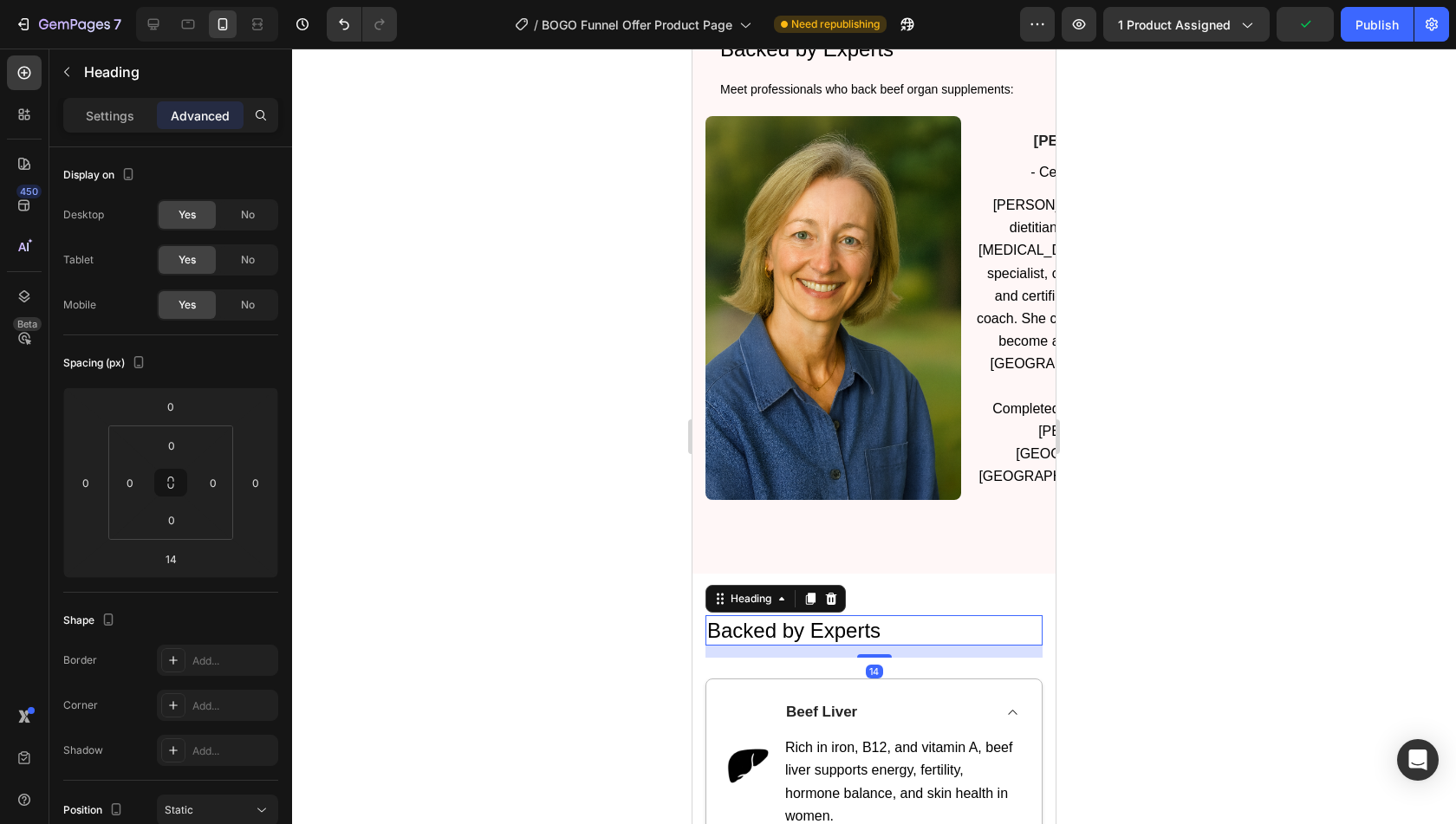
click at [855, 619] on span "Backed by Experts" at bounding box center [794, 630] width 173 height 23
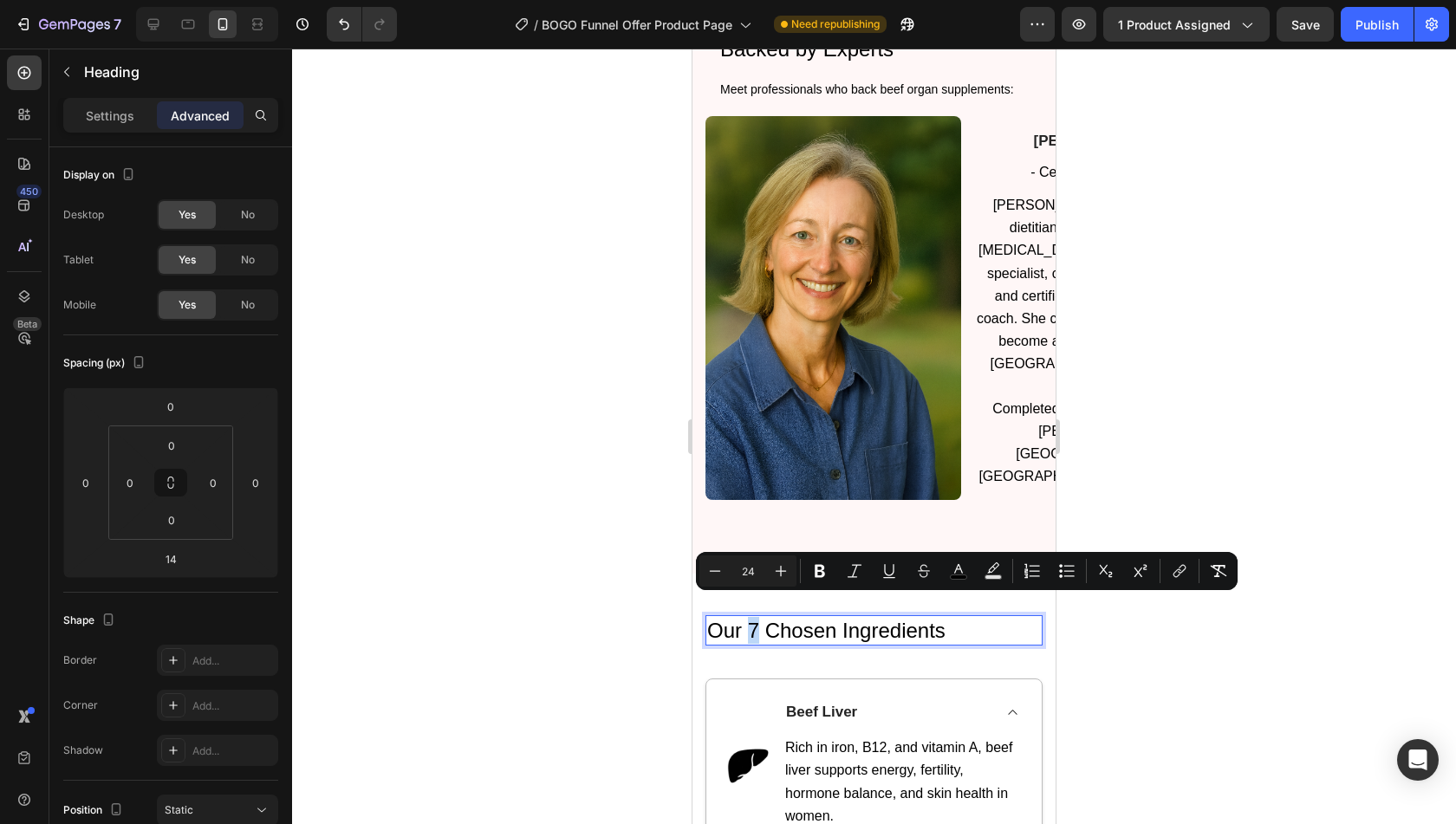
click at [749, 619] on span "Our 7 Chosen Ingredients" at bounding box center [826, 630] width 238 height 23
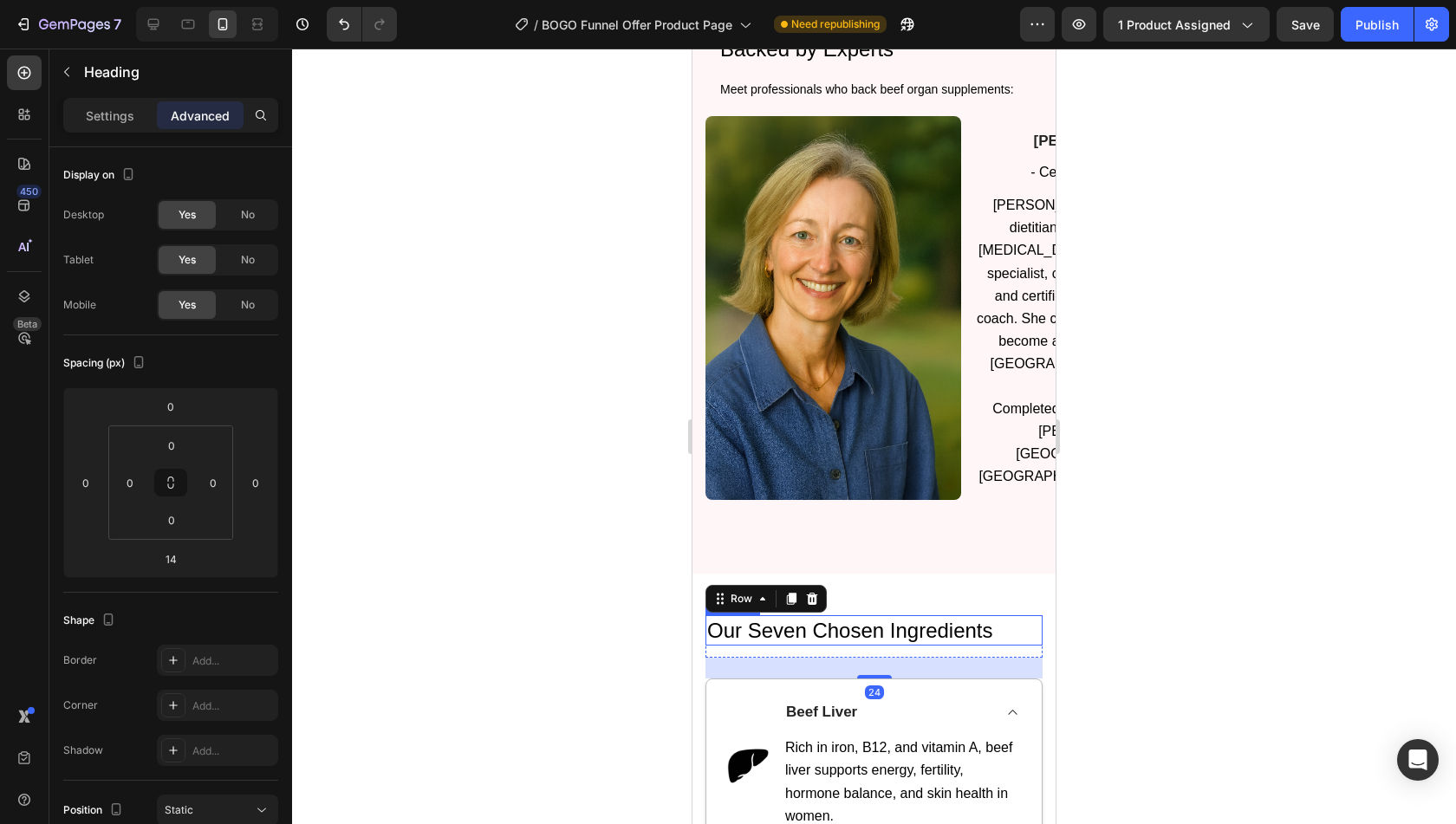
click at [785, 619] on span "Our Seven Chosen Ingredients" at bounding box center [850, 630] width 286 height 23
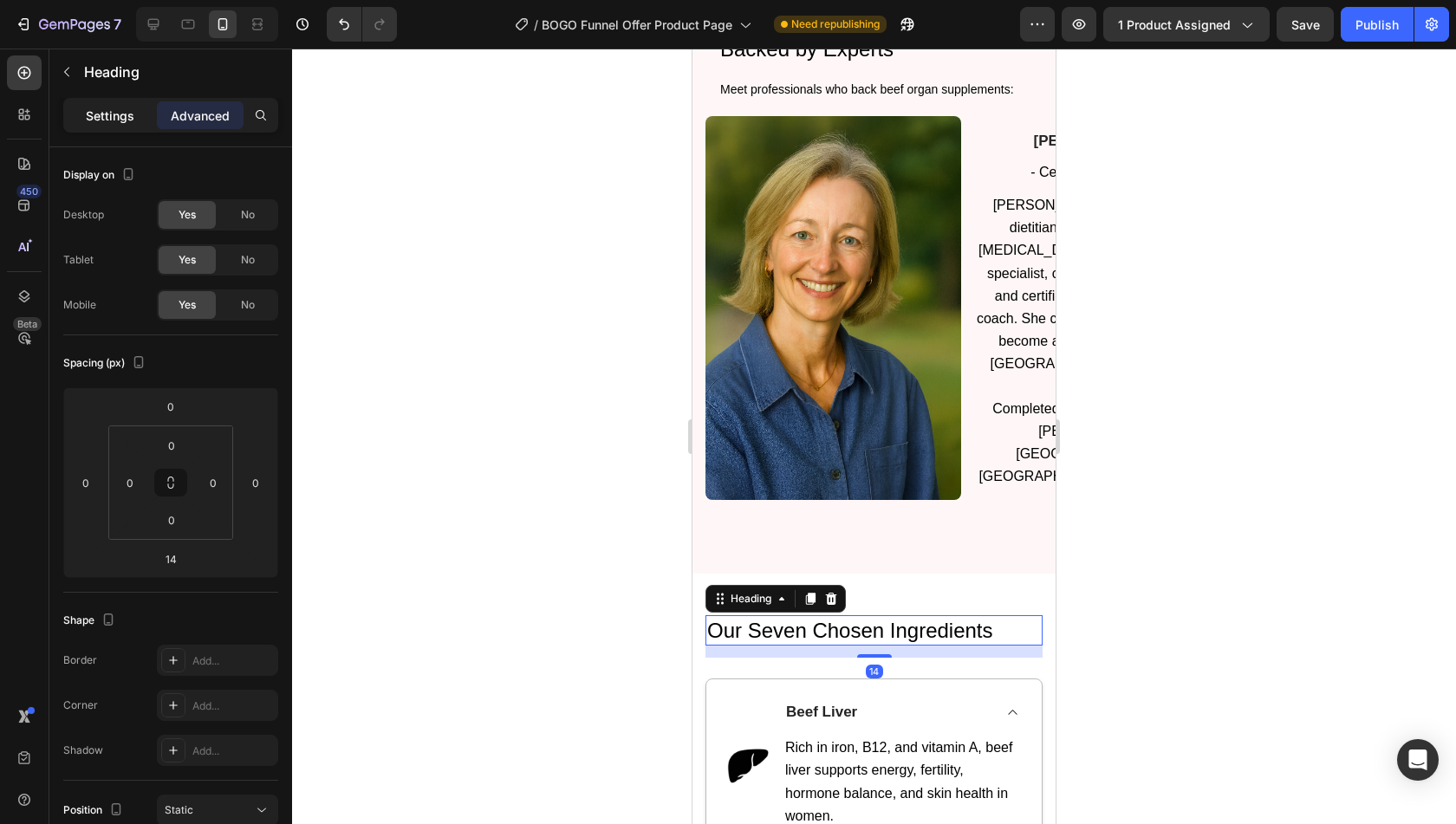
click at [123, 122] on p "Settings" at bounding box center [110, 115] width 48 height 18
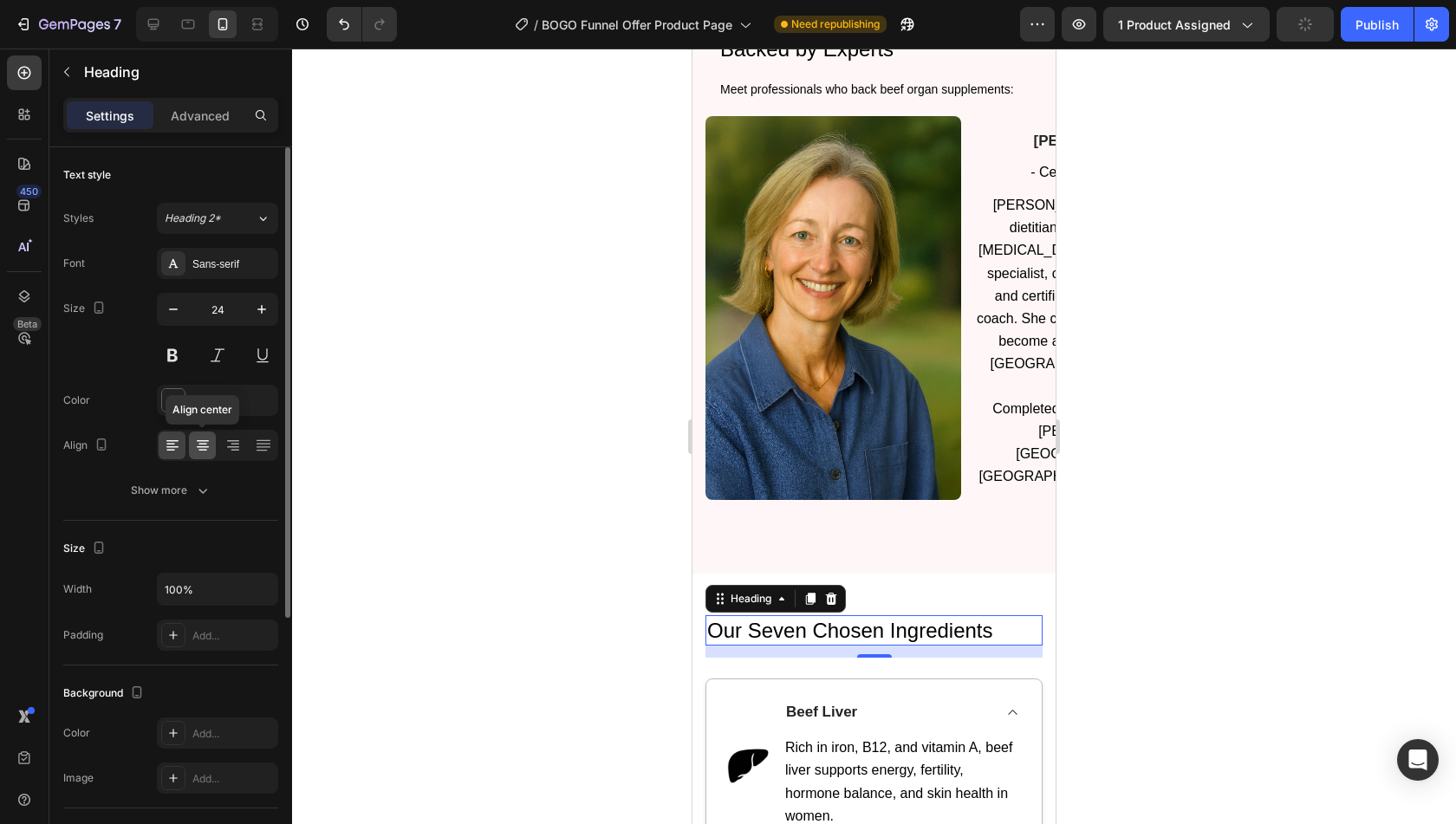
click at [208, 441] on icon at bounding box center [202, 445] width 17 height 17
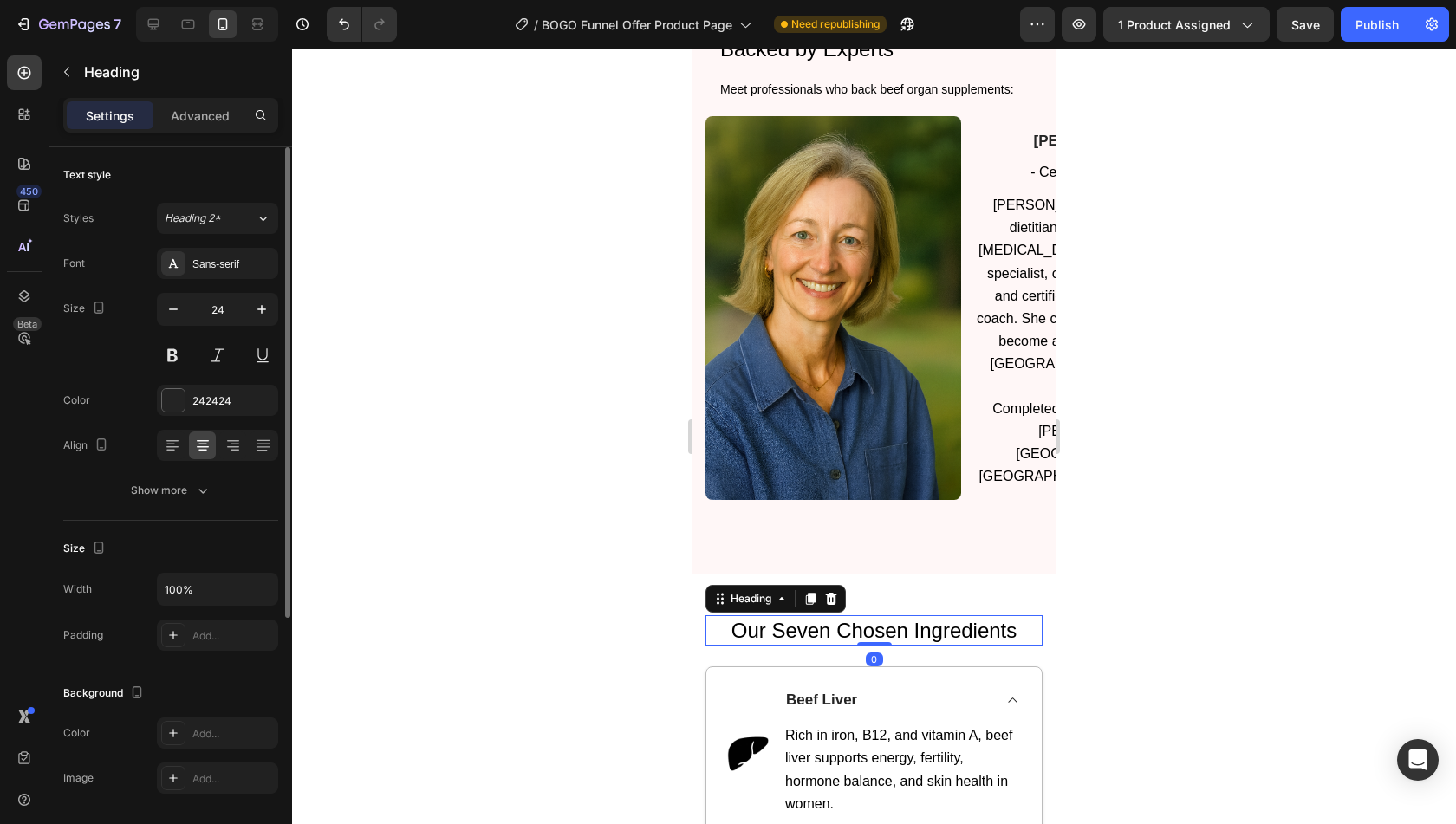
drag, startPoint x: 883, startPoint y: 635, endPoint x: 886, endPoint y: 616, distance: 19.2
click at [886, 616] on div "⁠⁠⁠⁠⁠⁠⁠ Our Seven Chosen Ingredients Heading 0" at bounding box center [874, 630] width 337 height 30
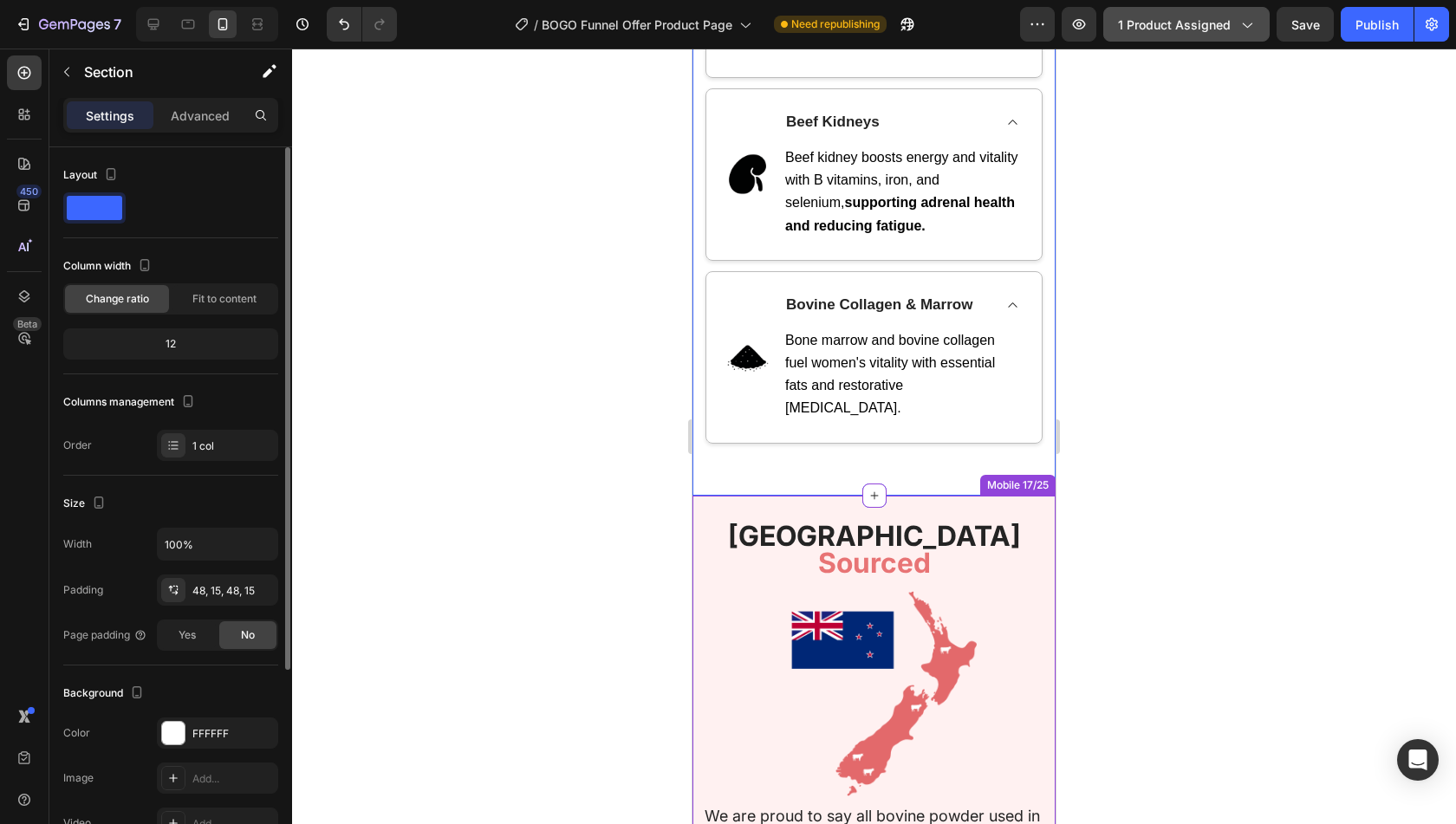
scroll to position [3382, 0]
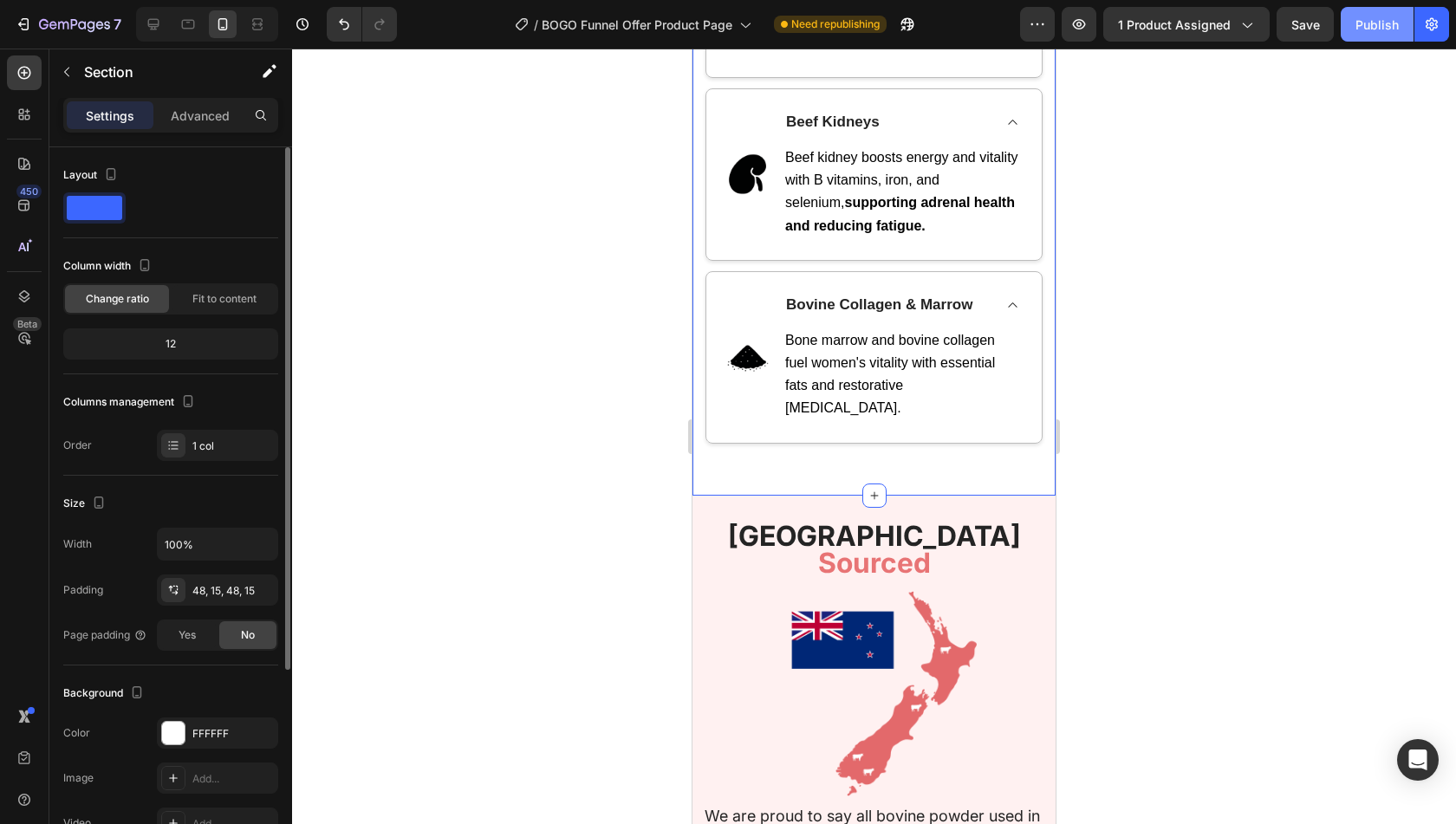
click at [1366, 29] on div "Publish" at bounding box center [1377, 24] width 44 height 18
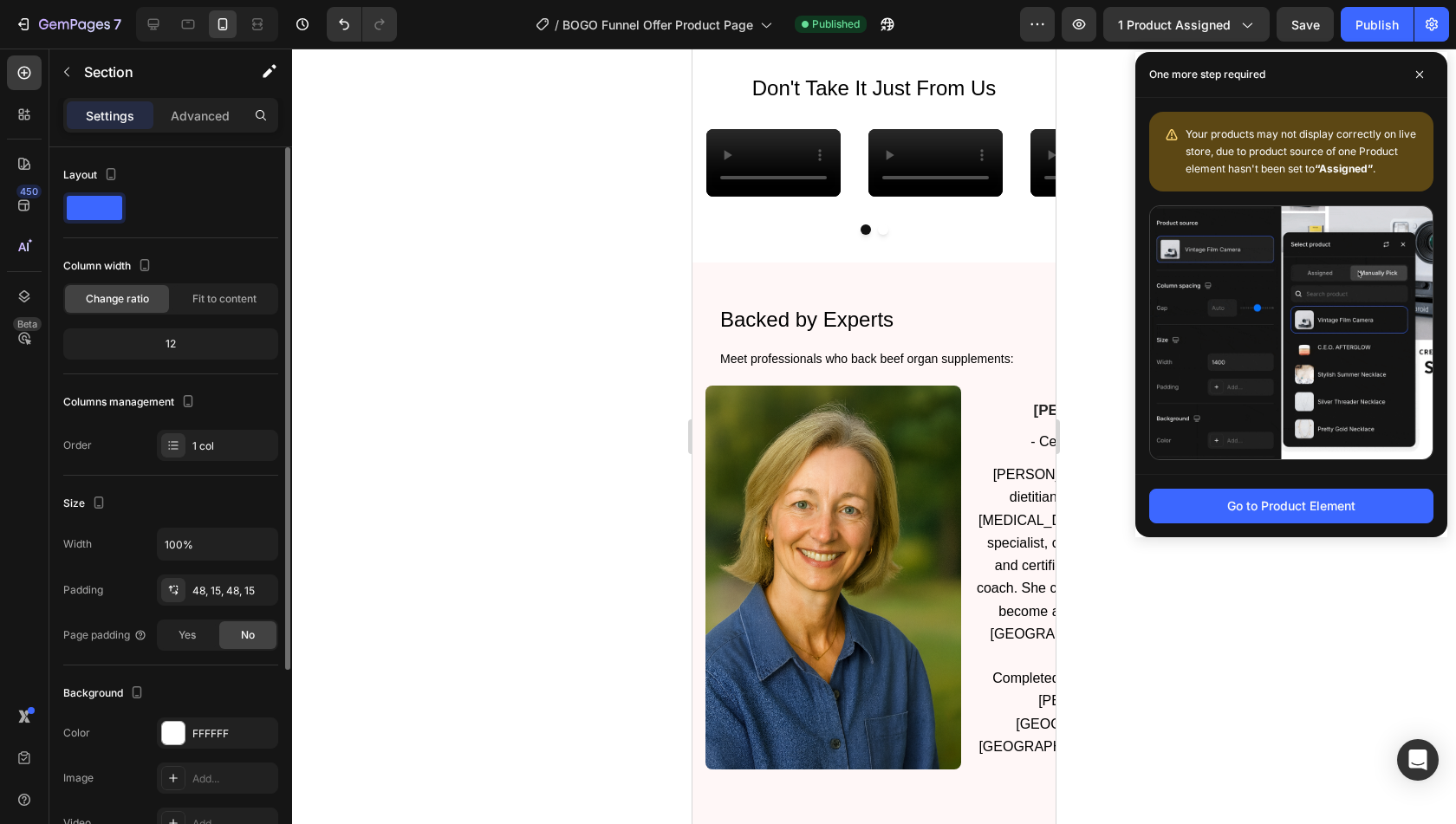
click at [914, 196] on video at bounding box center [935, 163] width 134 height 68
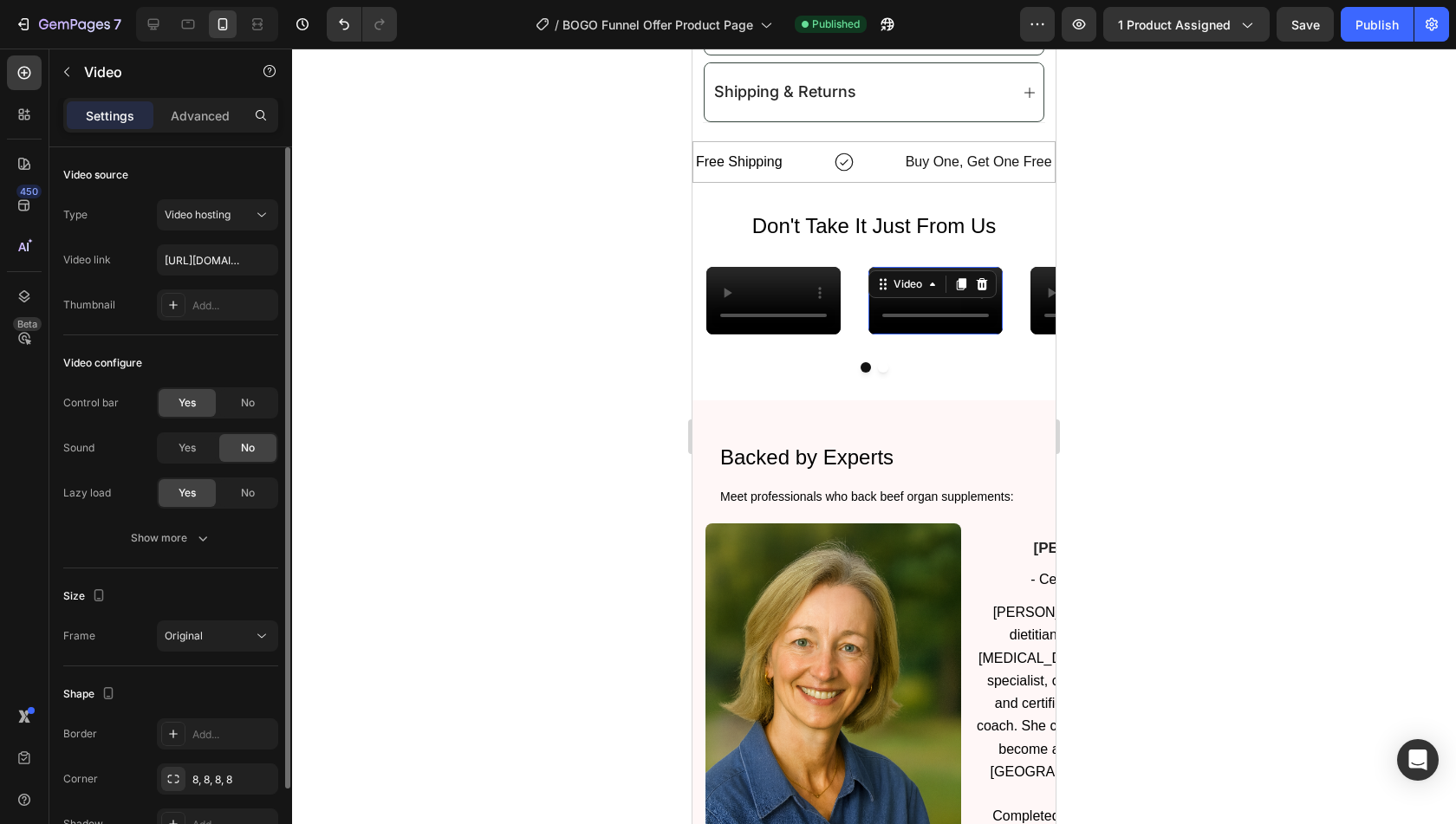
scroll to position [1379, 0]
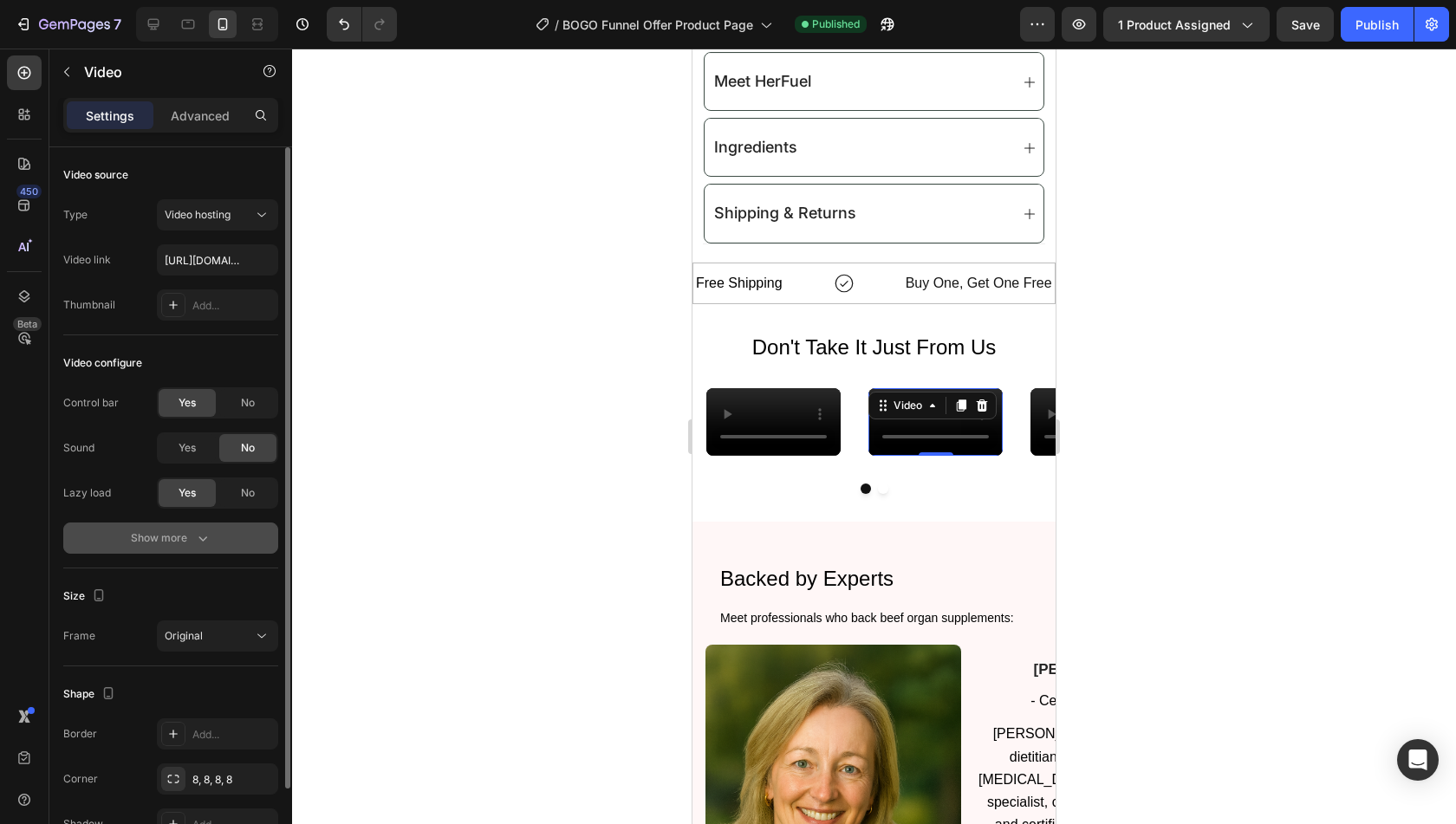
click at [158, 531] on div "Show more" at bounding box center [172, 537] width 80 height 17
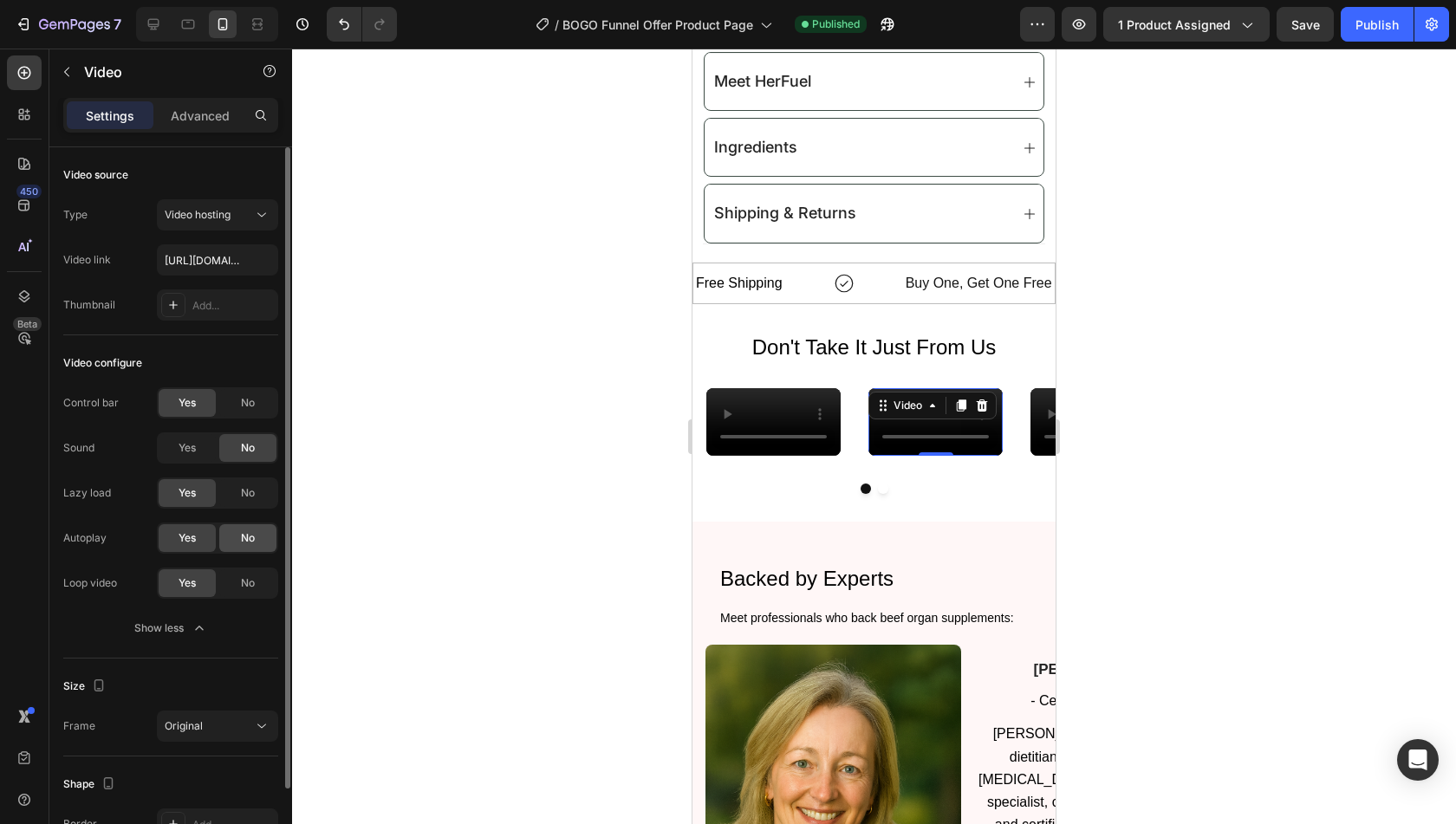
click at [234, 529] on div "No" at bounding box center [247, 537] width 57 height 28
click at [244, 541] on span "No" at bounding box center [248, 537] width 14 height 15
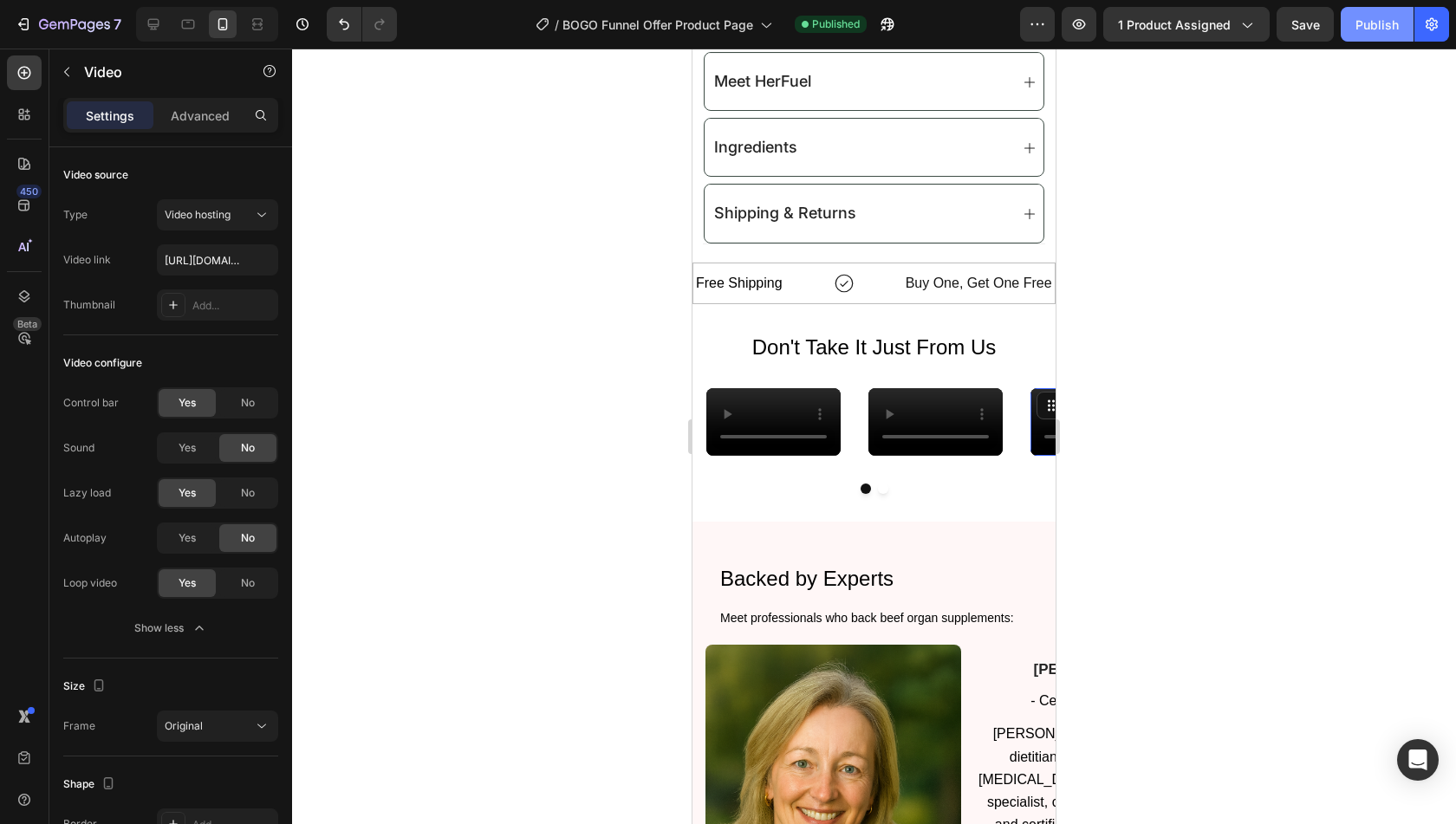
click at [1377, 27] on div "Publish" at bounding box center [1377, 24] width 44 height 18
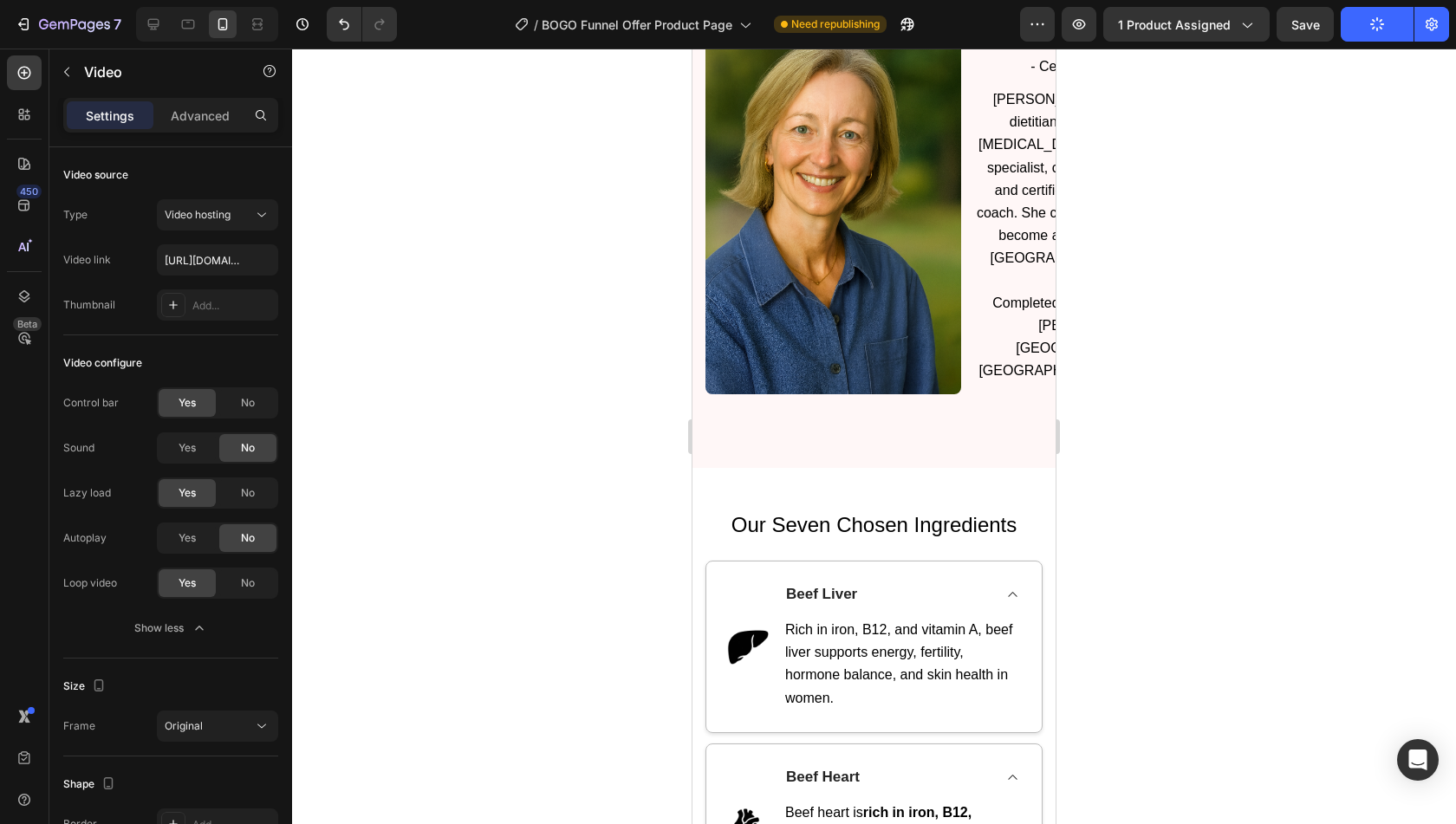
scroll to position [1984, 0]
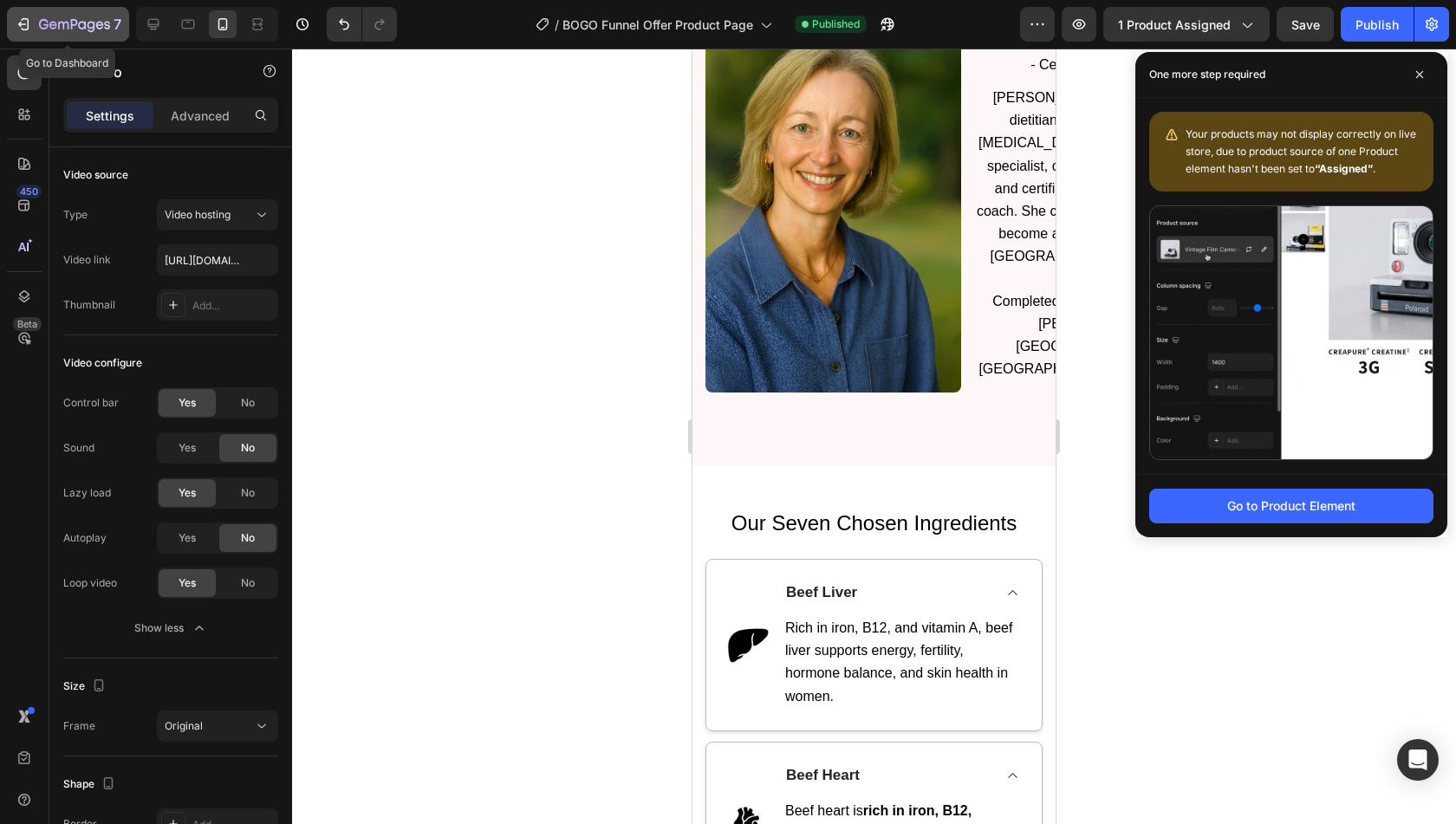
click at [57, 13] on button "7" at bounding box center [68, 24] width 122 height 35
